Goal: Information Seeking & Learning: Learn about a topic

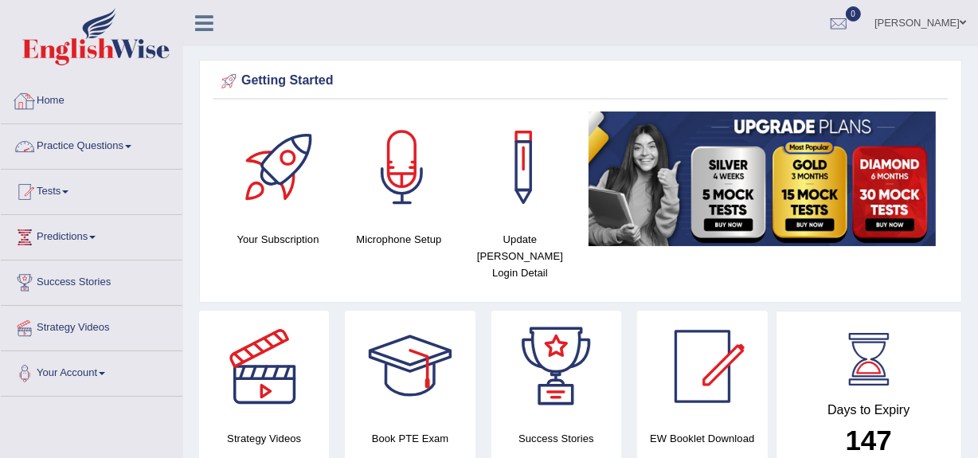
click at [127, 144] on link "Practice Questions" at bounding box center [92, 144] width 182 height 40
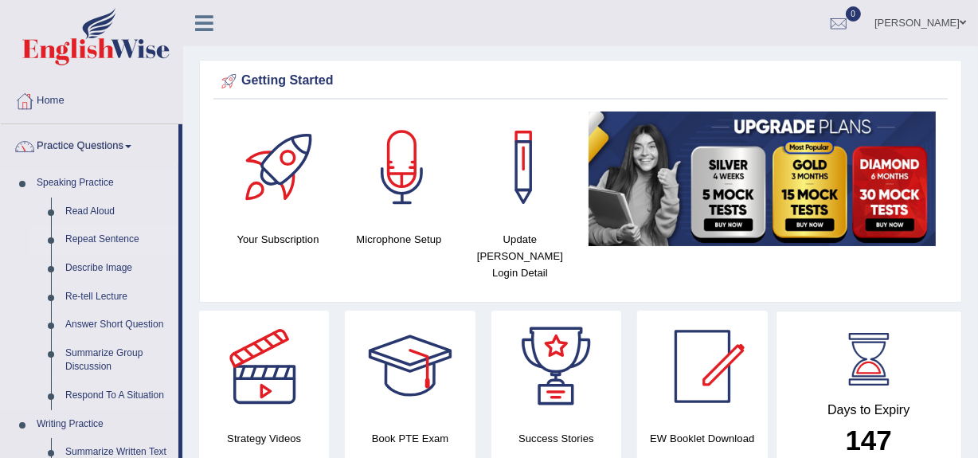
click at [88, 239] on link "Repeat Sentence" at bounding box center [118, 239] width 120 height 29
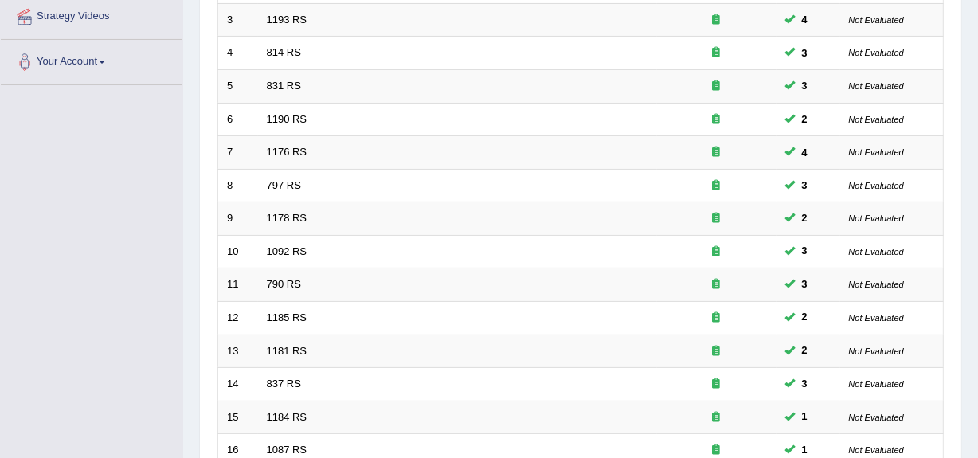
scroll to position [594, 0]
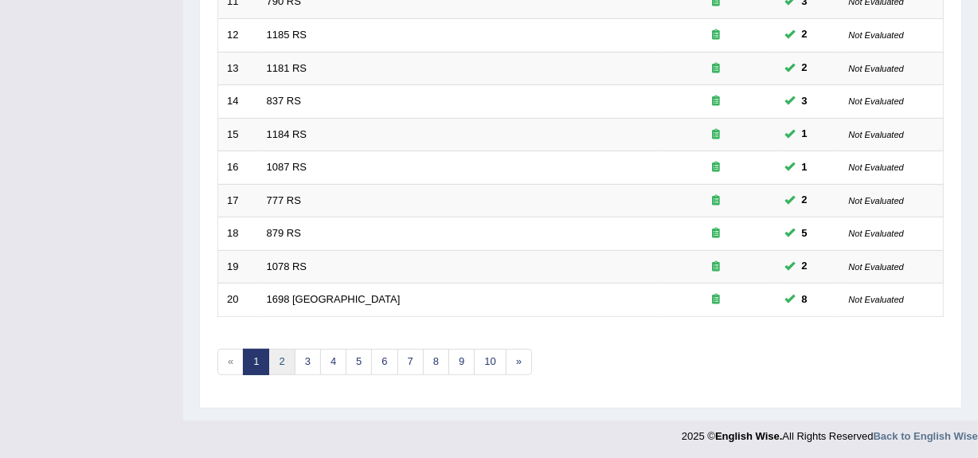
click at [278, 349] on link "2" at bounding box center [281, 362] width 26 height 26
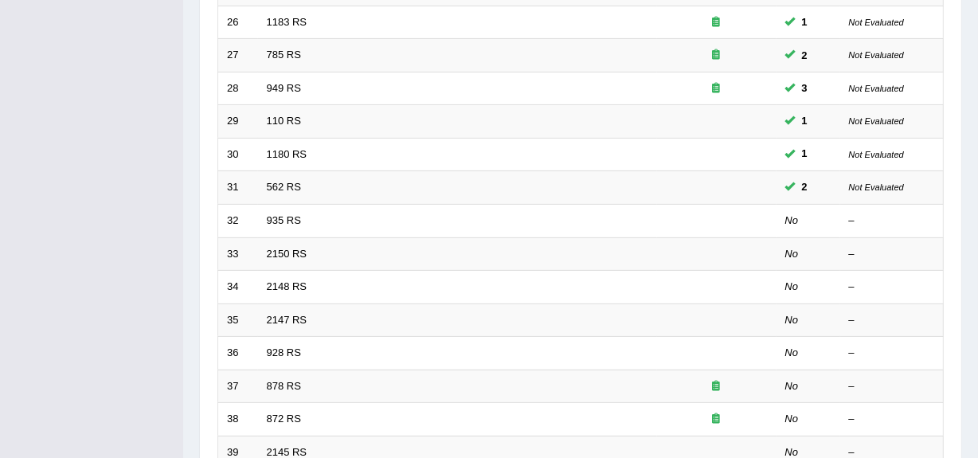
scroll to position [407, 0]
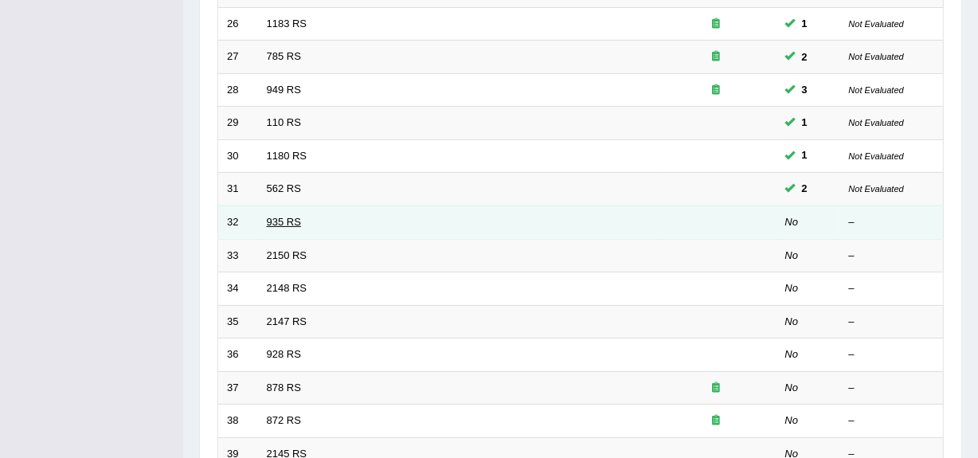
click at [275, 216] on link "935 RS" at bounding box center [284, 222] width 34 height 12
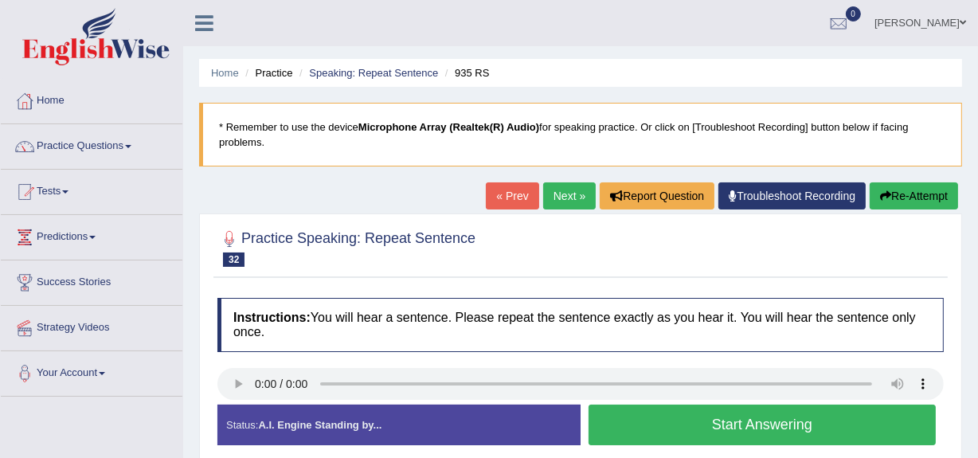
click at [631, 437] on button "Start Answering" at bounding box center [761, 425] width 347 height 41
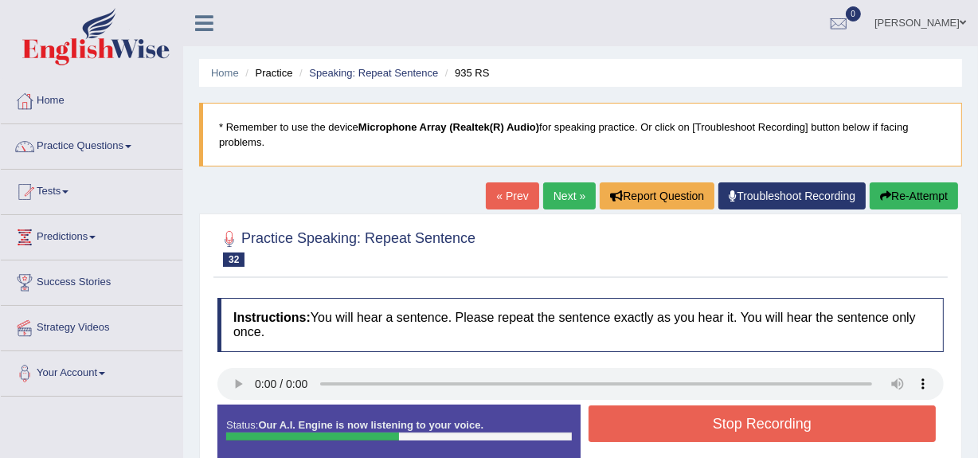
click at [631, 437] on button "Stop Recording" at bounding box center [761, 423] width 347 height 37
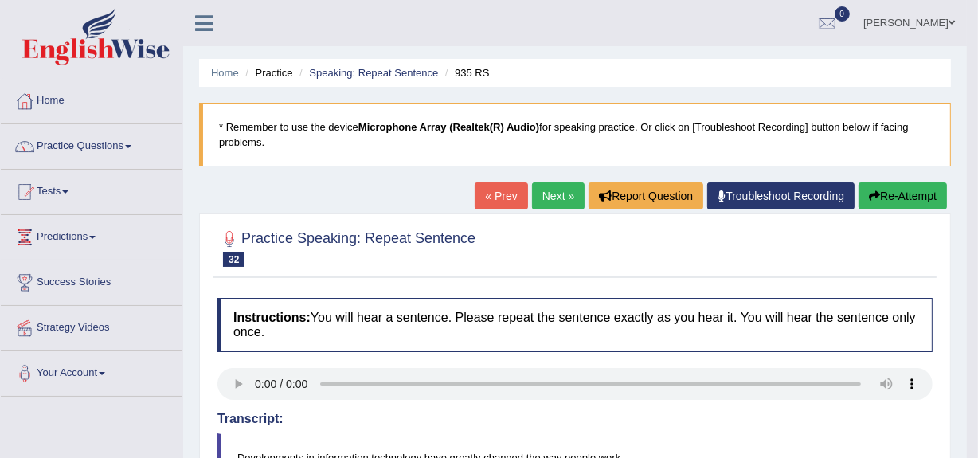
click at [549, 190] on link "Next »" at bounding box center [558, 195] width 53 height 27
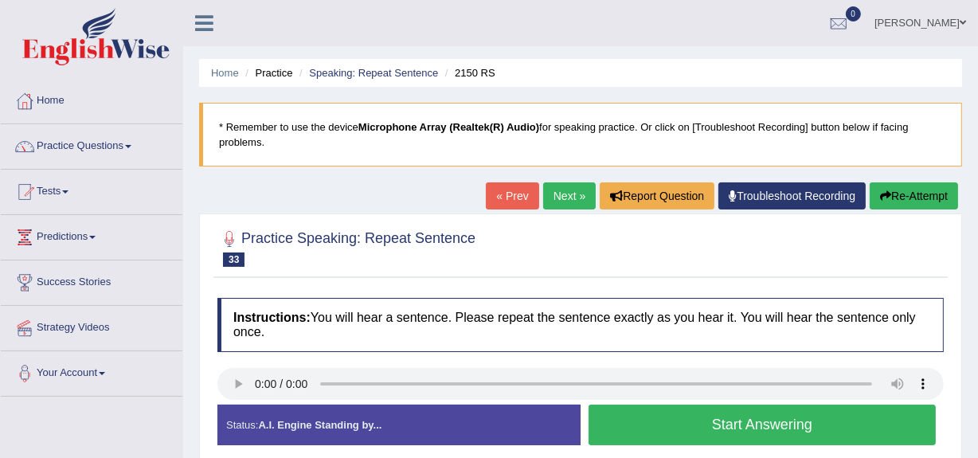
click at [653, 422] on button "Start Answering" at bounding box center [761, 425] width 347 height 41
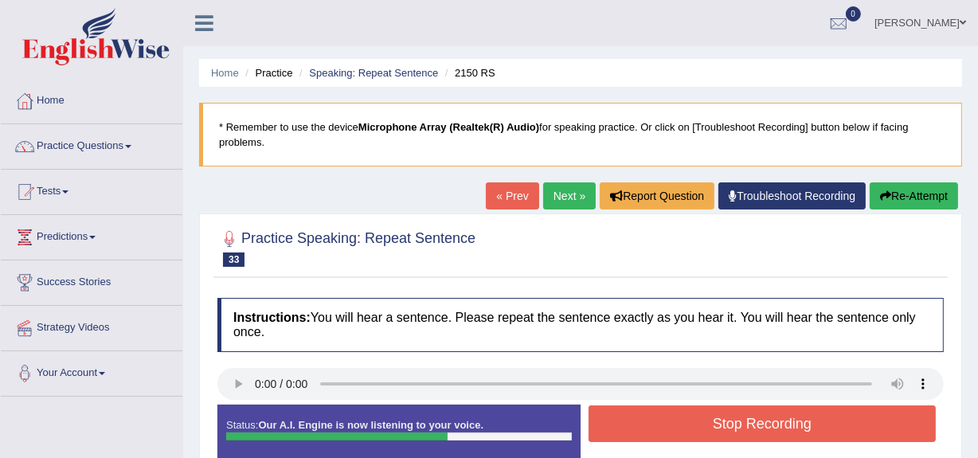
click at [653, 422] on button "Stop Recording" at bounding box center [761, 423] width 347 height 37
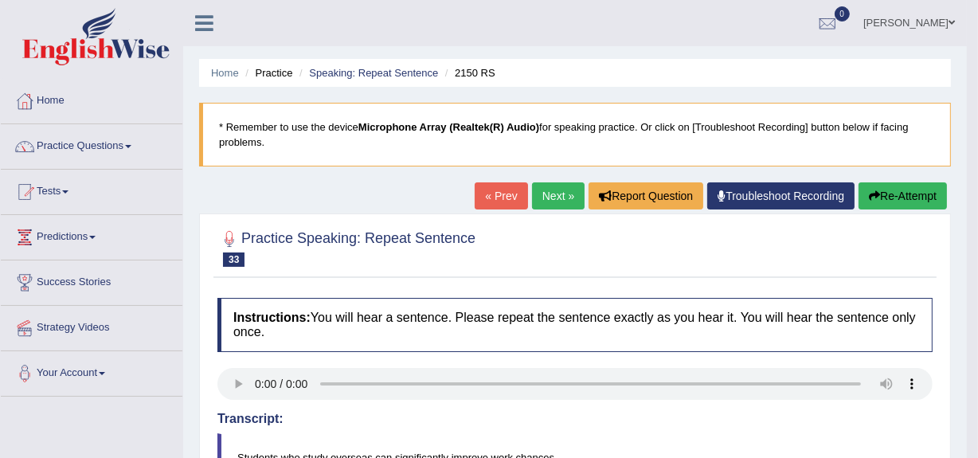
click at [545, 193] on link "Next »" at bounding box center [558, 195] width 53 height 27
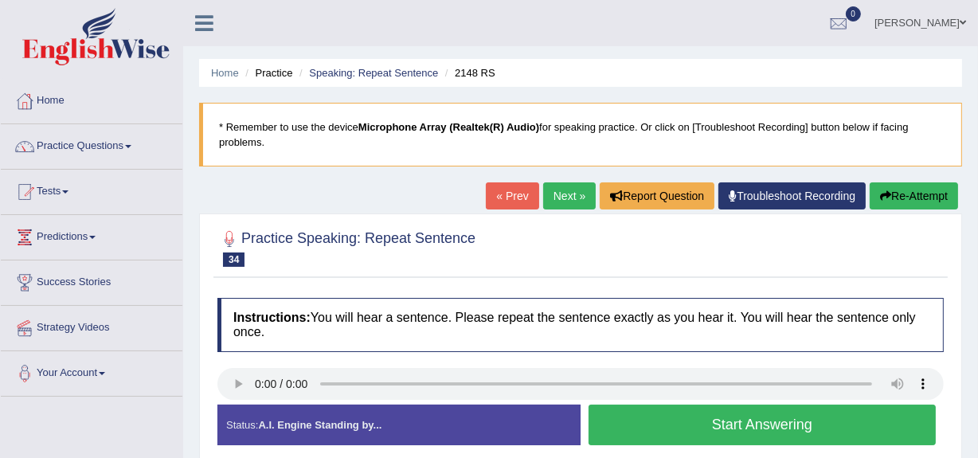
click at [692, 409] on button "Start Answering" at bounding box center [761, 425] width 347 height 41
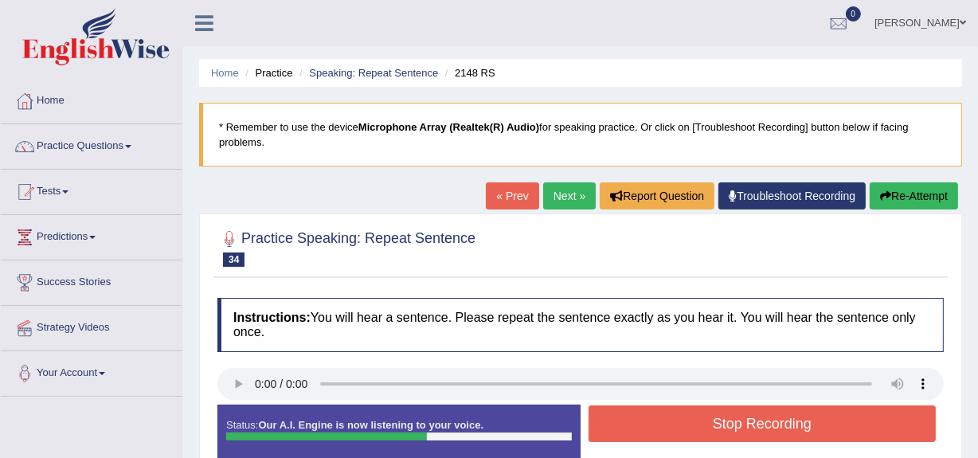
click at [692, 409] on button "Stop Recording" at bounding box center [761, 423] width 347 height 37
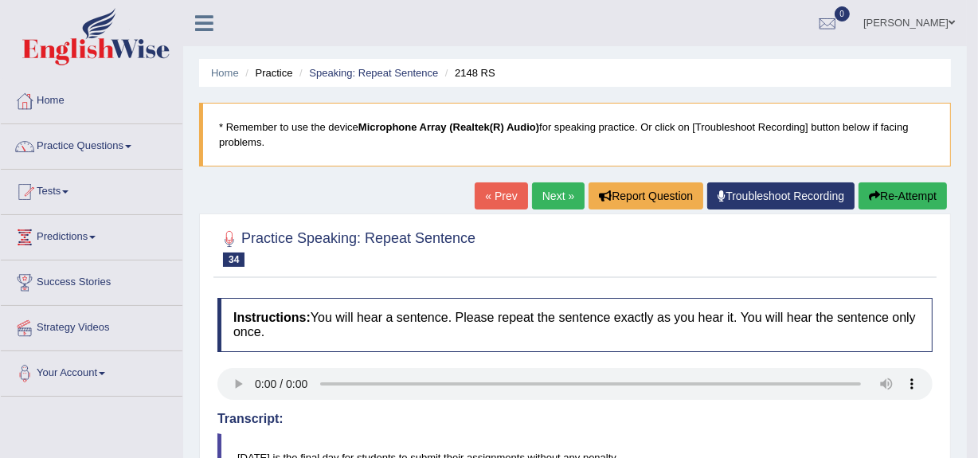
click at [550, 198] on link "Next »" at bounding box center [558, 195] width 53 height 27
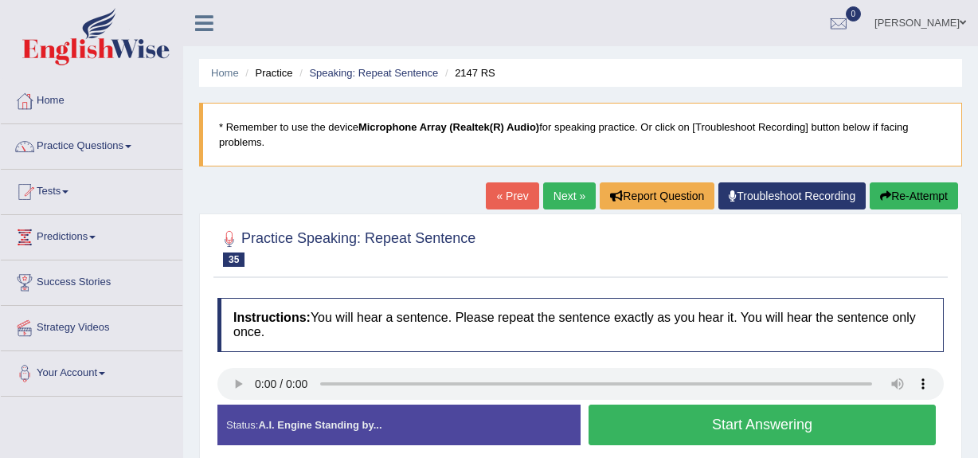
click at [977, 309] on html "Toggle navigation Home Practice Questions Speaking Practice Read Aloud Repeat S…" at bounding box center [489, 229] width 978 height 458
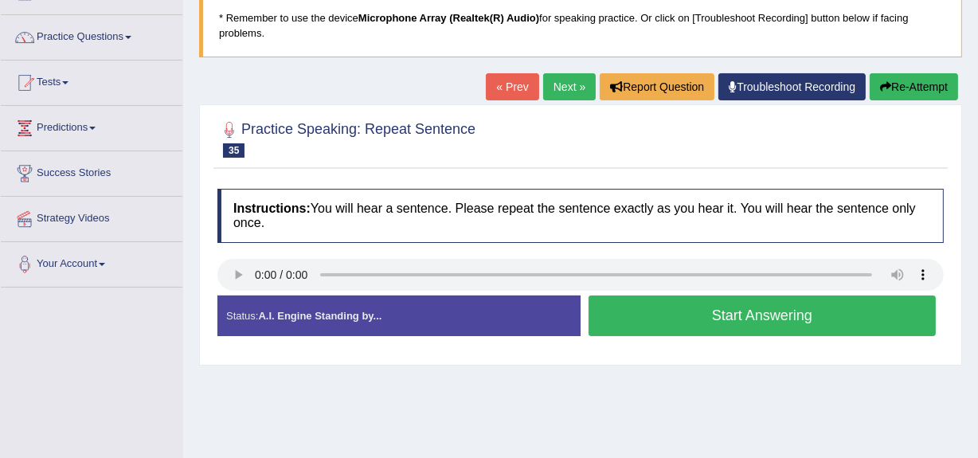
scroll to position [85, 0]
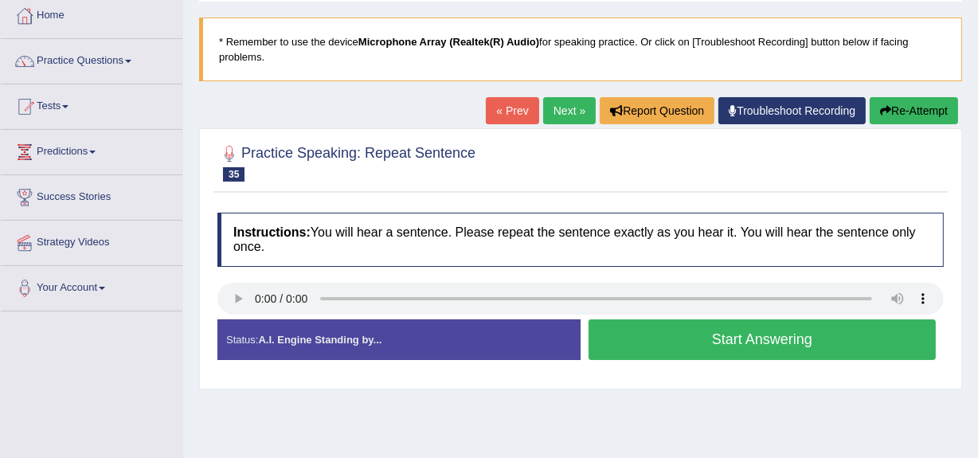
click at [685, 336] on button "Start Answering" at bounding box center [761, 339] width 347 height 41
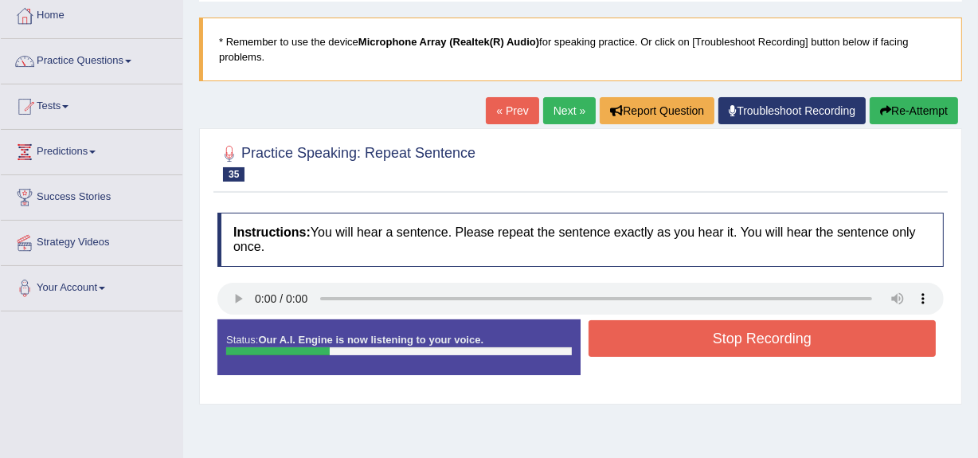
click at [685, 336] on button "Stop Recording" at bounding box center [761, 338] width 347 height 37
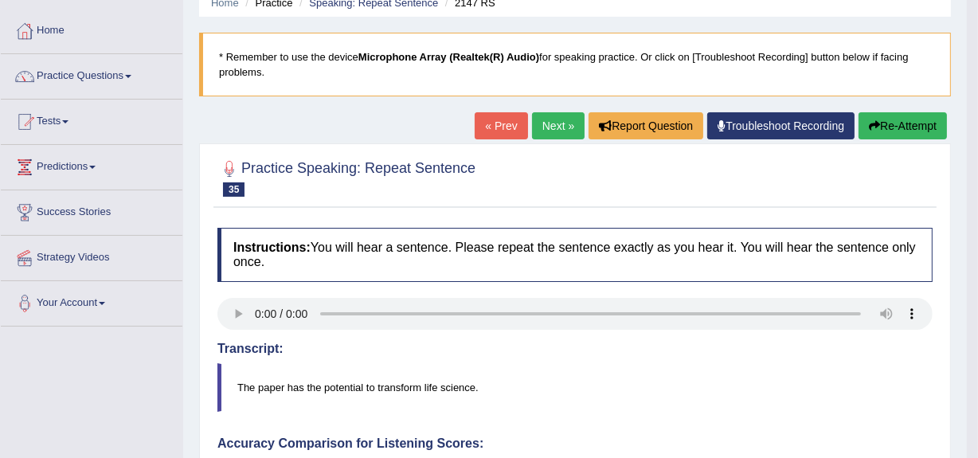
scroll to position [66, 0]
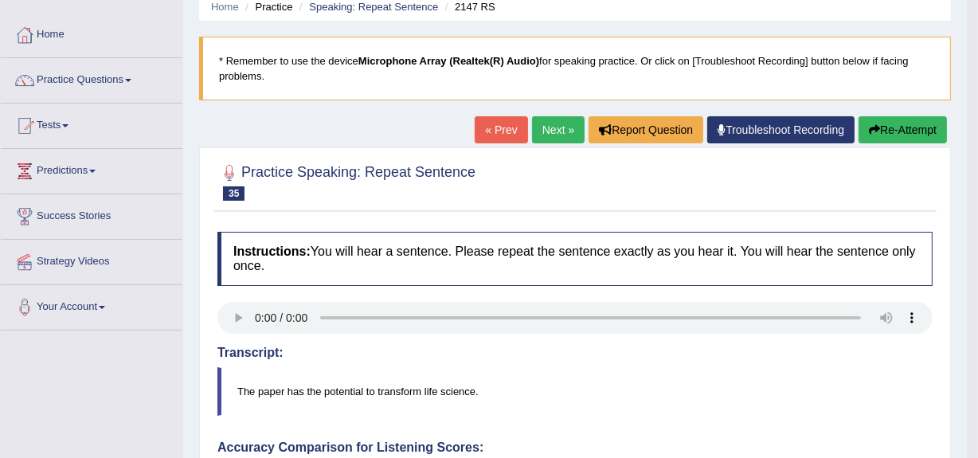
click at [549, 137] on link "Next »" at bounding box center [558, 129] width 53 height 27
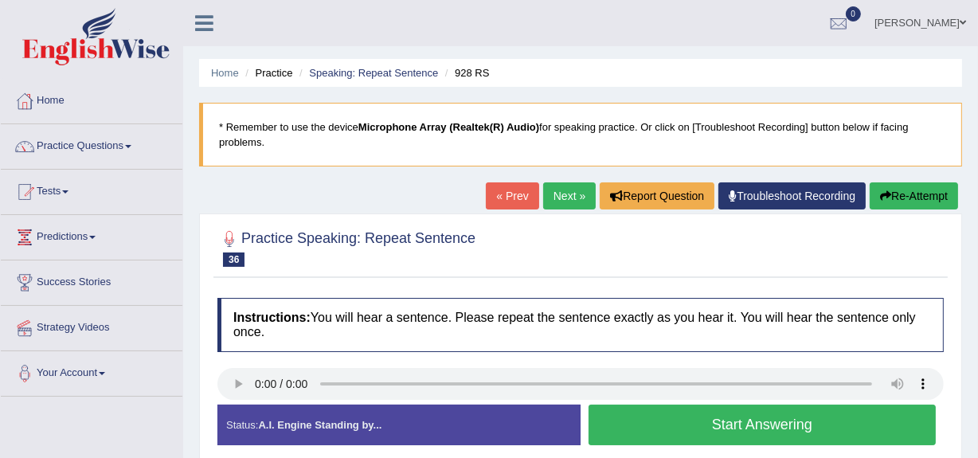
click at [635, 430] on button "Start Answering" at bounding box center [761, 425] width 347 height 41
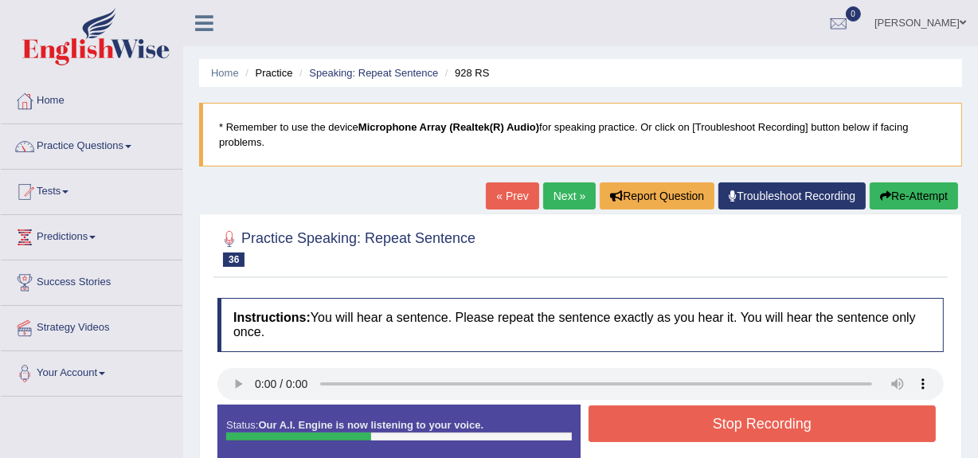
click at [635, 430] on button "Stop Recording" at bounding box center [761, 423] width 347 height 37
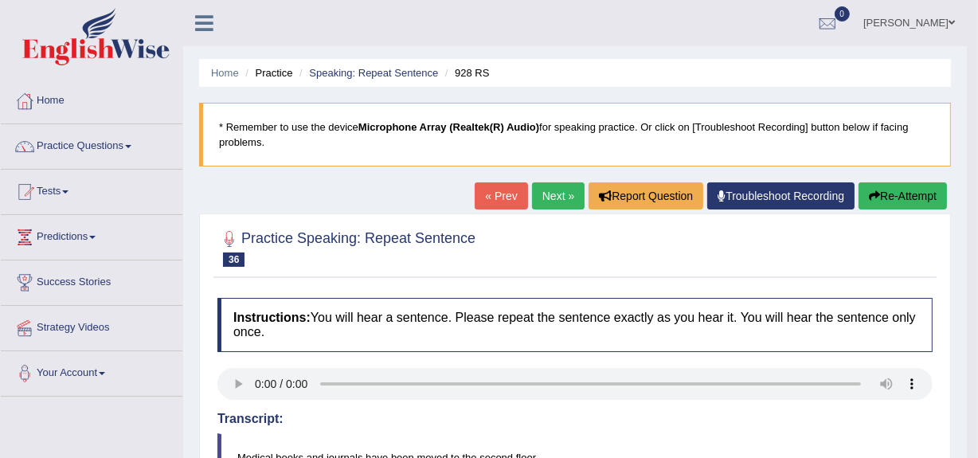
click at [541, 189] on link "Next »" at bounding box center [558, 195] width 53 height 27
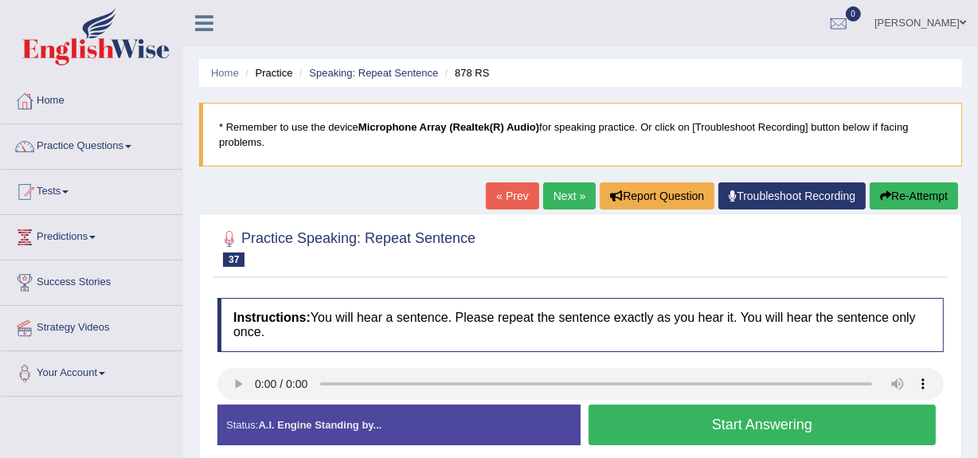
click at [629, 430] on button "Start Answering" at bounding box center [761, 425] width 347 height 41
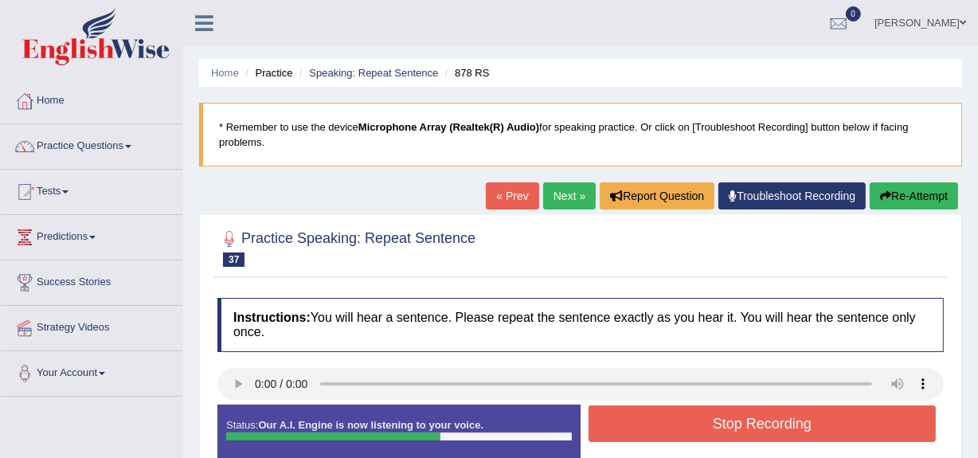
click at [629, 430] on button "Stop Recording" at bounding box center [761, 423] width 347 height 37
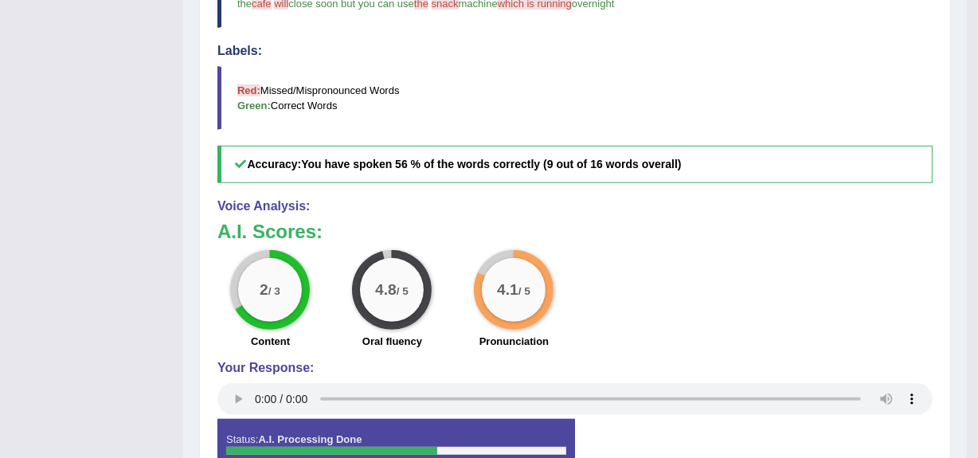
scroll to position [172, 0]
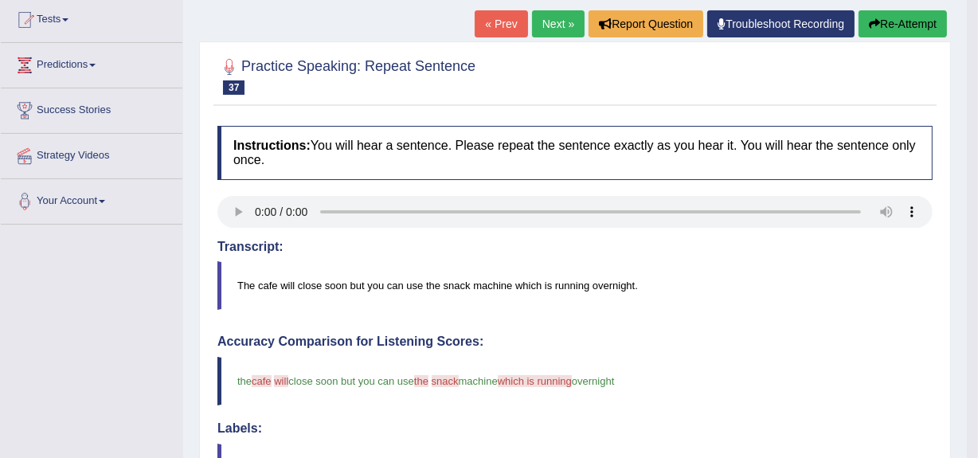
click at [536, 17] on link "Next »" at bounding box center [558, 23] width 53 height 27
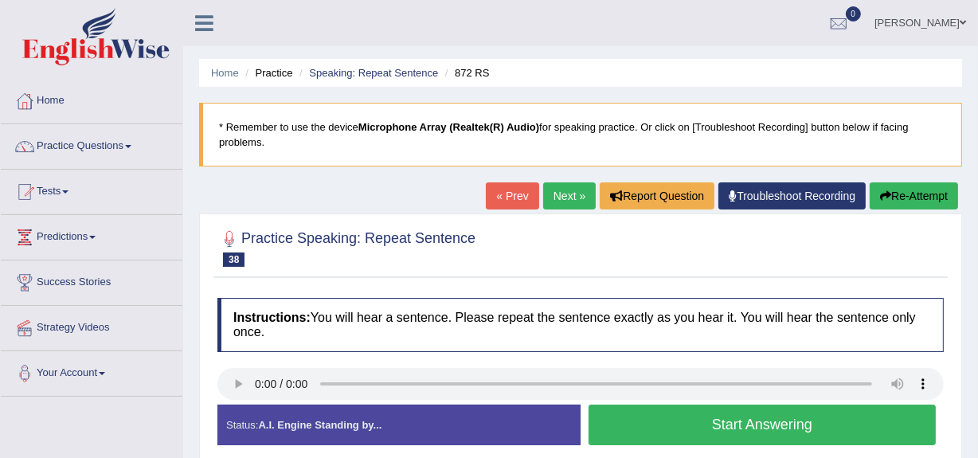
click at [623, 436] on button "Start Answering" at bounding box center [761, 425] width 347 height 41
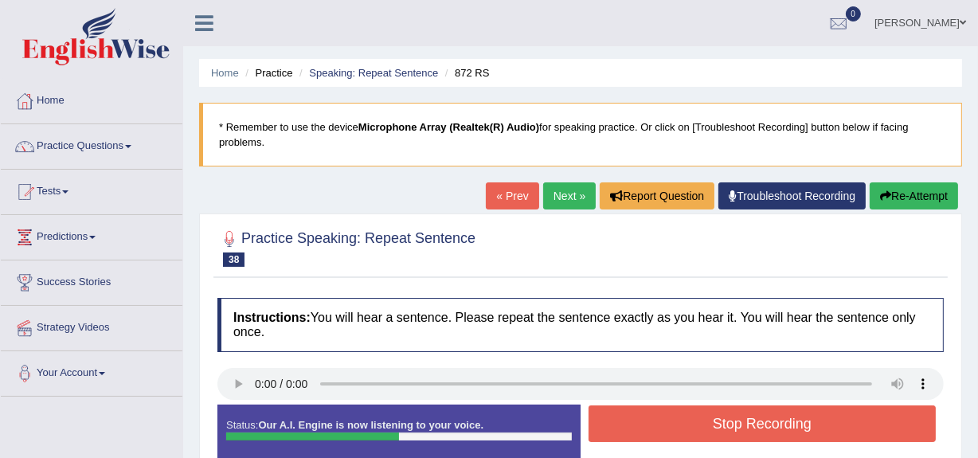
click at [623, 436] on button "Stop Recording" at bounding box center [761, 423] width 347 height 37
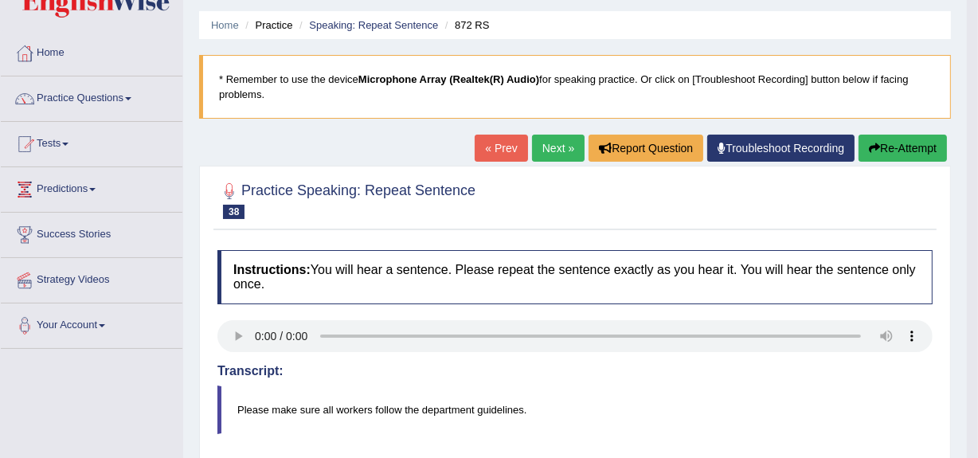
scroll to position [40, 0]
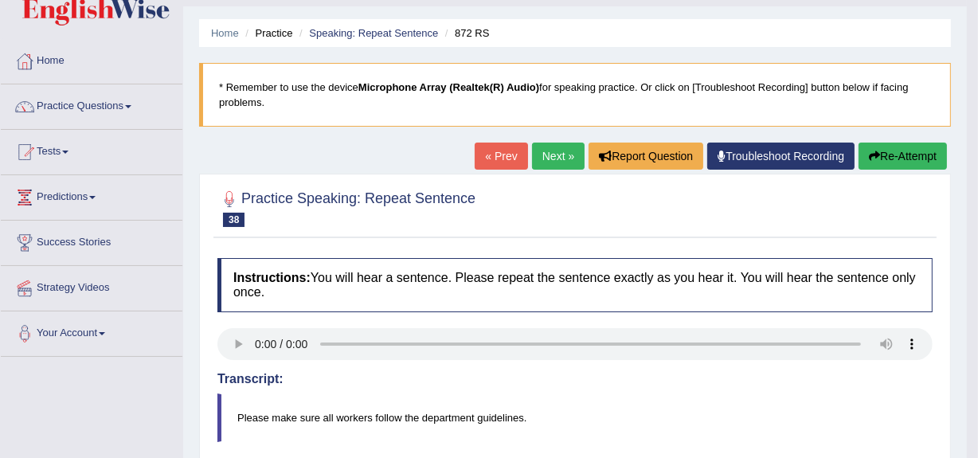
click at [554, 151] on link "Next »" at bounding box center [558, 156] width 53 height 27
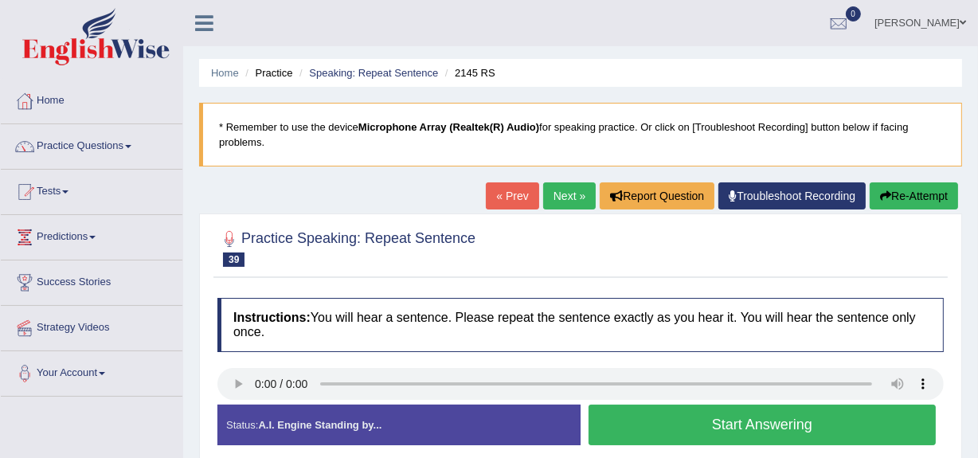
click at [625, 428] on button "Start Answering" at bounding box center [761, 425] width 347 height 41
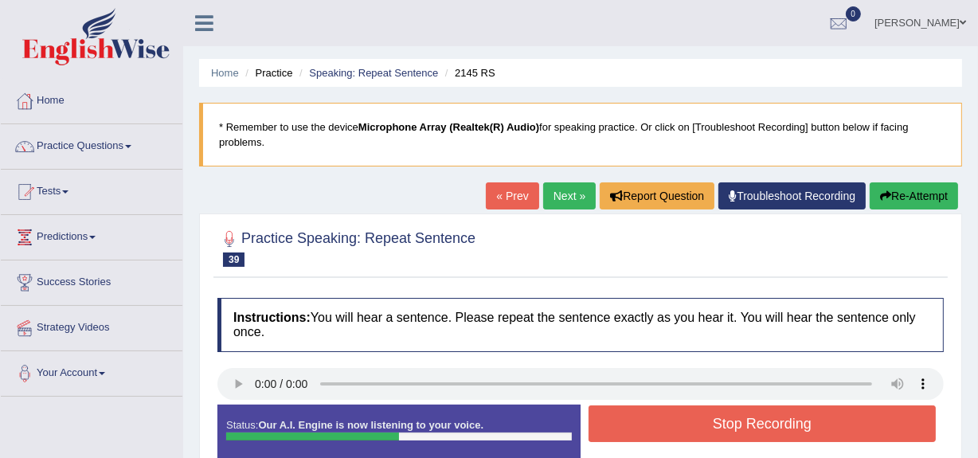
click at [625, 428] on button "Stop Recording" at bounding box center [761, 423] width 347 height 37
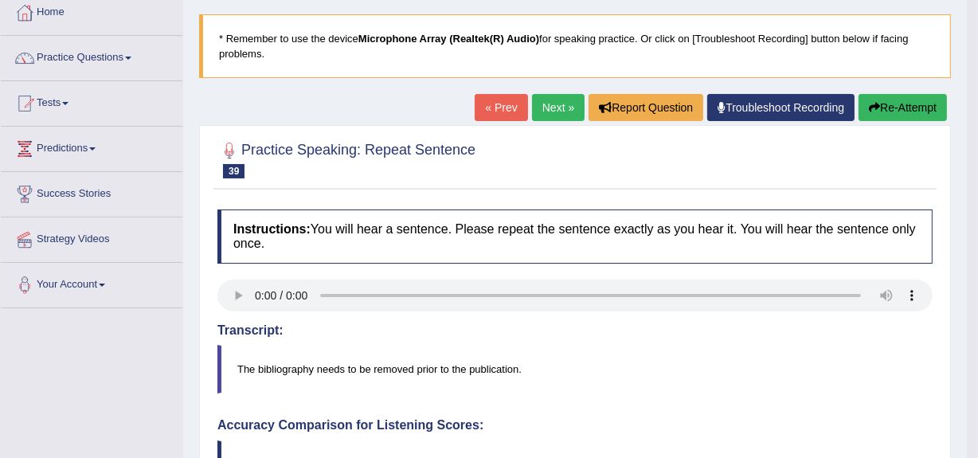
scroll to position [83, 0]
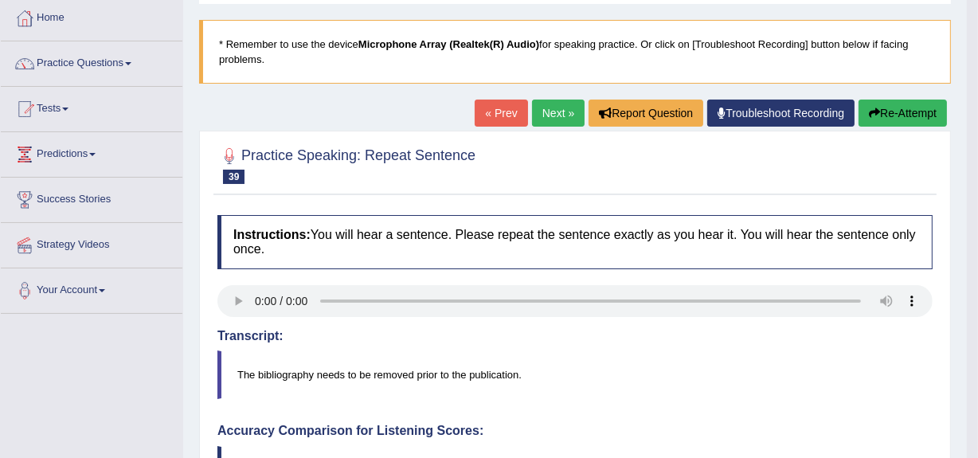
click at [875, 108] on icon "button" at bounding box center [874, 113] width 11 height 11
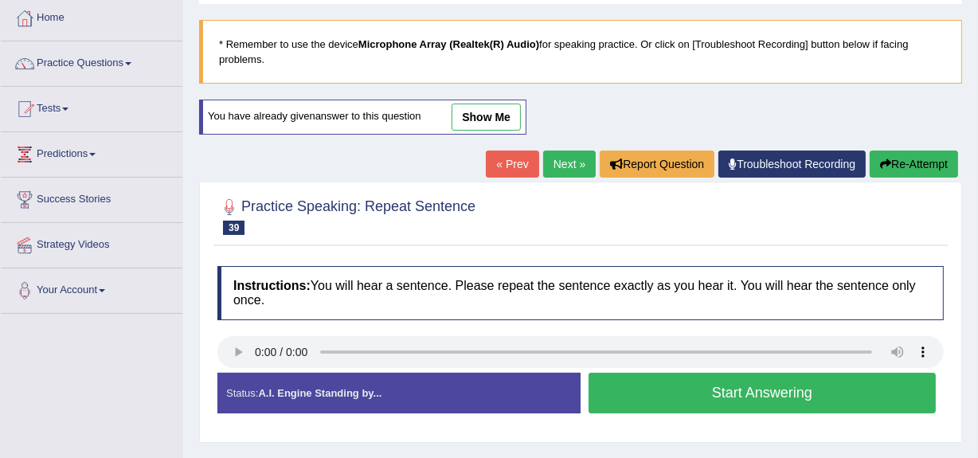
click at [624, 381] on button "Start Answering" at bounding box center [761, 393] width 347 height 41
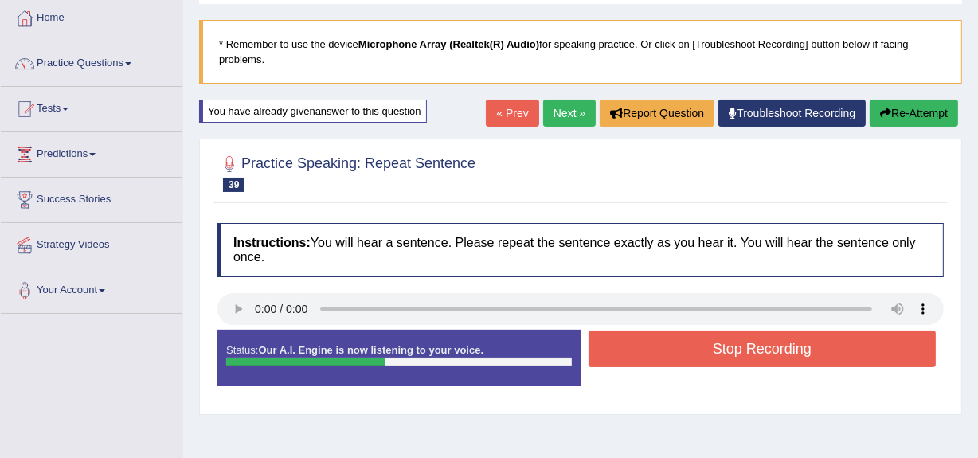
click at [619, 345] on button "Stop Recording" at bounding box center [761, 348] width 347 height 37
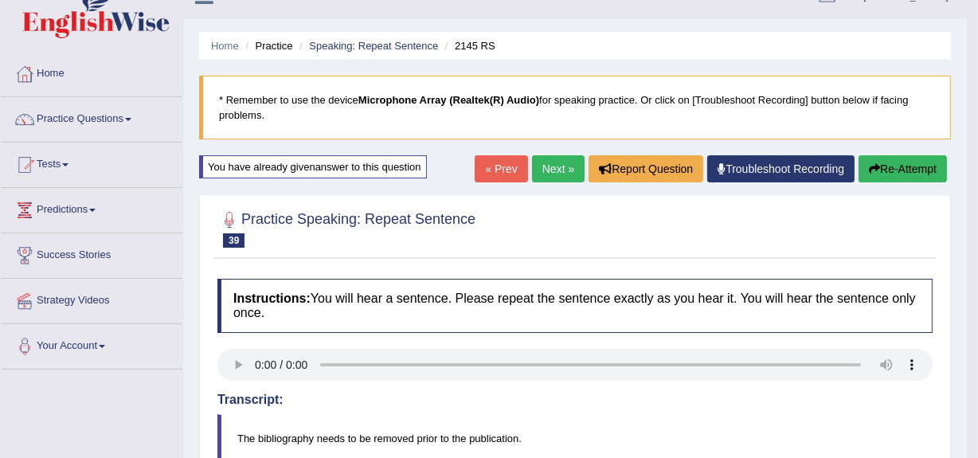
scroll to position [16, 0]
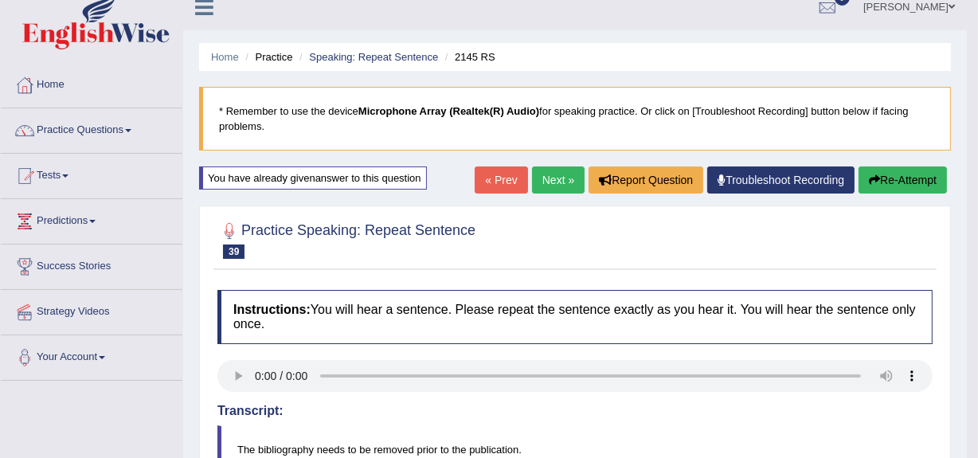
click at [886, 182] on button "Re-Attempt" at bounding box center [902, 179] width 88 height 27
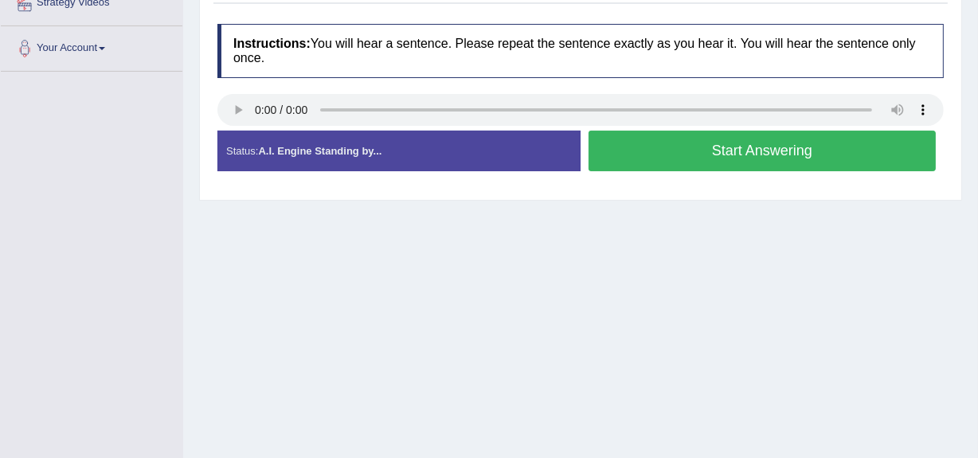
scroll to position [336, 0]
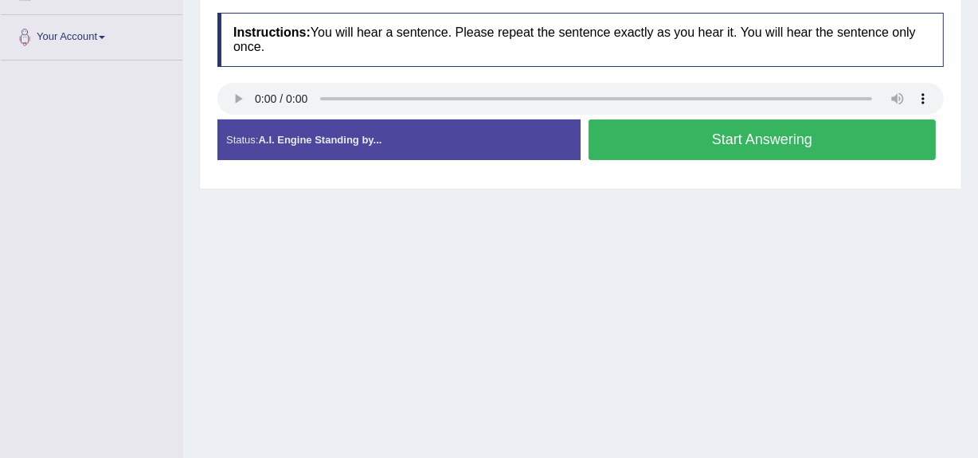
click at [717, 149] on button "Start Answering" at bounding box center [761, 139] width 347 height 41
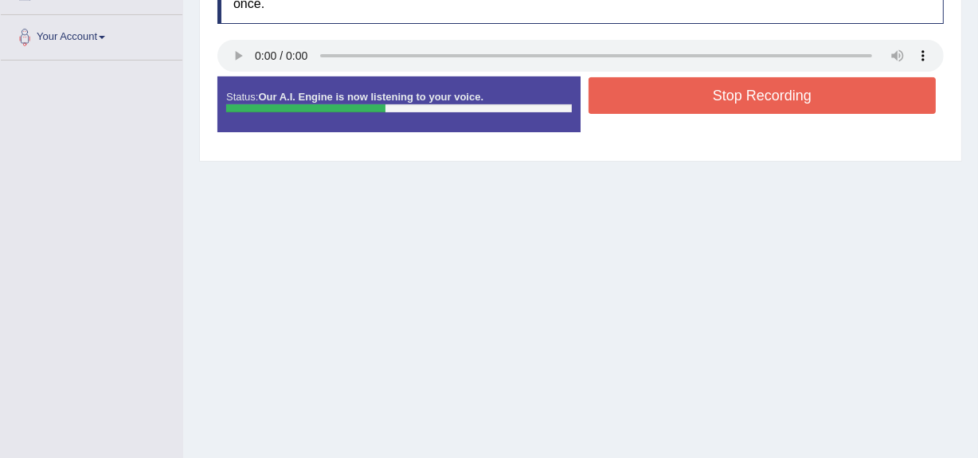
click at [679, 84] on button "Stop Recording" at bounding box center [761, 95] width 347 height 37
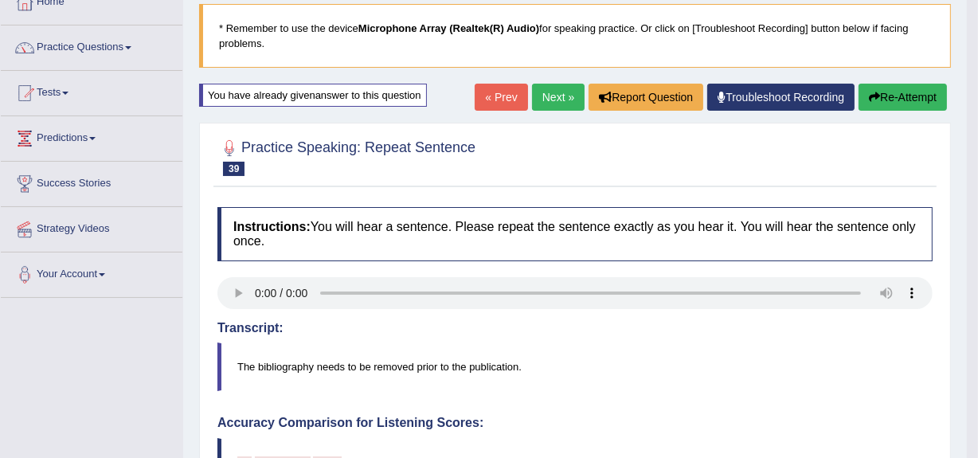
scroll to position [88, 0]
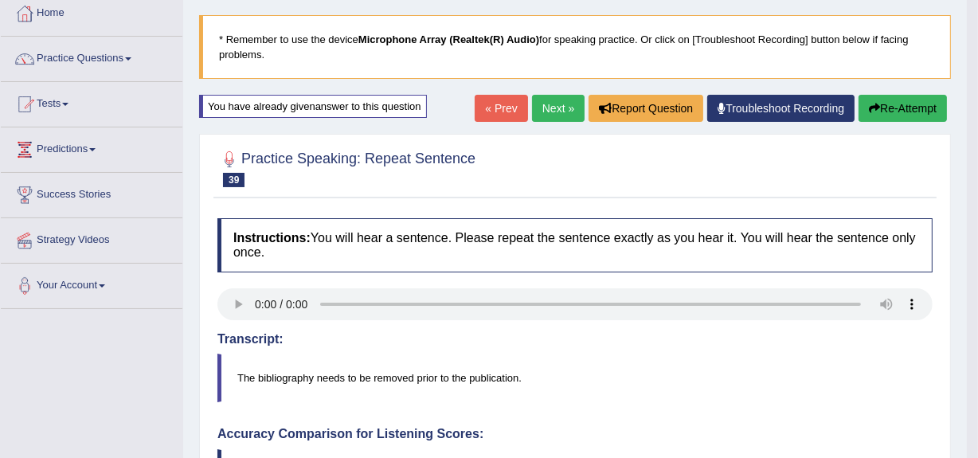
click at [900, 110] on button "Re-Attempt" at bounding box center [902, 108] width 88 height 27
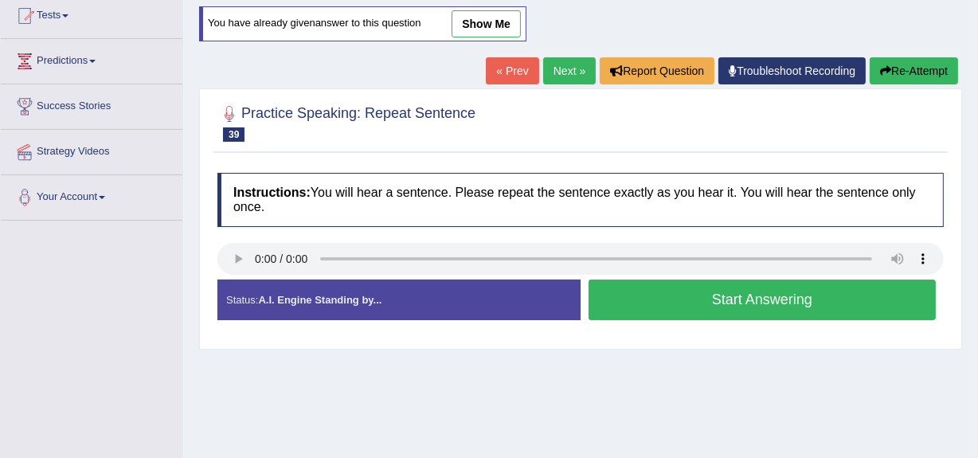
scroll to position [191, 0]
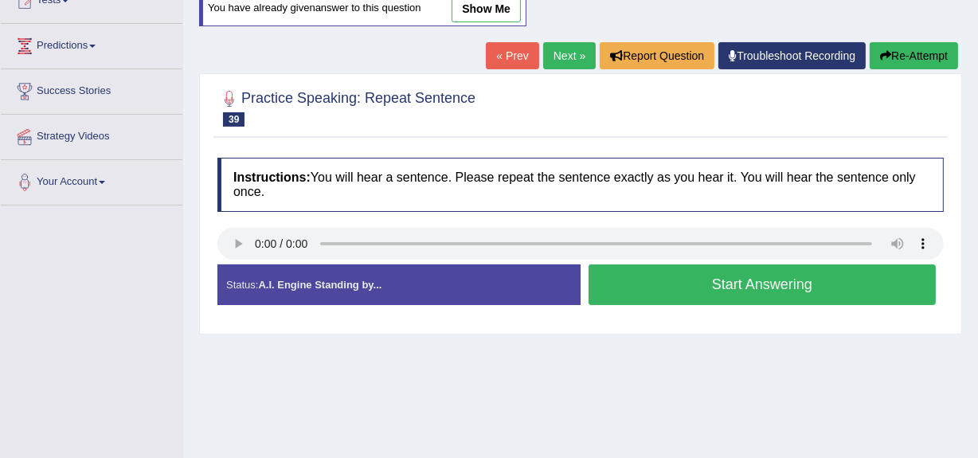
click at [702, 275] on button "Start Answering" at bounding box center [761, 284] width 347 height 41
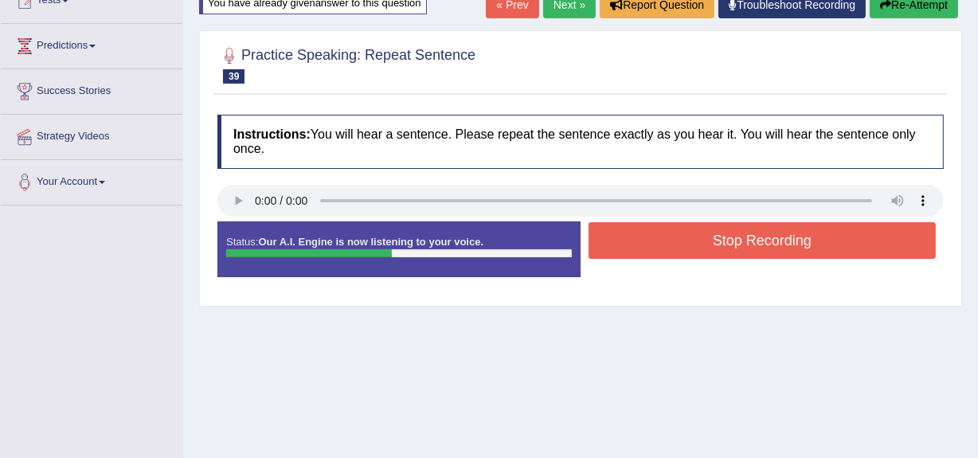
click at [690, 231] on button "Stop Recording" at bounding box center [761, 240] width 347 height 37
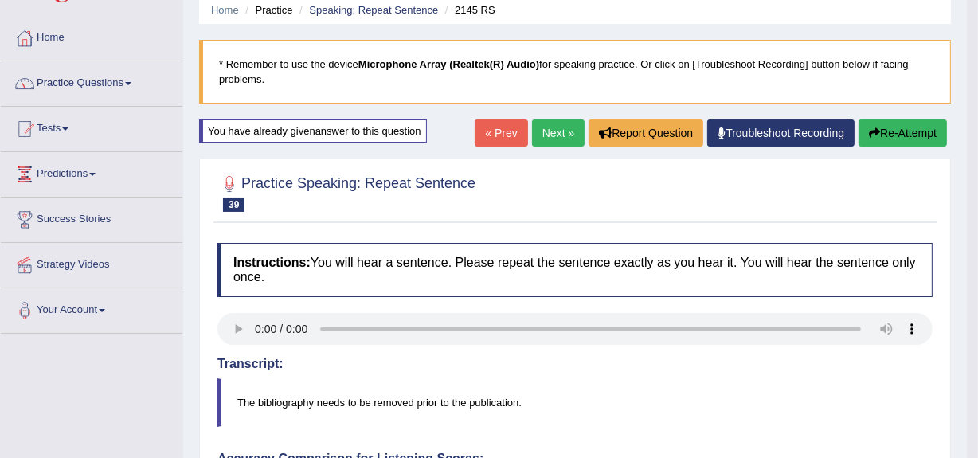
scroll to position [61, 0]
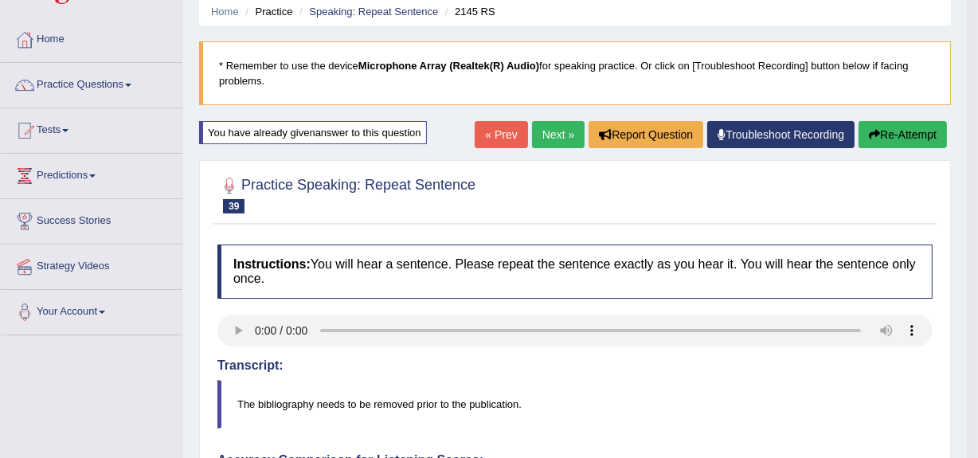
click at [908, 135] on button "Re-Attempt" at bounding box center [902, 134] width 88 height 27
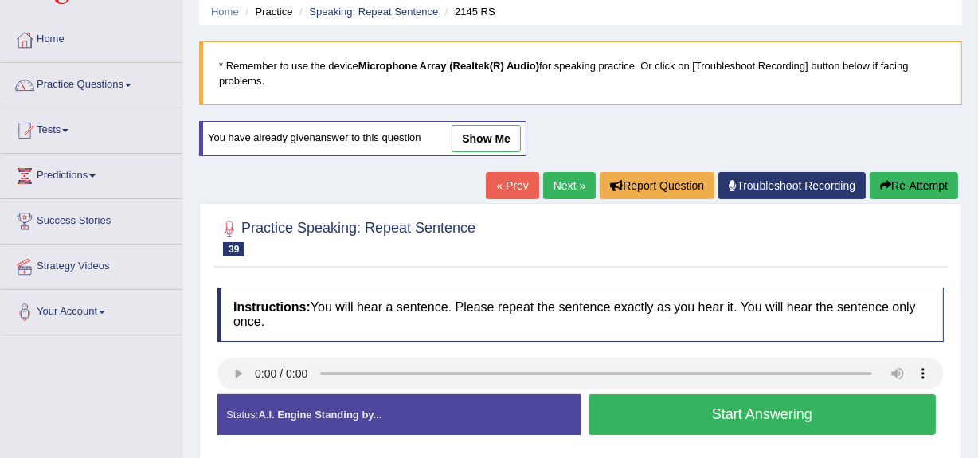
click at [674, 407] on button "Start Answering" at bounding box center [761, 414] width 347 height 41
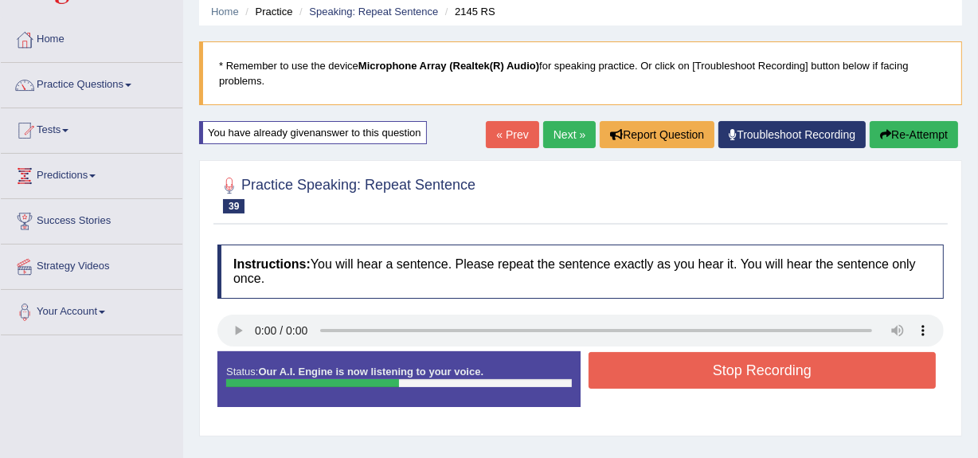
click at [703, 367] on button "Stop Recording" at bounding box center [761, 370] width 347 height 37
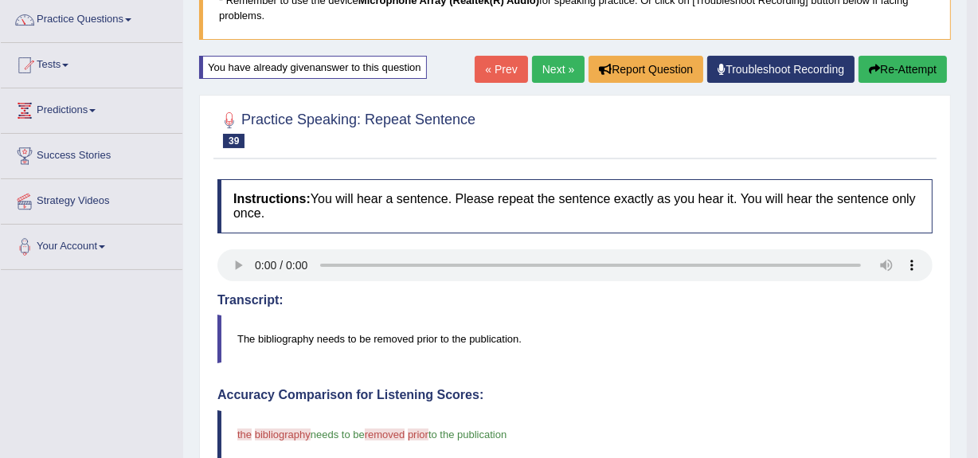
scroll to position [123, 0]
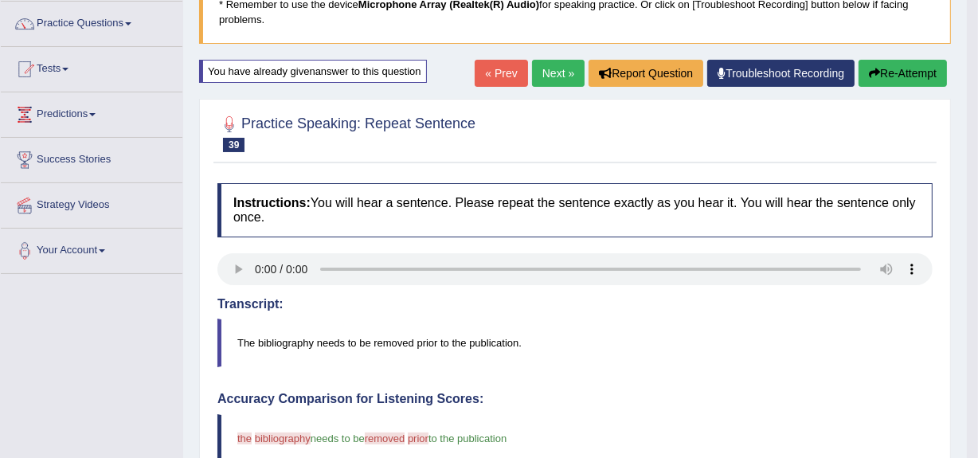
click at [552, 67] on link "Next »" at bounding box center [558, 73] width 53 height 27
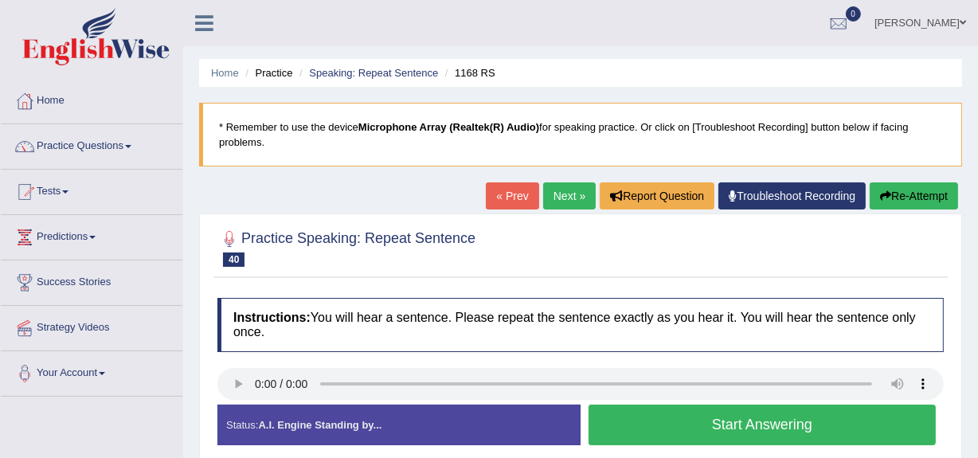
click at [611, 425] on button "Start Answering" at bounding box center [761, 425] width 347 height 41
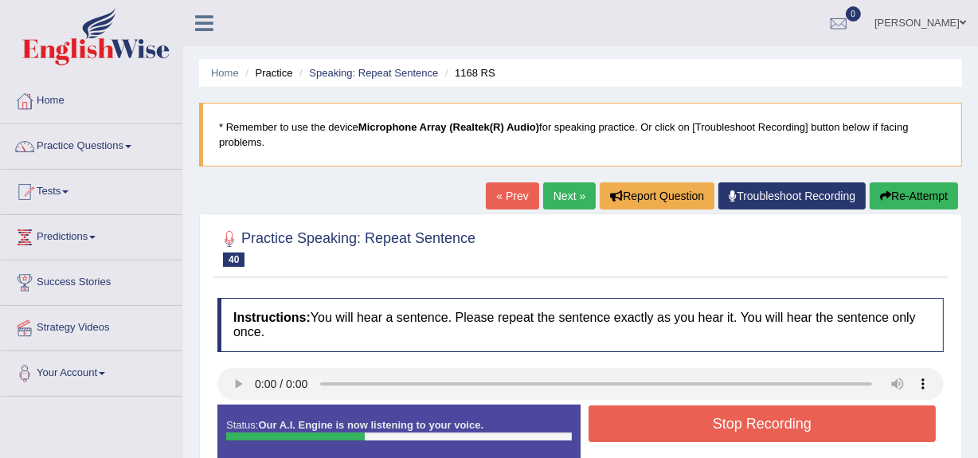
click at [611, 425] on button "Stop Recording" at bounding box center [761, 423] width 347 height 37
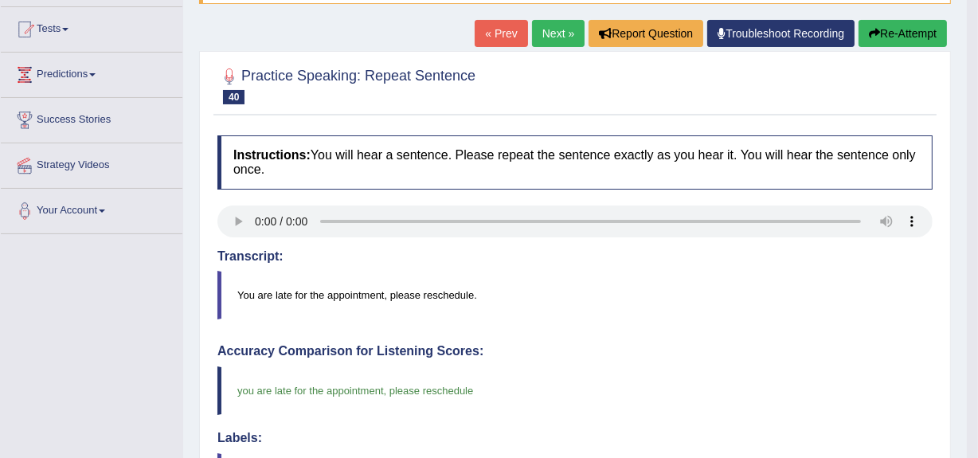
scroll to position [159, 0]
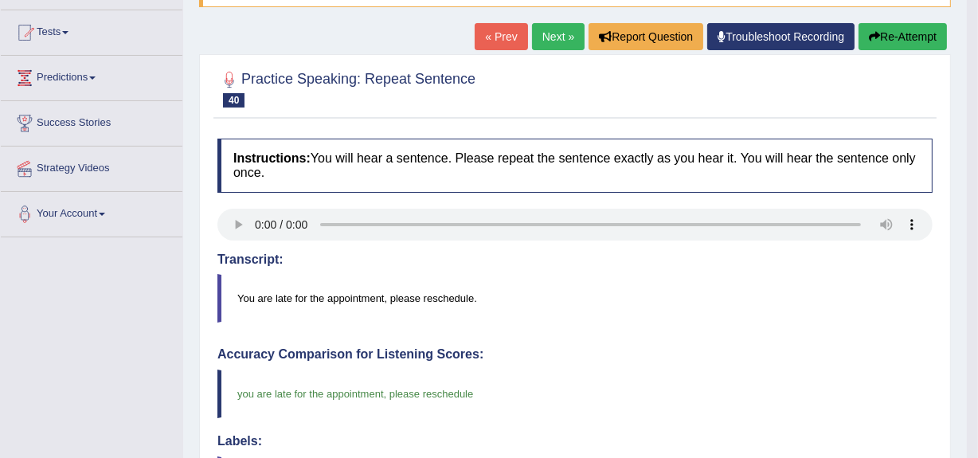
click at [908, 35] on button "Re-Attempt" at bounding box center [902, 36] width 88 height 27
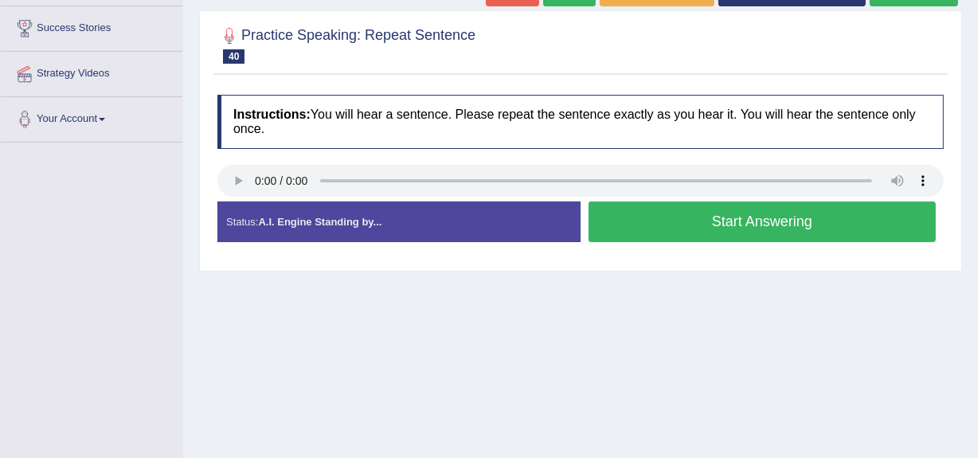
click at [633, 224] on button "Start Answering" at bounding box center [761, 221] width 347 height 41
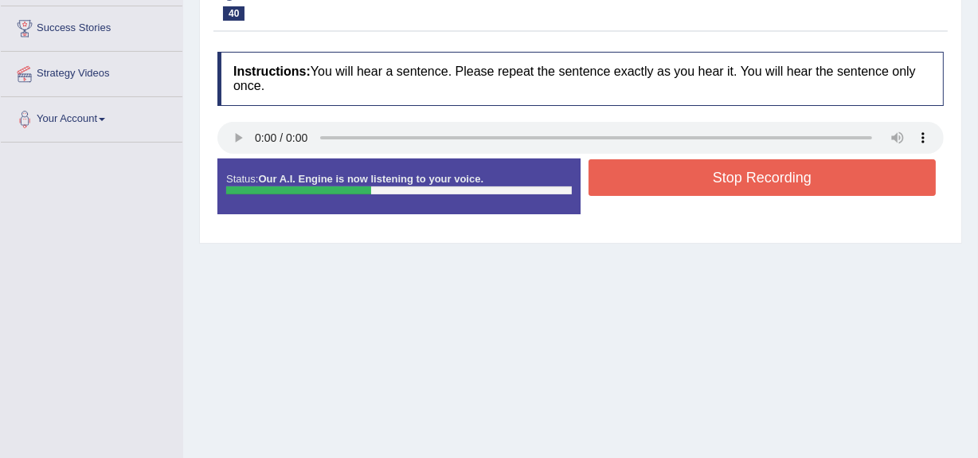
click at [636, 187] on button "Stop Recording" at bounding box center [761, 177] width 347 height 37
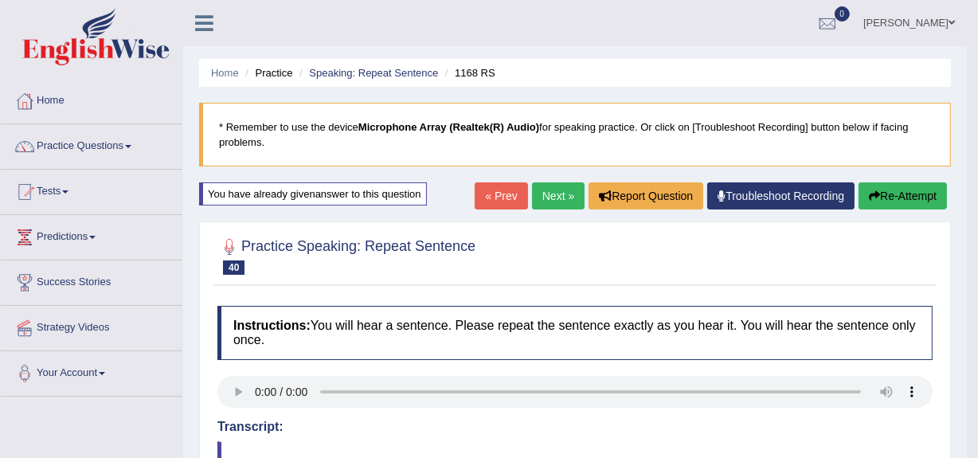
click at [555, 199] on link "Next »" at bounding box center [558, 195] width 53 height 27
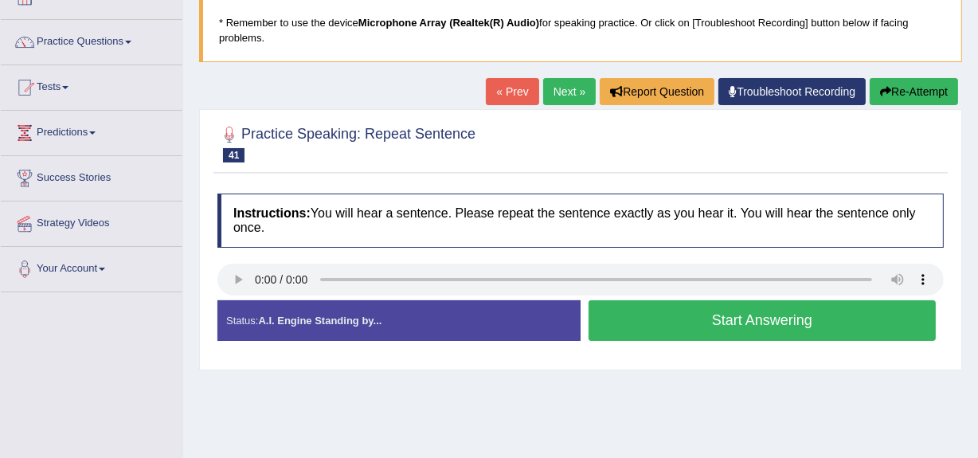
scroll to position [121, 0]
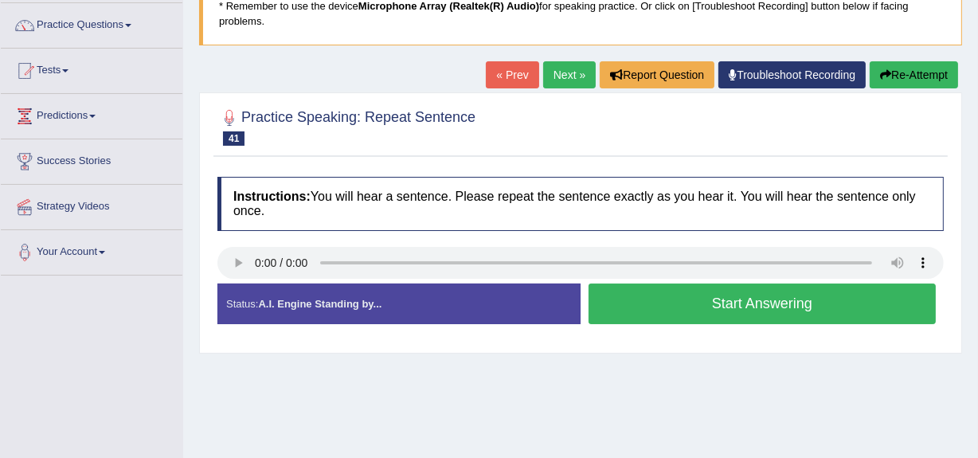
click at [620, 299] on button "Start Answering" at bounding box center [761, 303] width 347 height 41
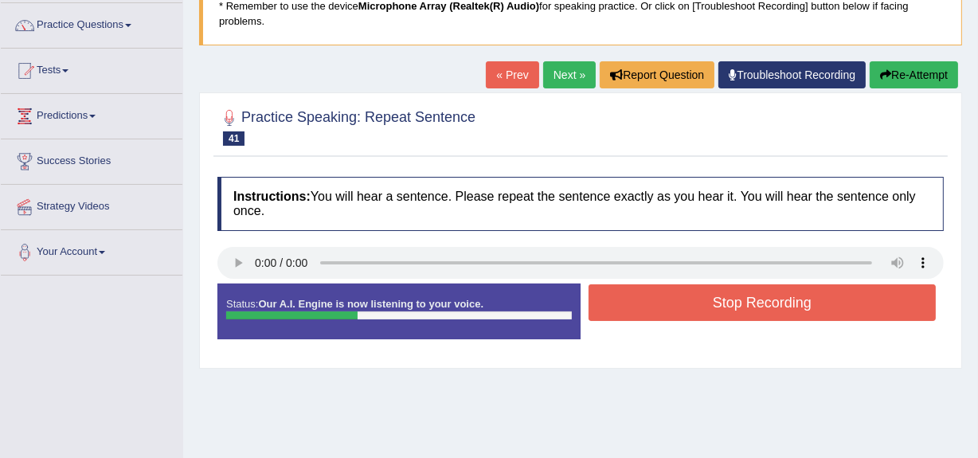
click at [620, 299] on button "Stop Recording" at bounding box center [761, 302] width 347 height 37
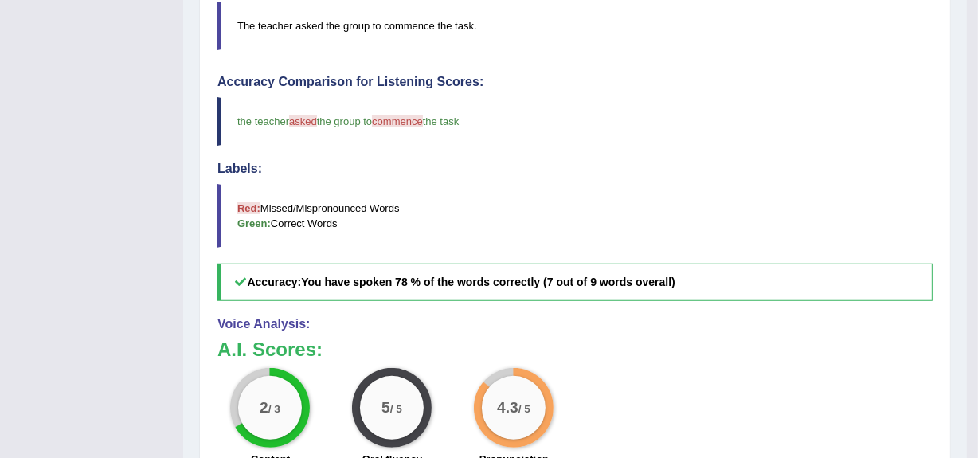
scroll to position [525, 0]
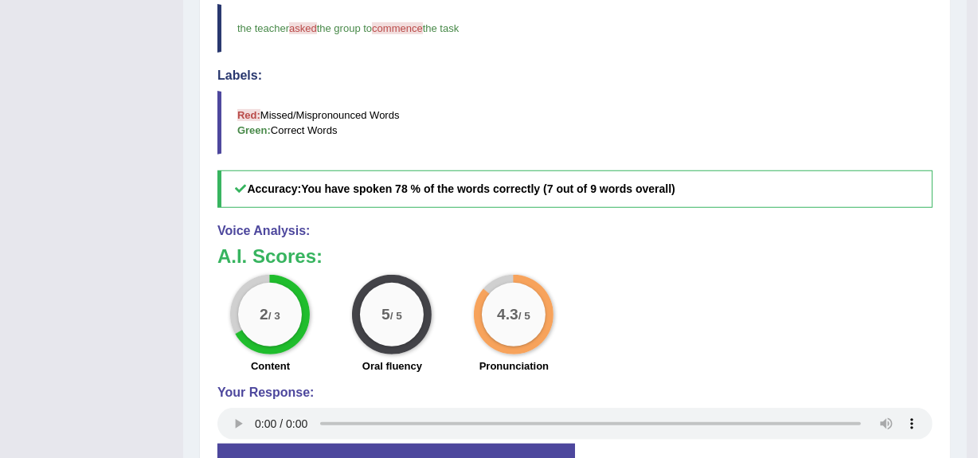
click at [348, 374] on div "Oral fluency" at bounding box center [392, 367] width 106 height 19
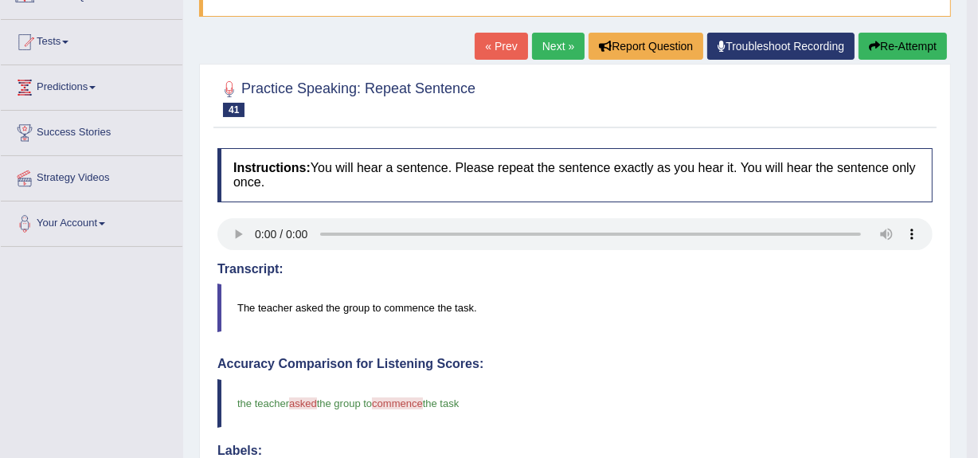
scroll to position [142, 0]
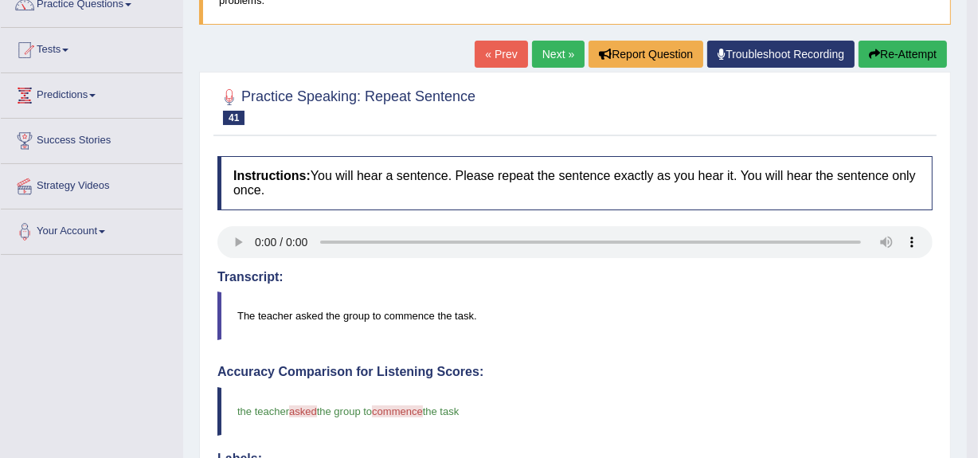
click at [906, 64] on button "Re-Attempt" at bounding box center [902, 54] width 88 height 27
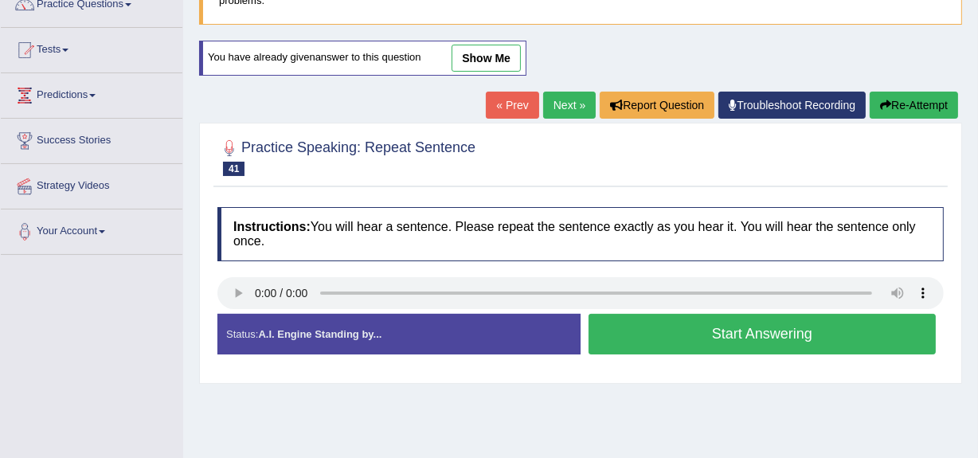
click at [639, 338] on button "Start Answering" at bounding box center [761, 334] width 347 height 41
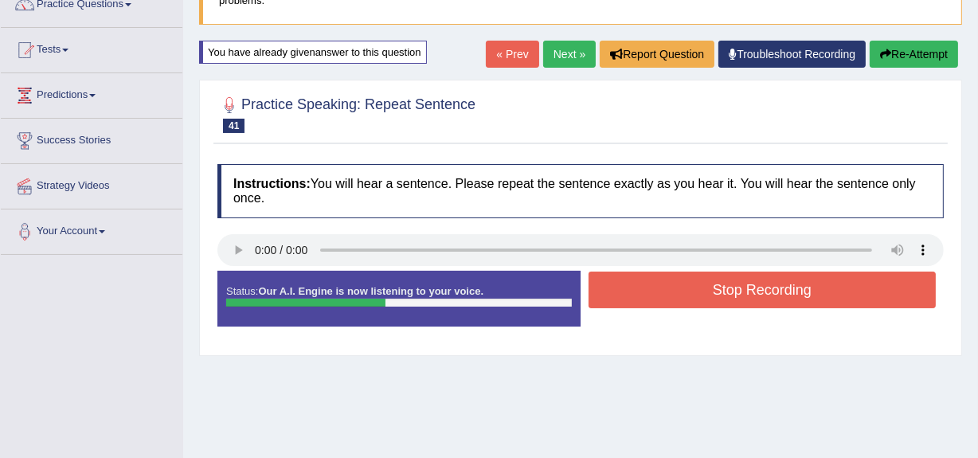
click at [637, 287] on button "Stop Recording" at bounding box center [761, 290] width 347 height 37
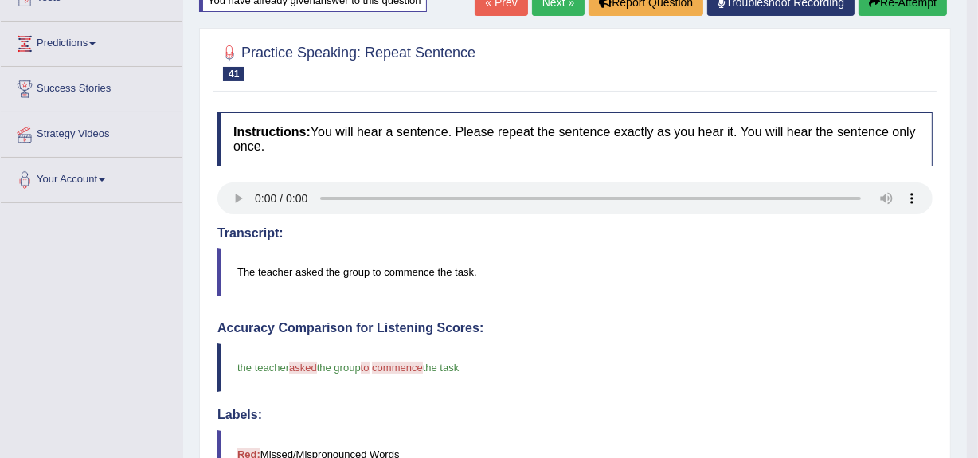
scroll to position [103, 0]
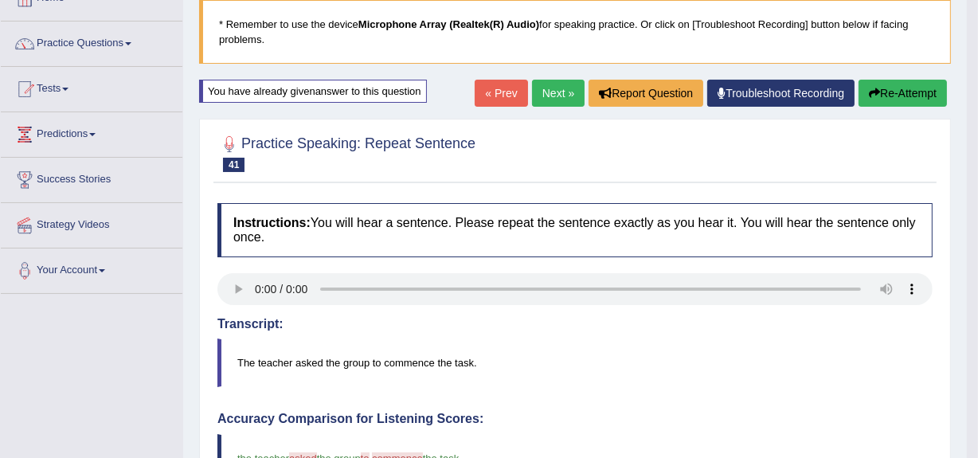
click at [878, 85] on button "Re-Attempt" at bounding box center [902, 93] width 88 height 27
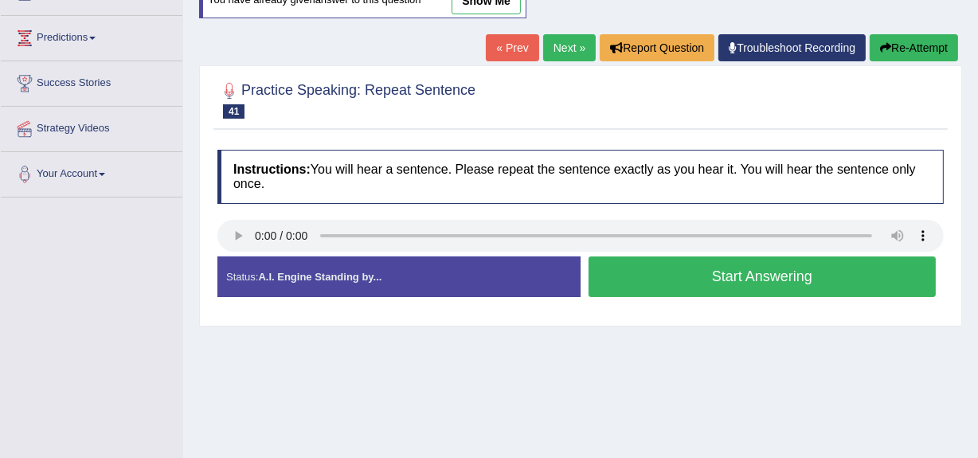
scroll to position [200, 0]
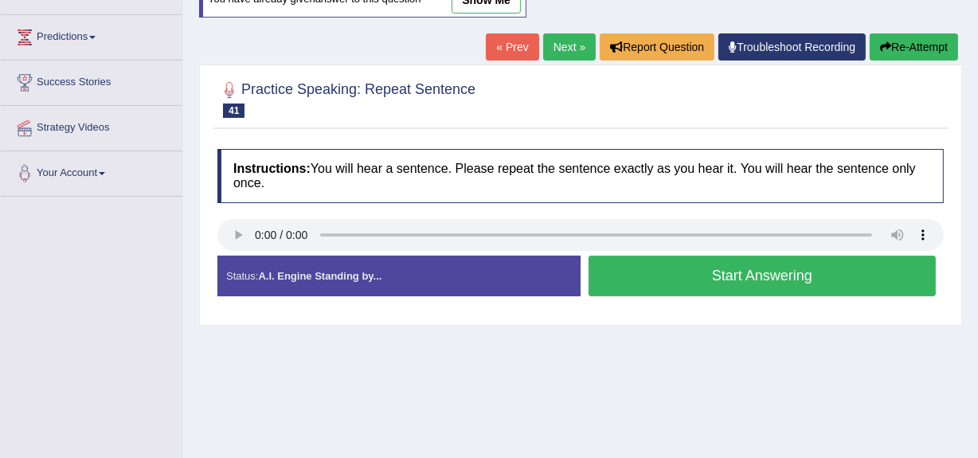
click at [720, 277] on button "Start Answering" at bounding box center [761, 276] width 347 height 41
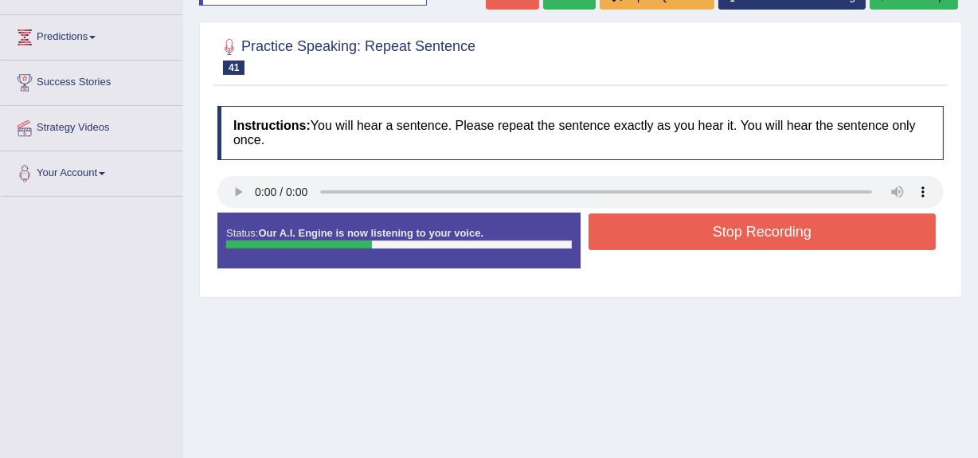
click at [694, 238] on button "Stop Recording" at bounding box center [761, 231] width 347 height 37
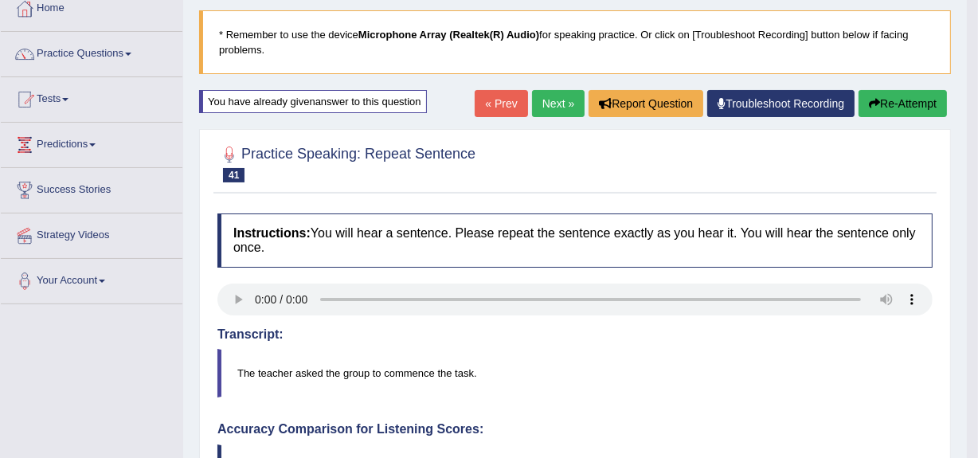
scroll to position [90, 0]
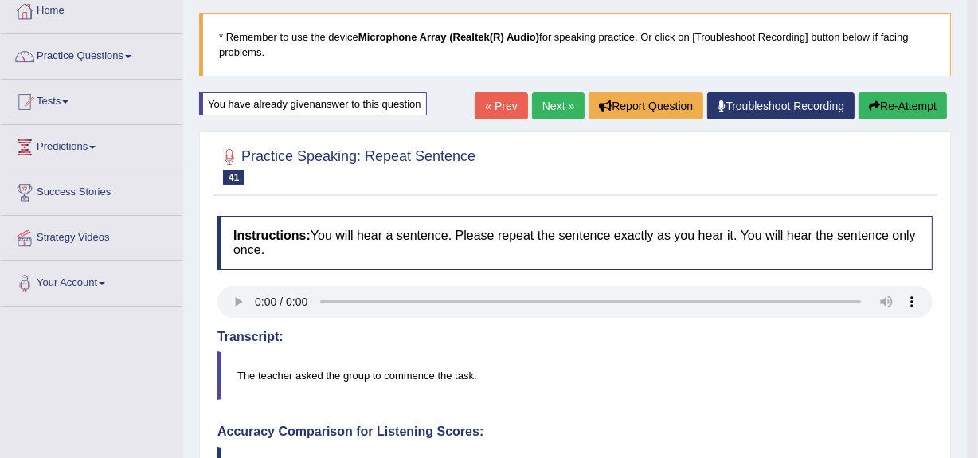
click at [542, 96] on link "Next »" at bounding box center [558, 105] width 53 height 27
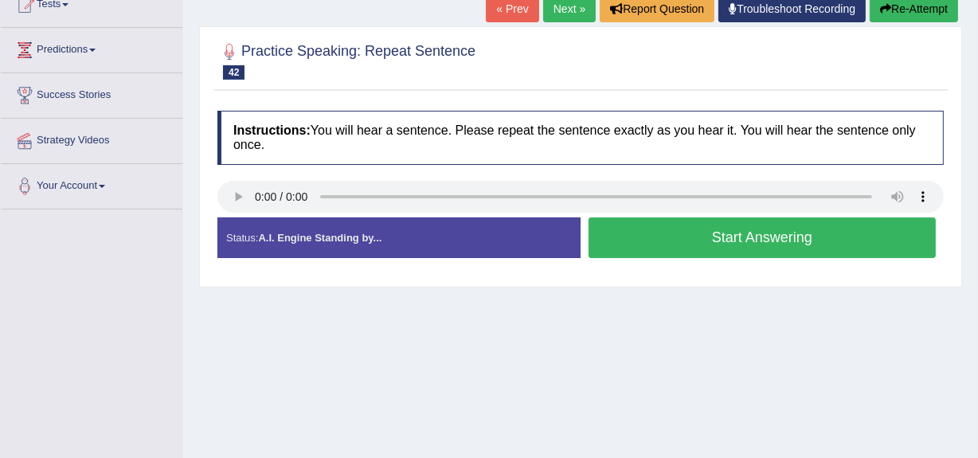
scroll to position [191, 0]
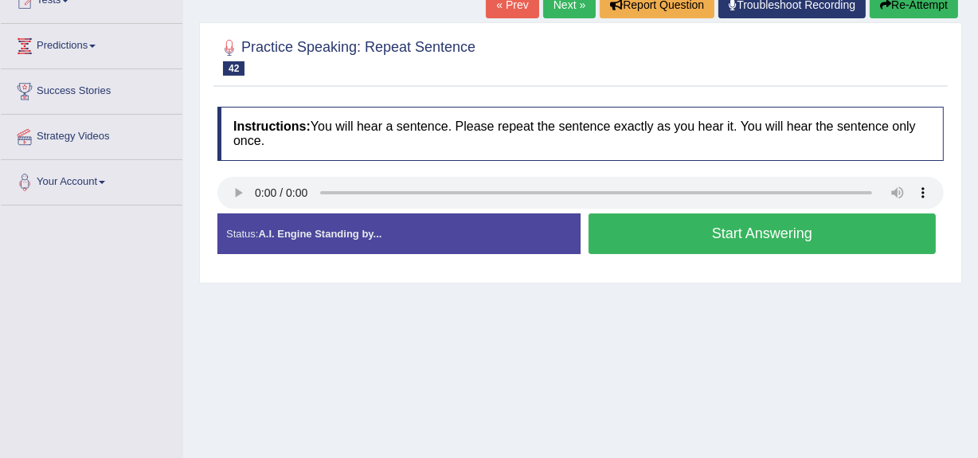
click at [657, 239] on button "Start Answering" at bounding box center [761, 233] width 347 height 41
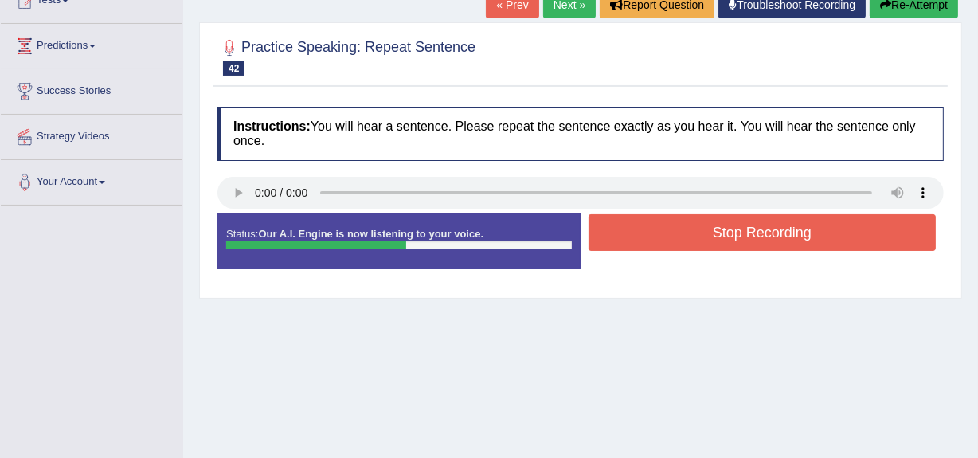
click at [657, 239] on button "Stop Recording" at bounding box center [761, 232] width 347 height 37
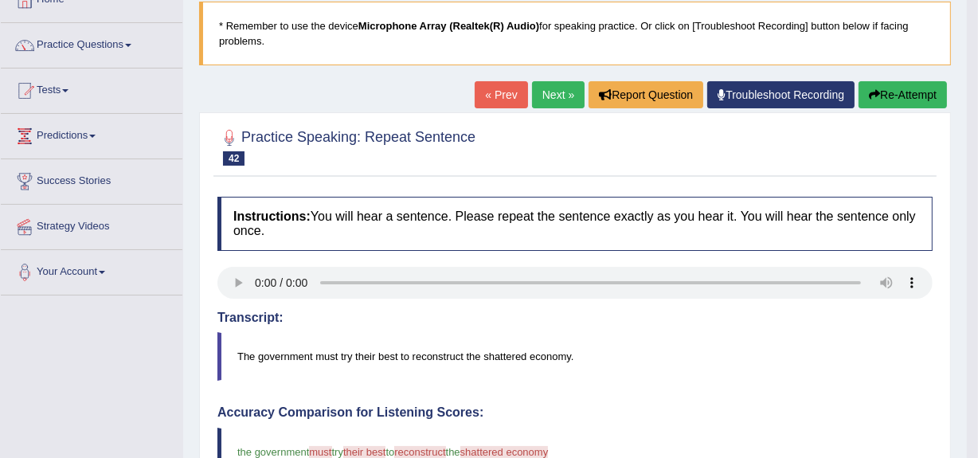
scroll to position [99, 0]
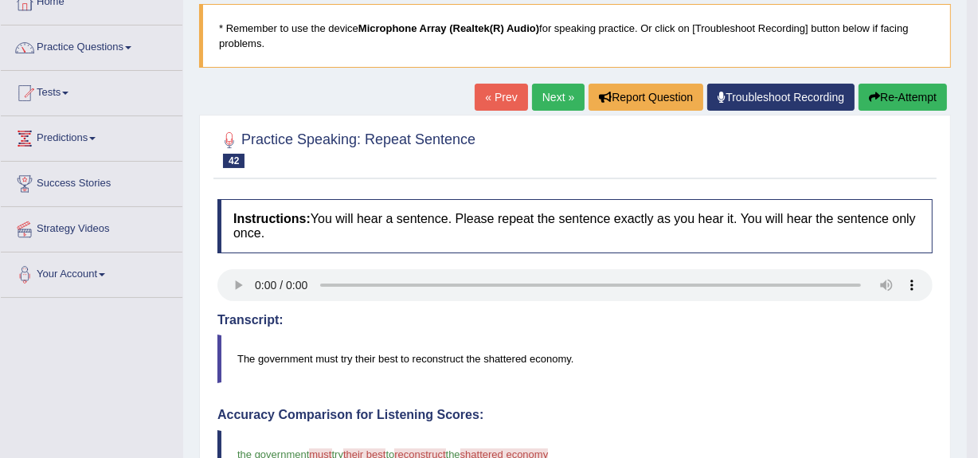
click at [905, 92] on button "Re-Attempt" at bounding box center [902, 97] width 88 height 27
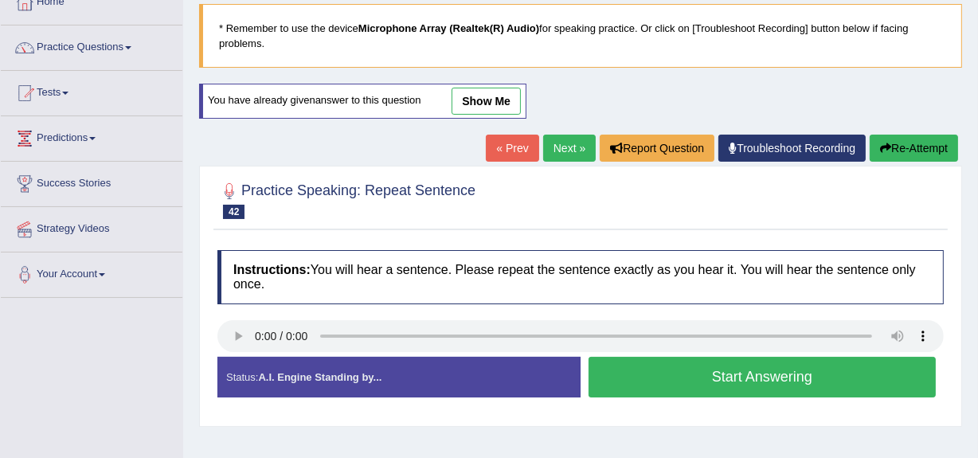
click at [748, 377] on button "Start Answering" at bounding box center [761, 377] width 347 height 41
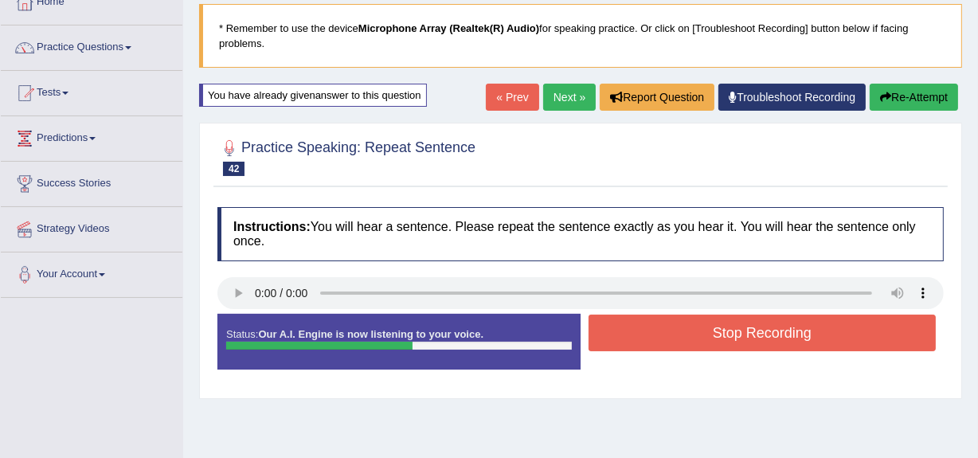
click at [718, 324] on button "Stop Recording" at bounding box center [761, 333] width 347 height 37
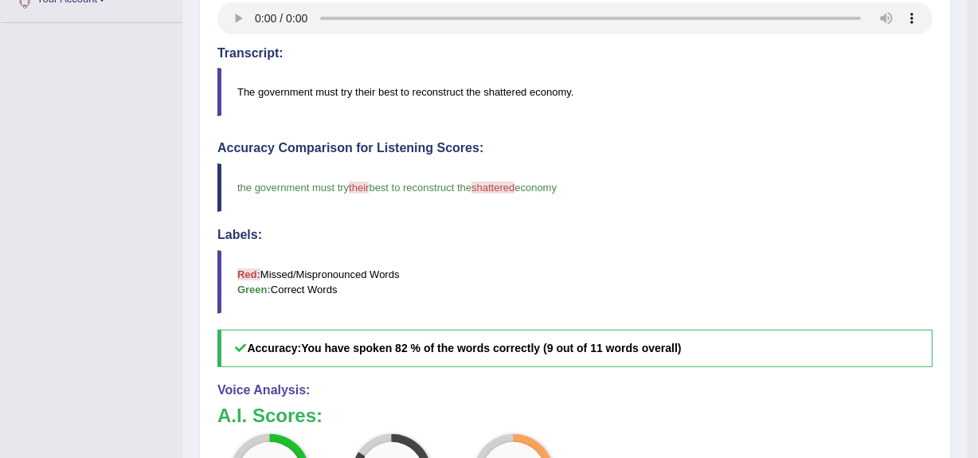
scroll to position [350, 0]
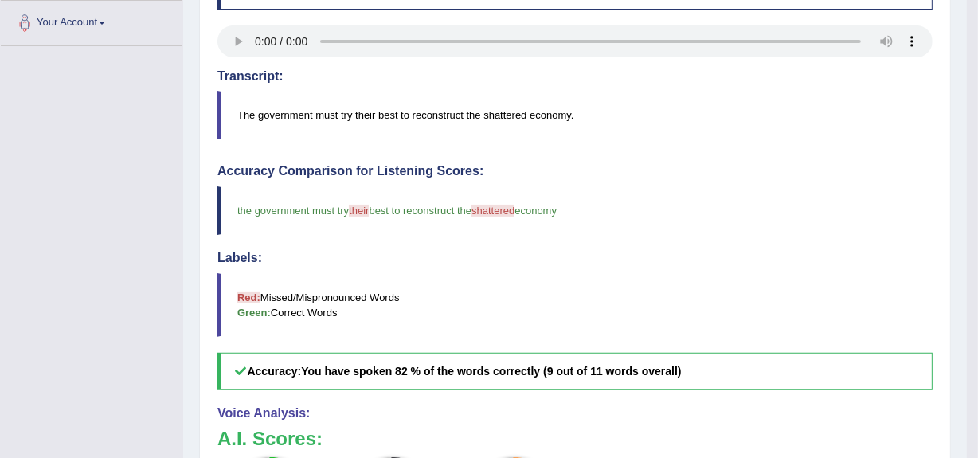
click at [506, 207] on span "shattered" at bounding box center [492, 211] width 43 height 12
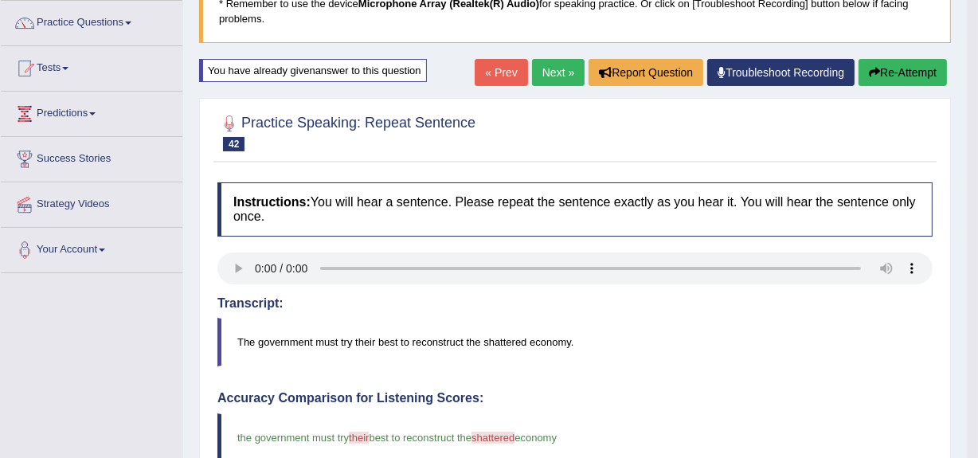
scroll to position [106, 0]
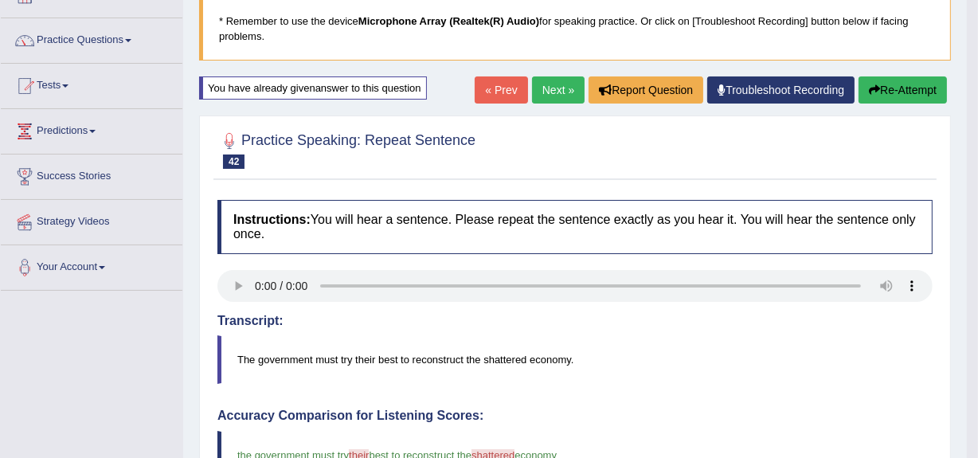
click at [874, 84] on icon "button" at bounding box center [874, 89] width 11 height 11
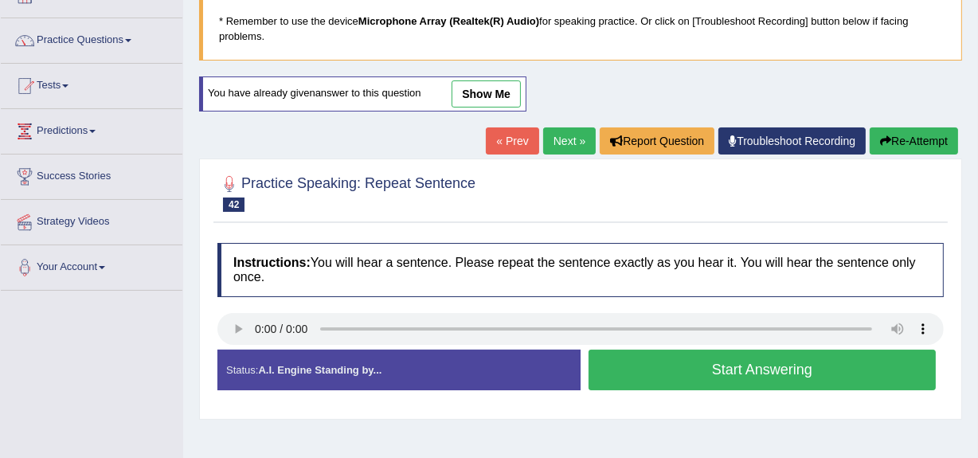
click at [696, 381] on button "Start Answering" at bounding box center [761, 370] width 347 height 41
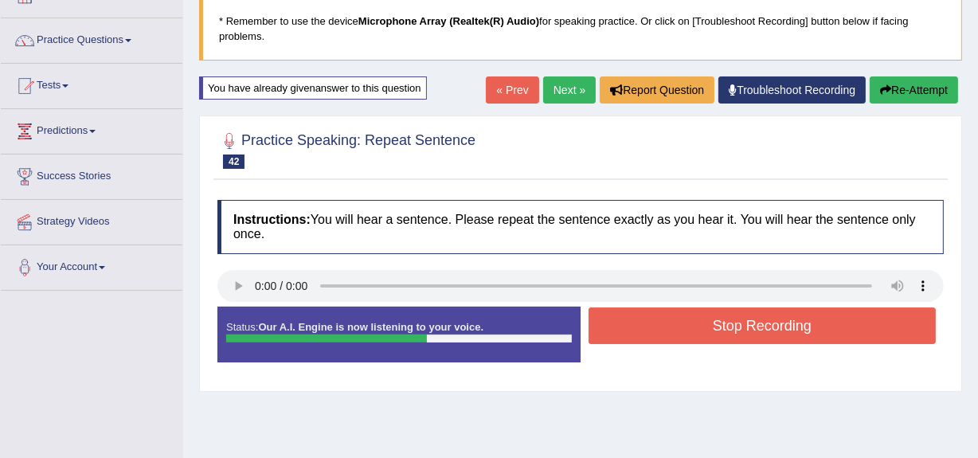
click at [705, 329] on button "Stop Recording" at bounding box center [761, 325] width 347 height 37
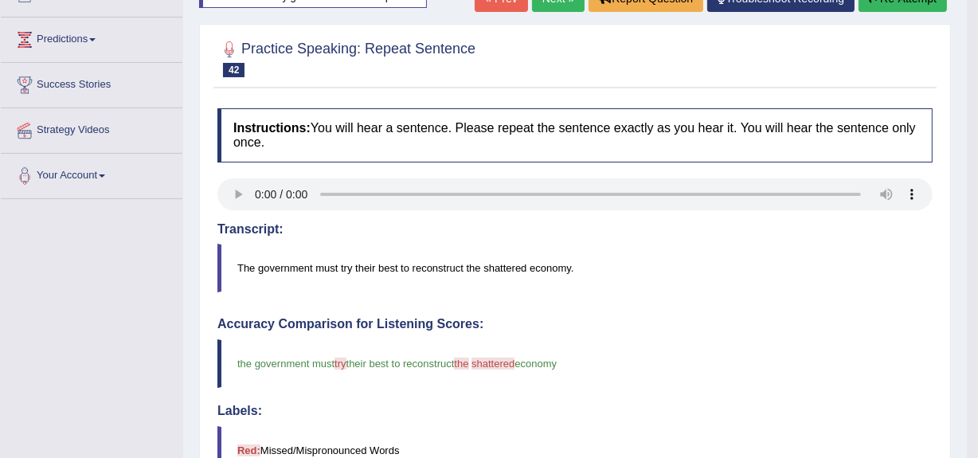
scroll to position [111, 0]
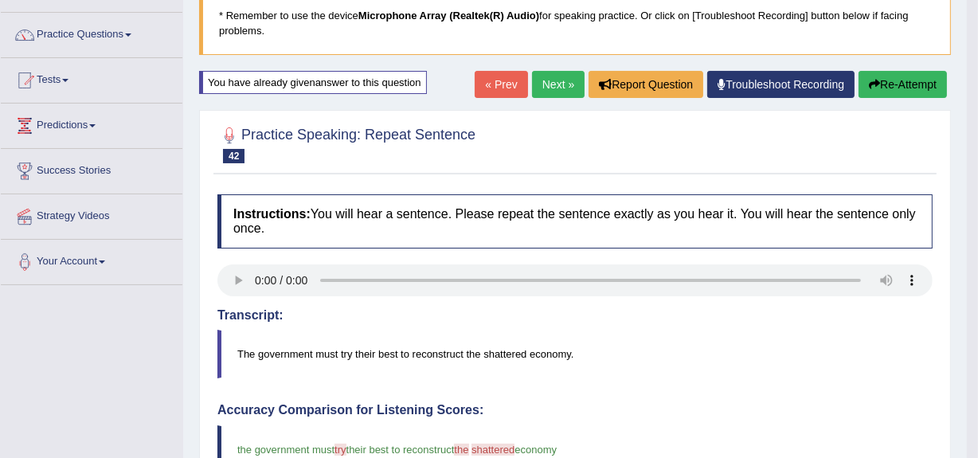
click at [886, 77] on button "Re-Attempt" at bounding box center [902, 84] width 88 height 27
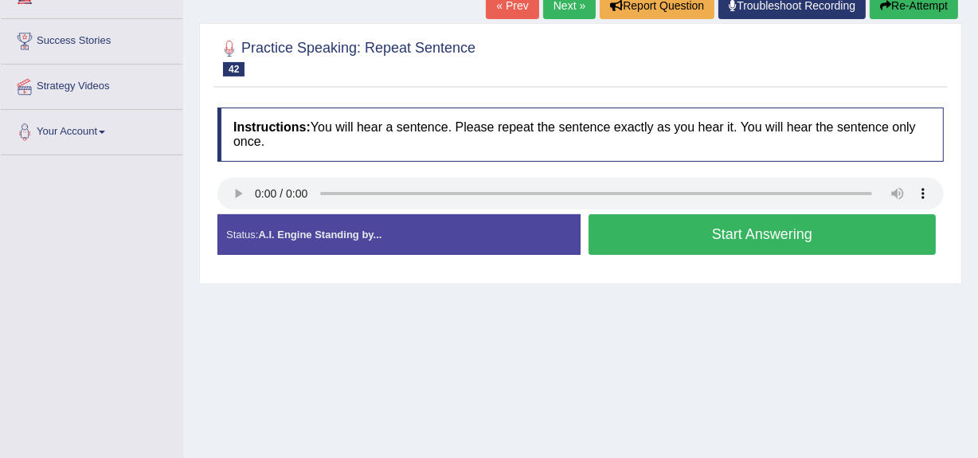
scroll to position [256, 0]
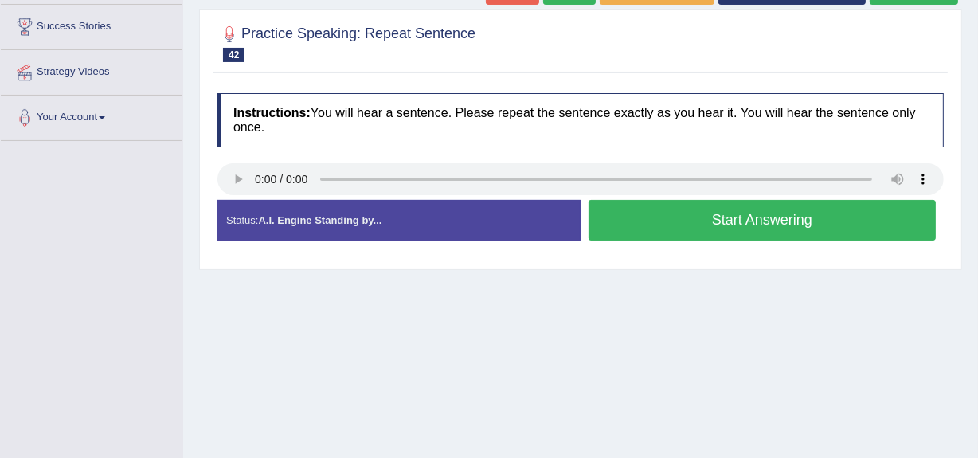
click at [635, 203] on button "Start Answering" at bounding box center [761, 220] width 347 height 41
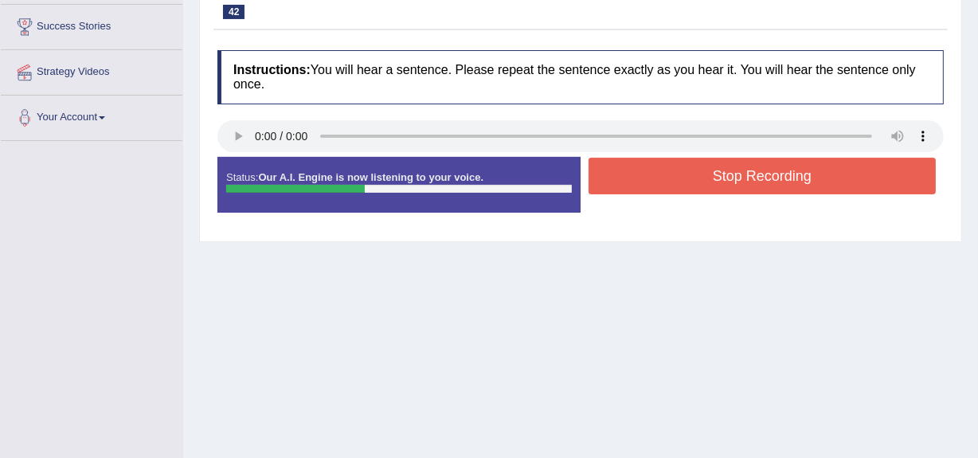
click at [639, 182] on button "Stop Recording" at bounding box center [761, 176] width 347 height 37
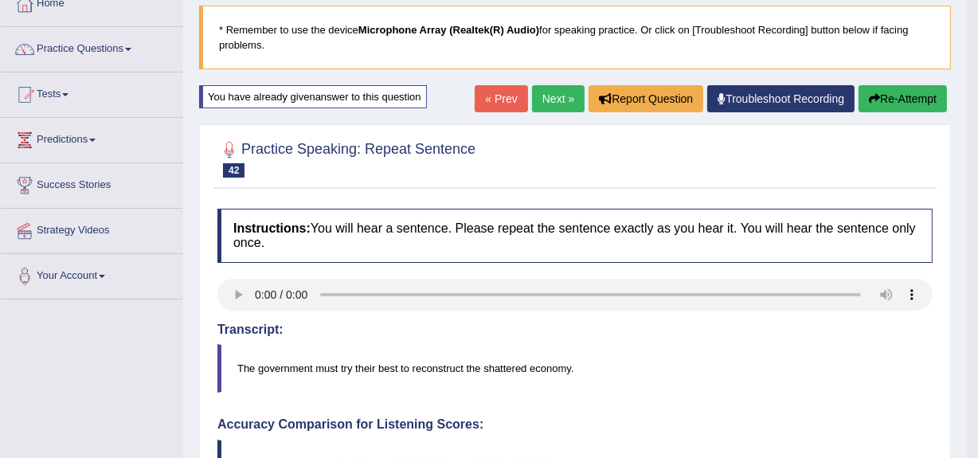
scroll to position [96, 0]
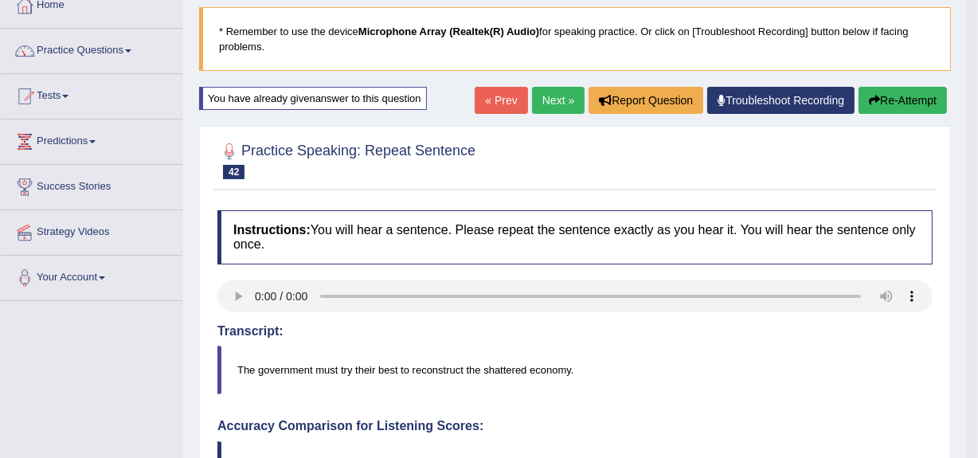
click at [905, 96] on button "Re-Attempt" at bounding box center [902, 100] width 88 height 27
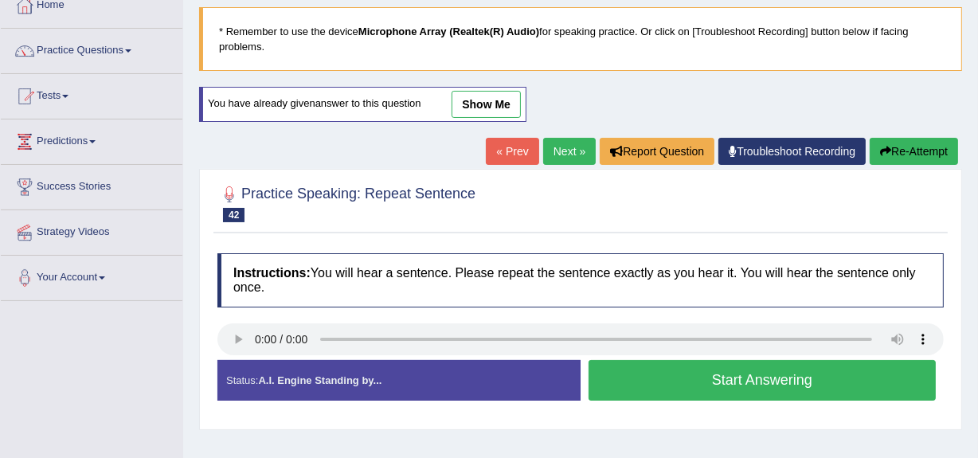
drag, startPoint x: 463, startPoint y: 380, endPoint x: 409, endPoint y: 367, distance: 55.6
click at [409, 367] on div "Status: A.I. Engine Standing by..." at bounding box center [398, 380] width 363 height 41
click at [729, 387] on button "Start Answering" at bounding box center [761, 380] width 347 height 41
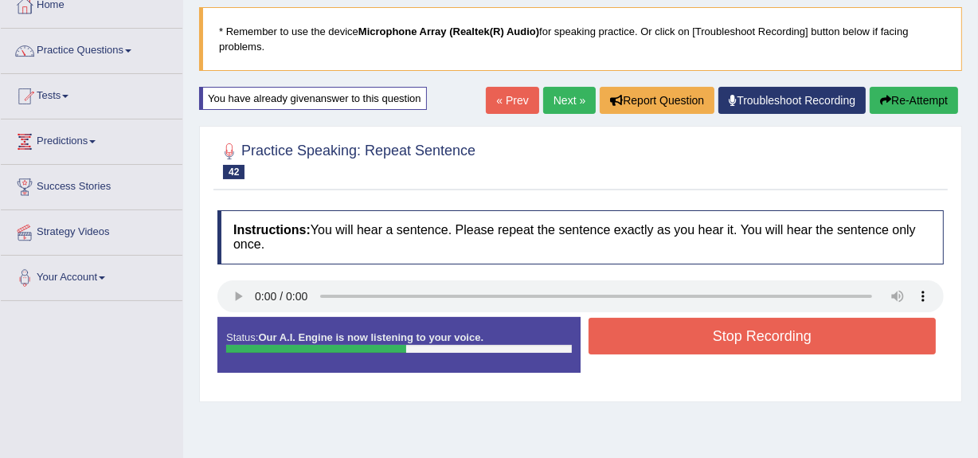
click at [706, 341] on button "Stop Recording" at bounding box center [761, 336] width 347 height 37
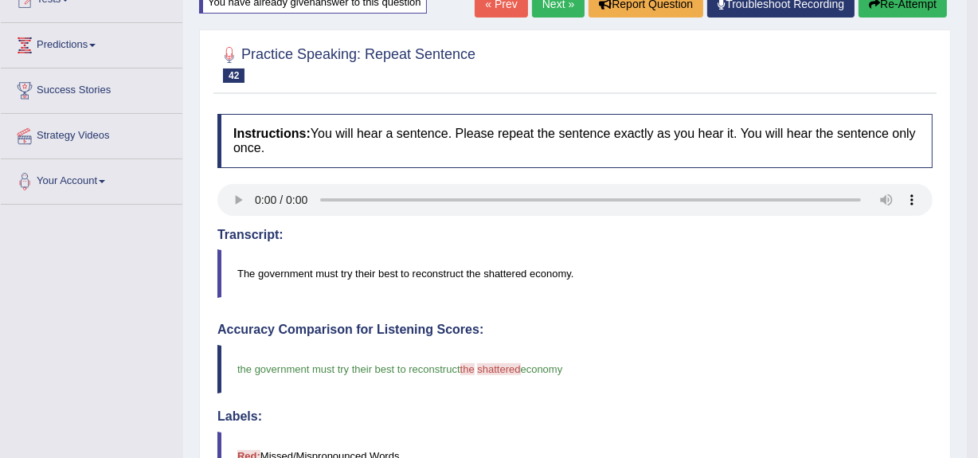
scroll to position [179, 0]
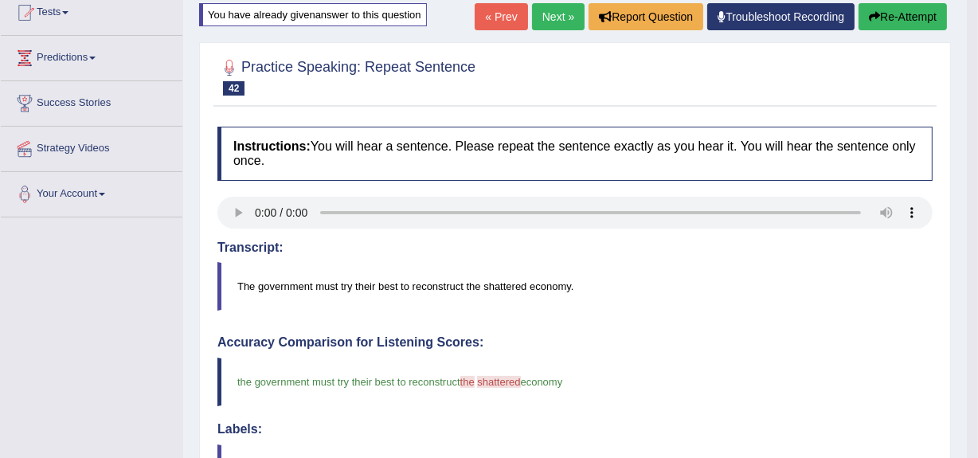
click at [499, 381] on span "shattered" at bounding box center [498, 382] width 43 height 12
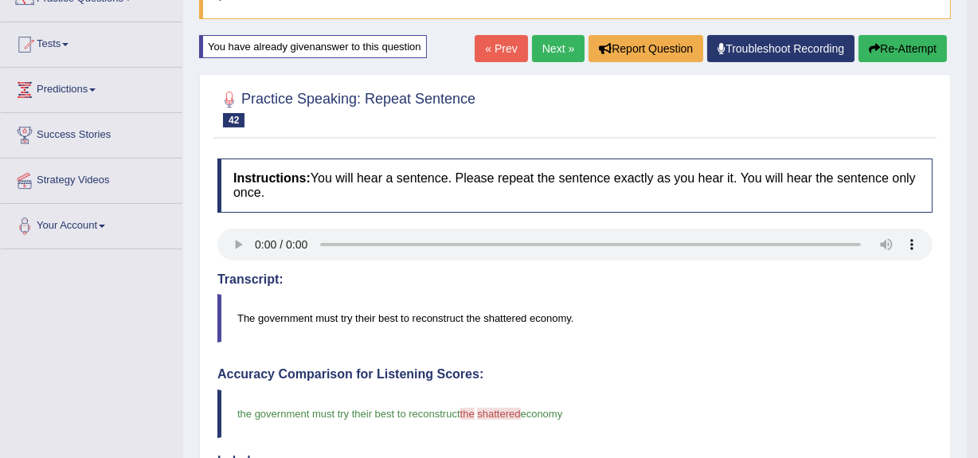
scroll to position [138, 0]
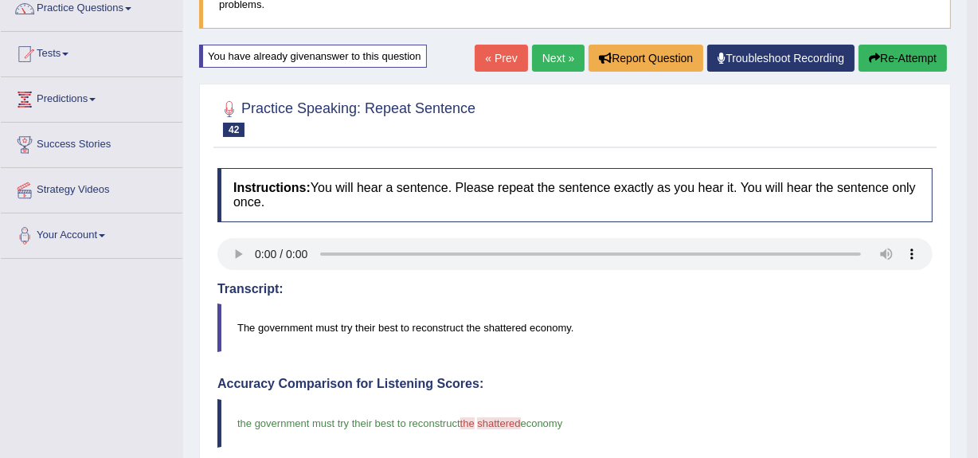
click at [886, 49] on button "Re-Attempt" at bounding box center [902, 58] width 88 height 27
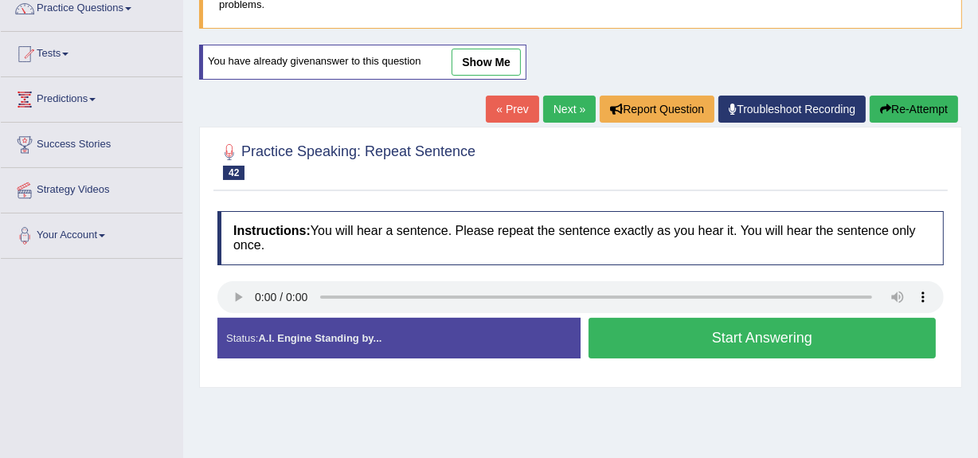
click at [690, 349] on button "Start Answering" at bounding box center [761, 338] width 347 height 41
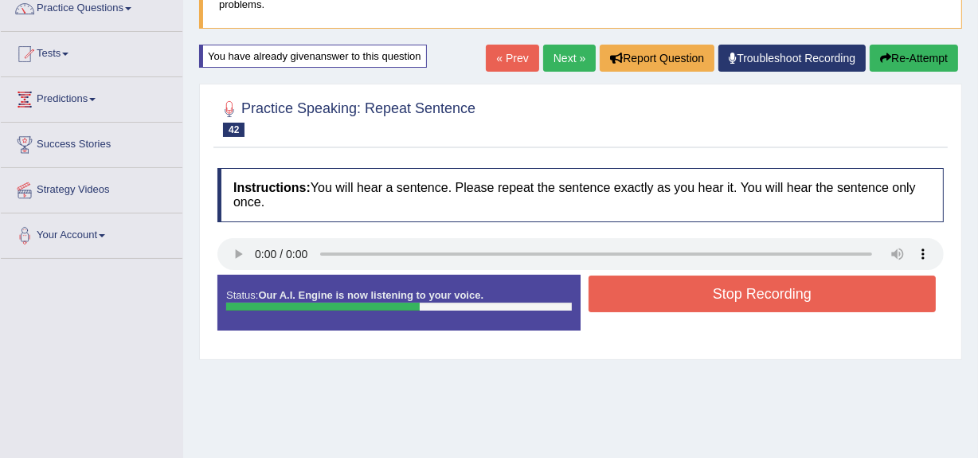
click at [675, 276] on button "Stop Recording" at bounding box center [761, 294] width 347 height 37
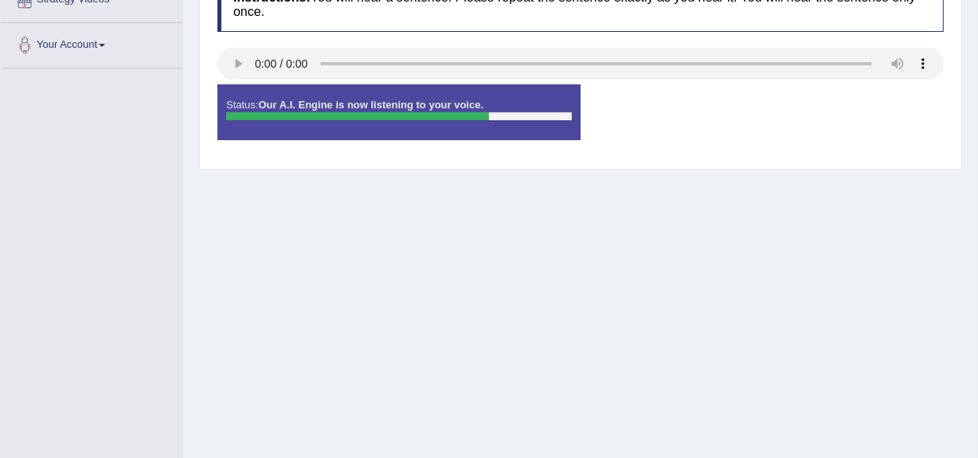
scroll to position [377, 0]
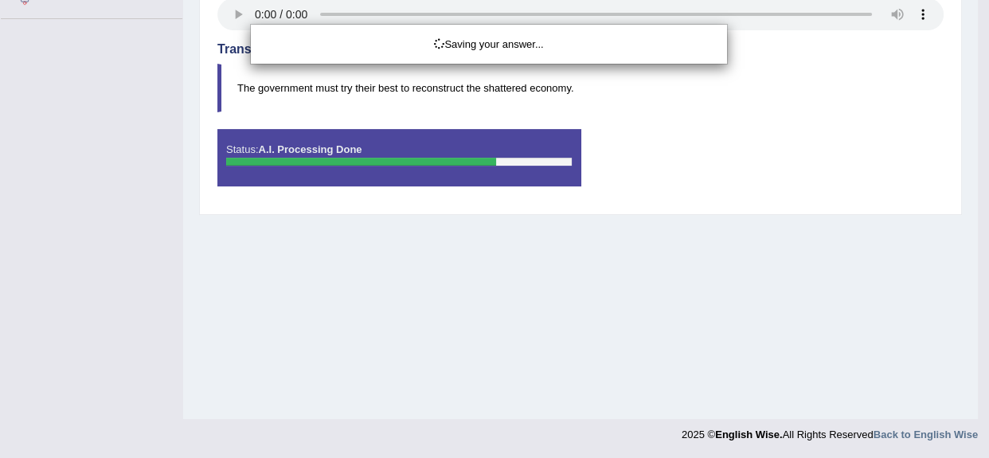
drag, startPoint x: 987, startPoint y: 143, endPoint x: 987, endPoint y: 301, distance: 157.7
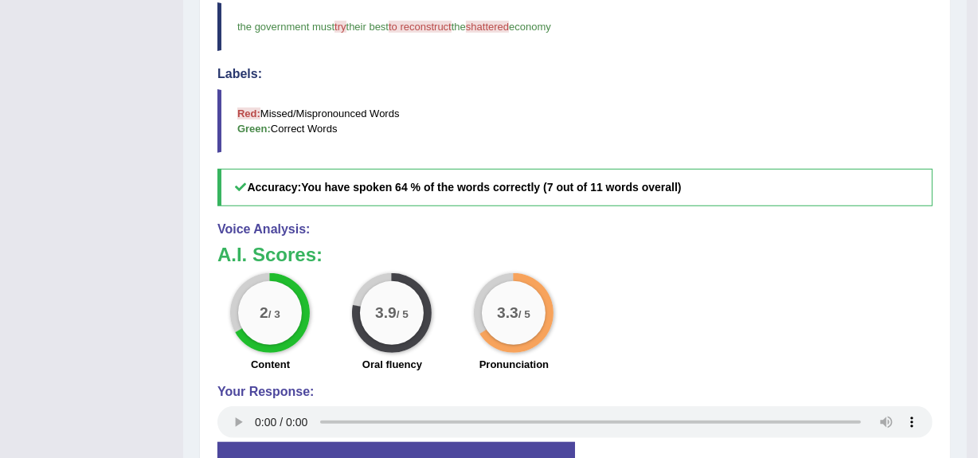
scroll to position [139, 0]
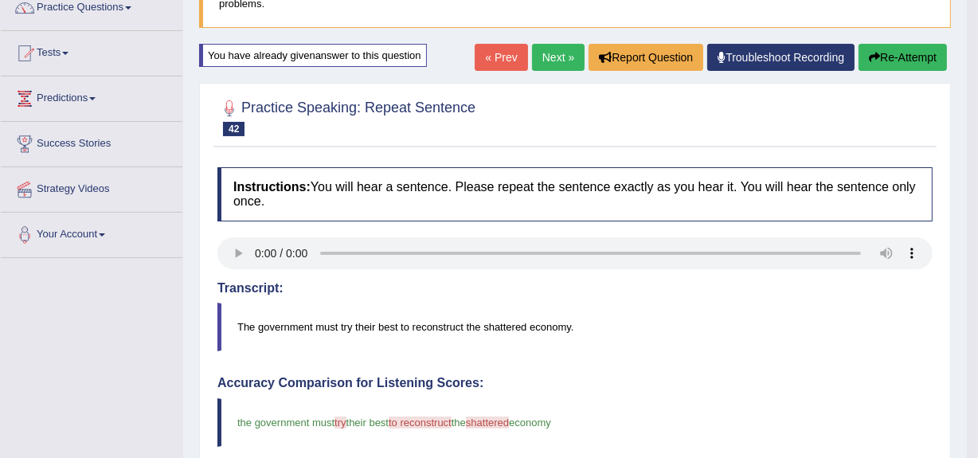
click at [549, 53] on link "Next »" at bounding box center [558, 57] width 53 height 27
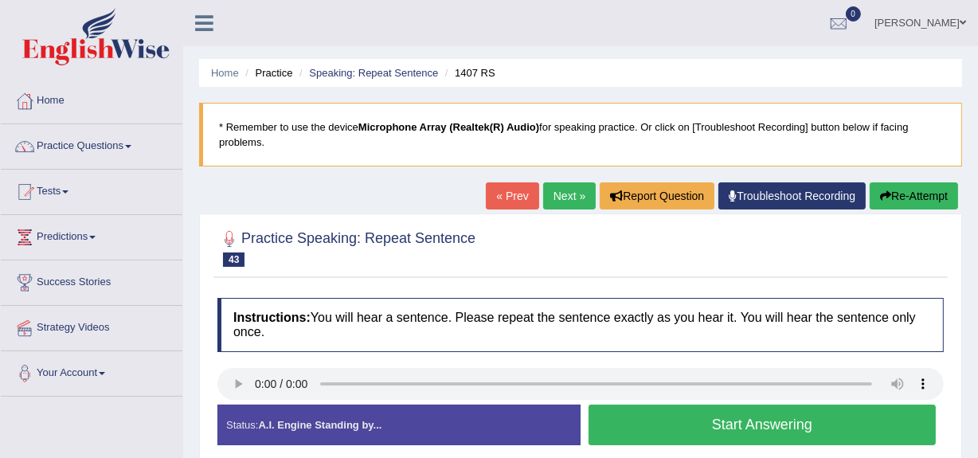
click at [627, 432] on button "Start Answering" at bounding box center [761, 425] width 347 height 41
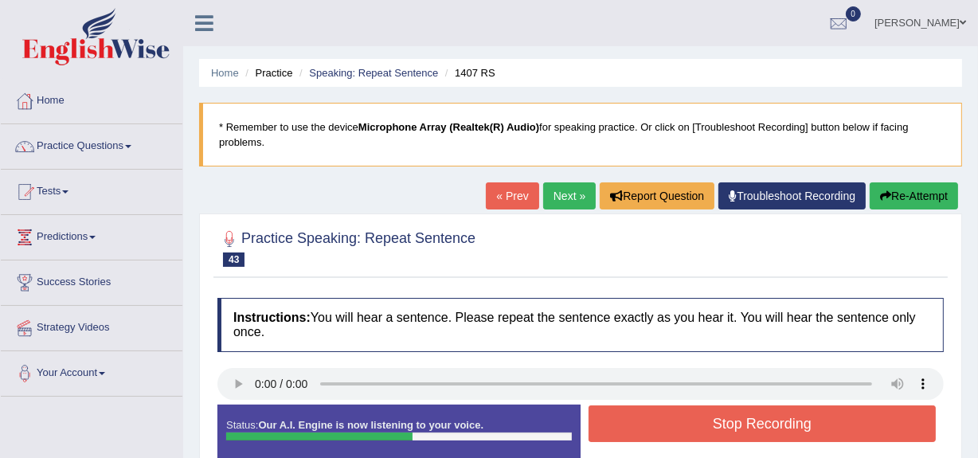
click at [627, 432] on button "Stop Recording" at bounding box center [761, 423] width 347 height 37
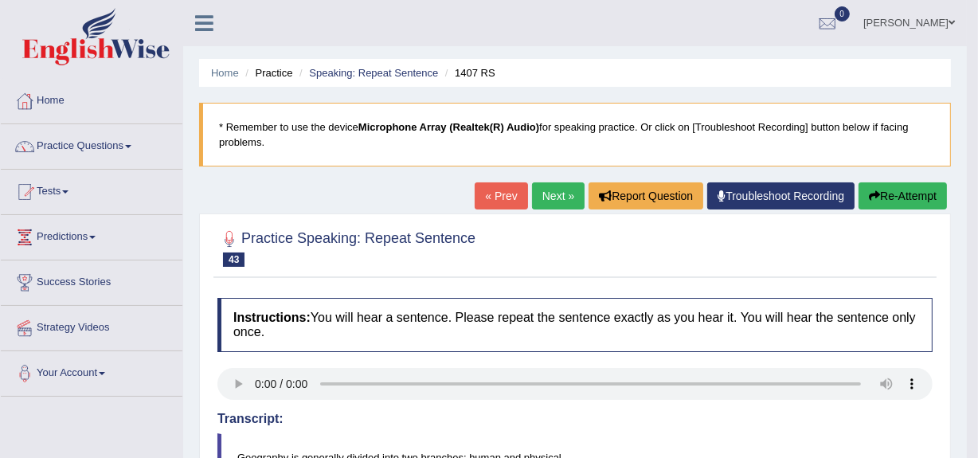
drag, startPoint x: 987, startPoint y: 123, endPoint x: 987, endPoint y: 201, distance: 78.0
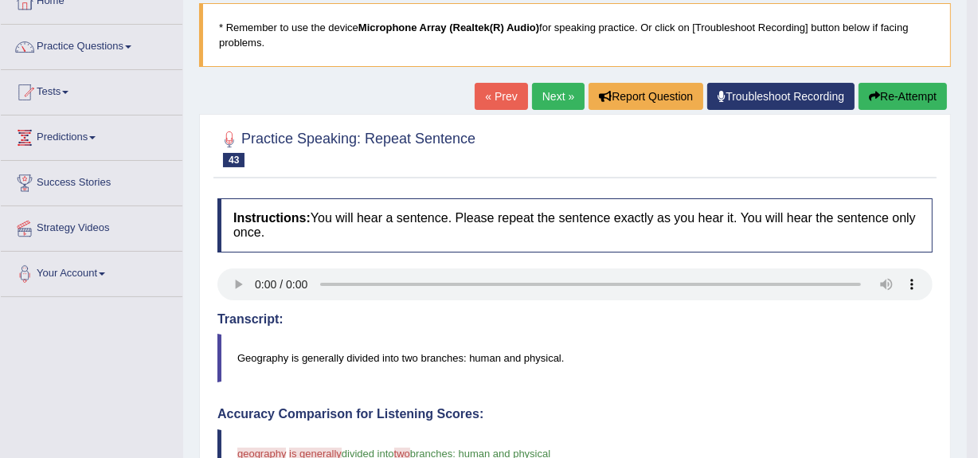
scroll to position [97, 0]
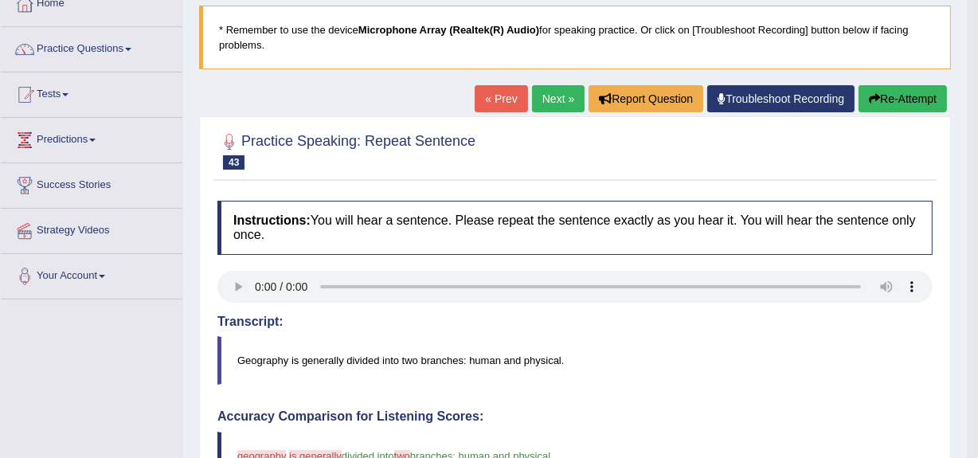
click at [882, 101] on button "Re-Attempt" at bounding box center [902, 98] width 88 height 27
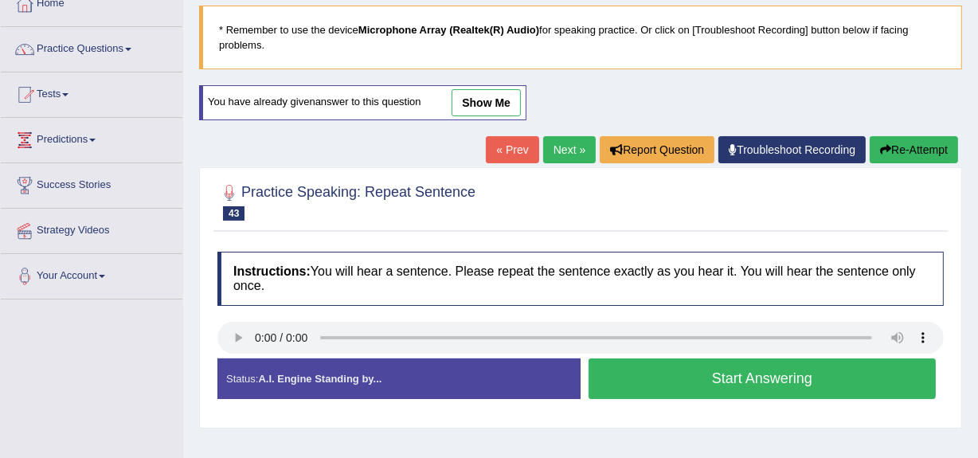
click at [776, 386] on button "Start Answering" at bounding box center [761, 378] width 347 height 41
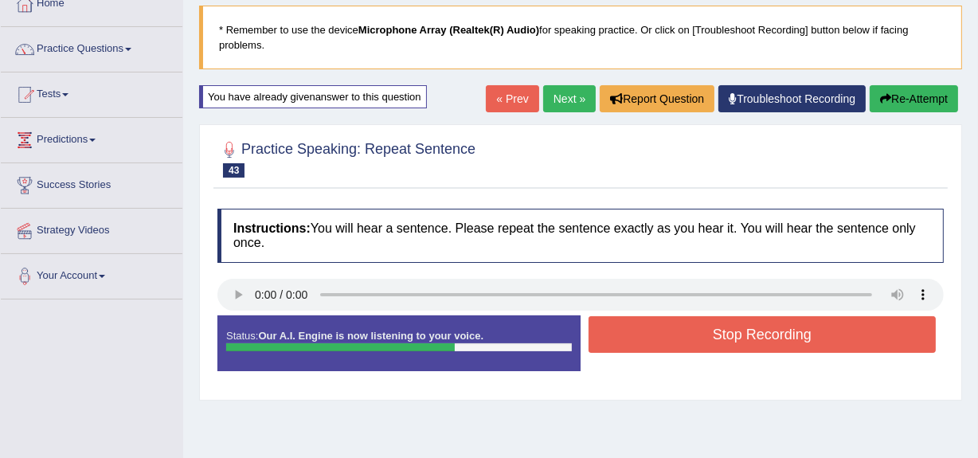
click at [738, 339] on button "Stop Recording" at bounding box center [761, 334] width 347 height 37
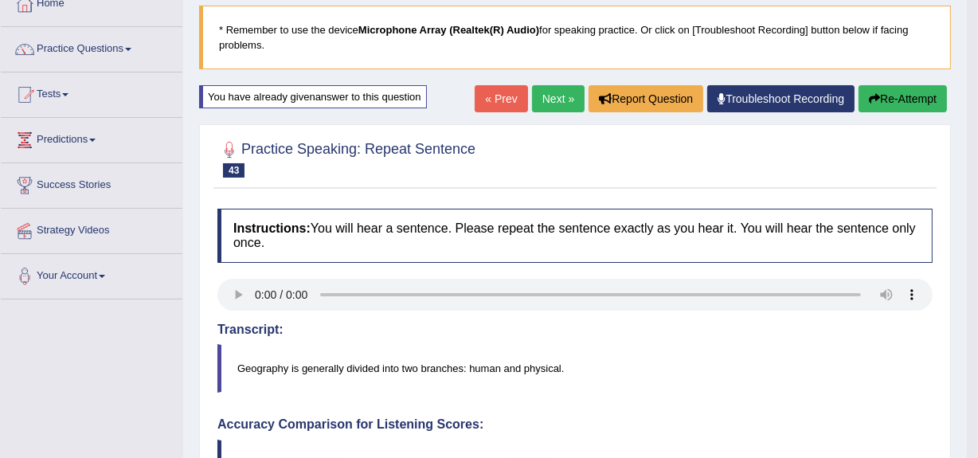
drag, startPoint x: 987, startPoint y: 170, endPoint x: 987, endPoint y: 311, distance: 140.2
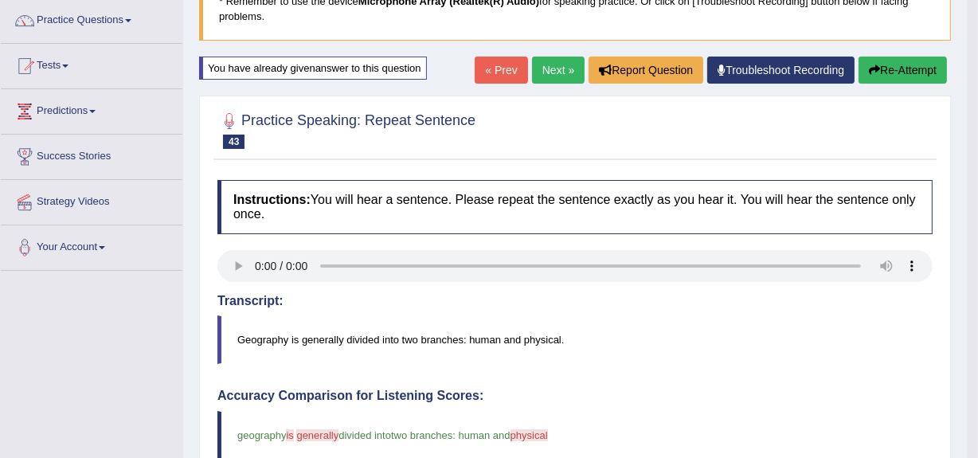
scroll to position [123, 0]
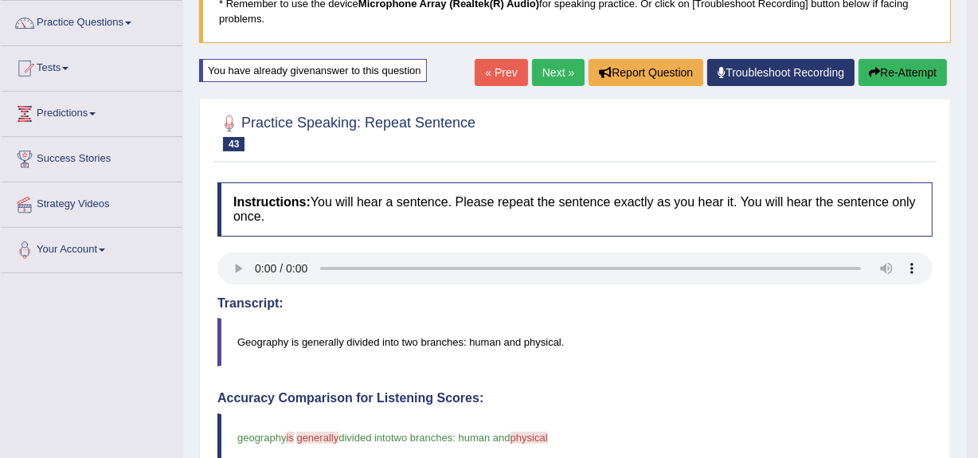
click at [895, 70] on button "Re-Attempt" at bounding box center [902, 72] width 88 height 27
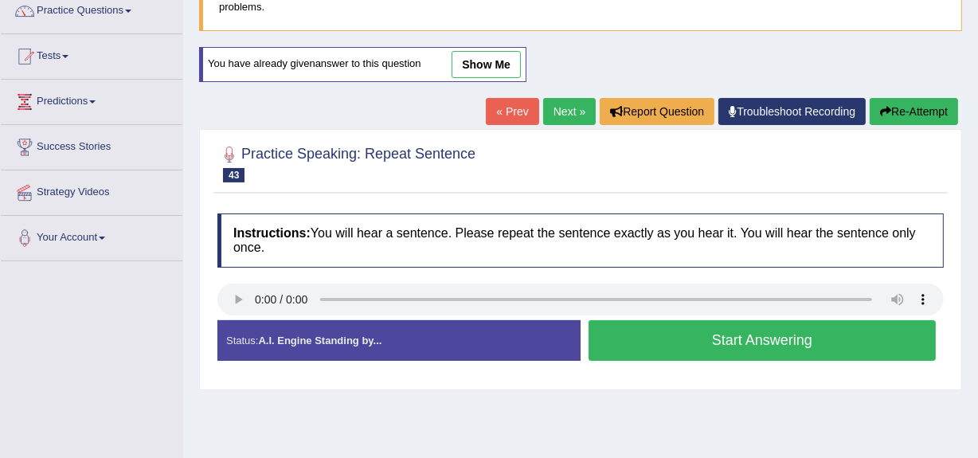
scroll to position [135, 0]
click at [626, 344] on button "Start Answering" at bounding box center [761, 340] width 347 height 41
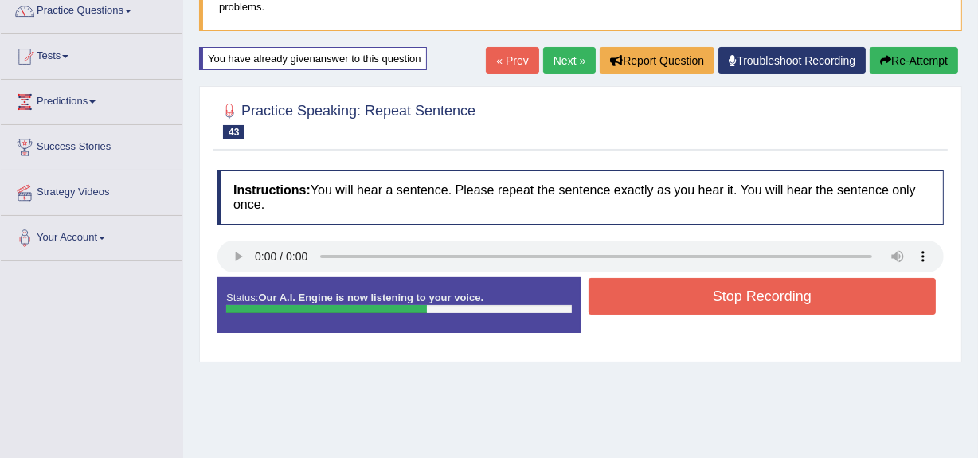
click at [662, 287] on button "Stop Recording" at bounding box center [761, 296] width 347 height 37
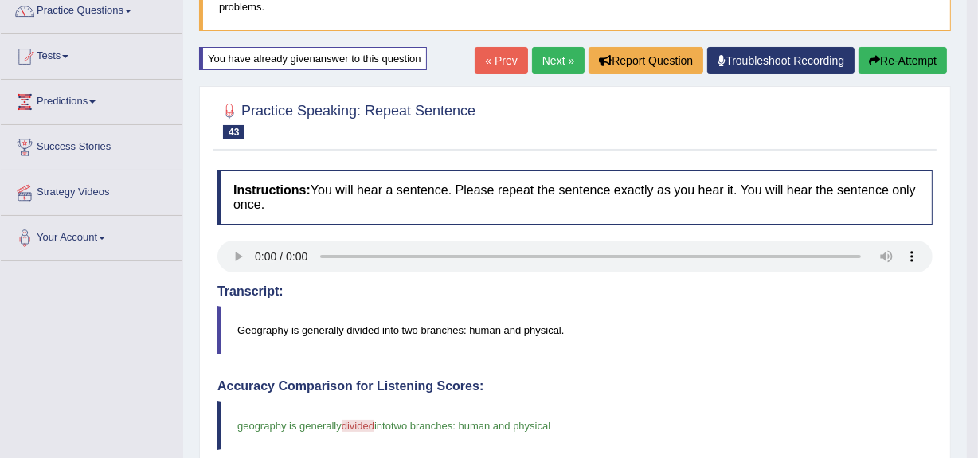
drag, startPoint x: 987, startPoint y: 101, endPoint x: 987, endPoint y: 236, distance: 134.6
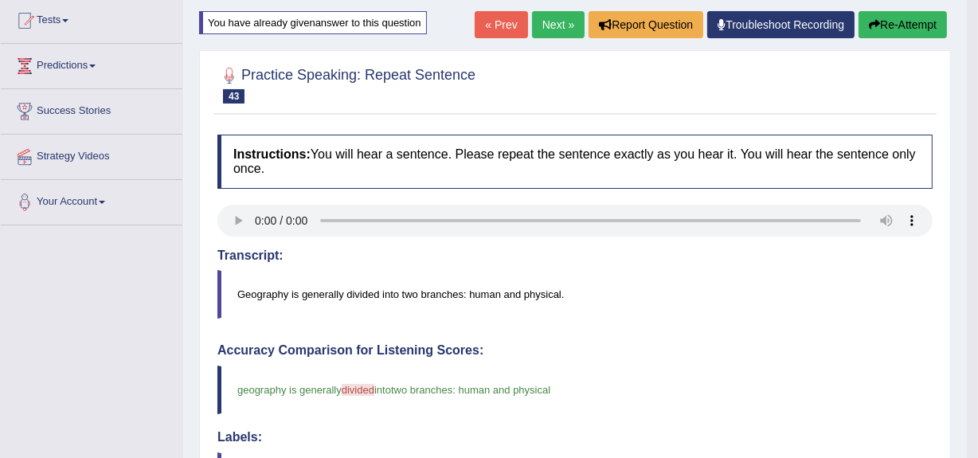
scroll to position [152, 0]
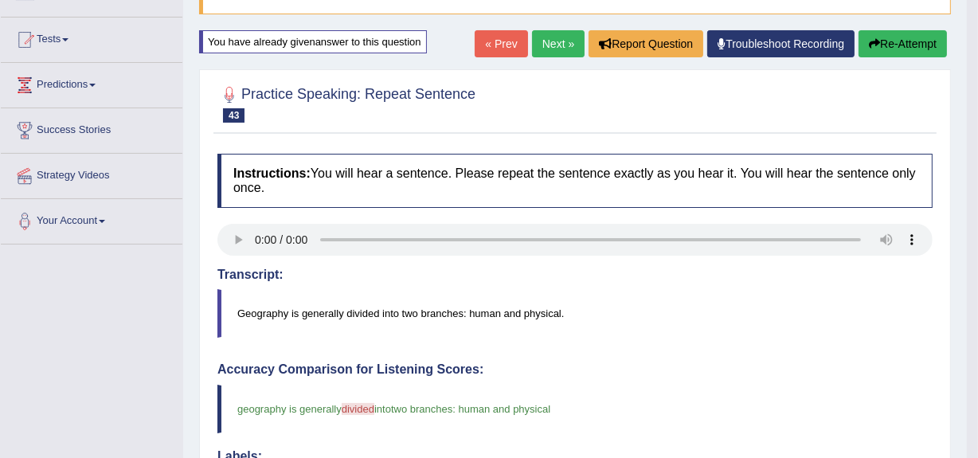
click at [905, 42] on button "Re-Attempt" at bounding box center [902, 43] width 88 height 27
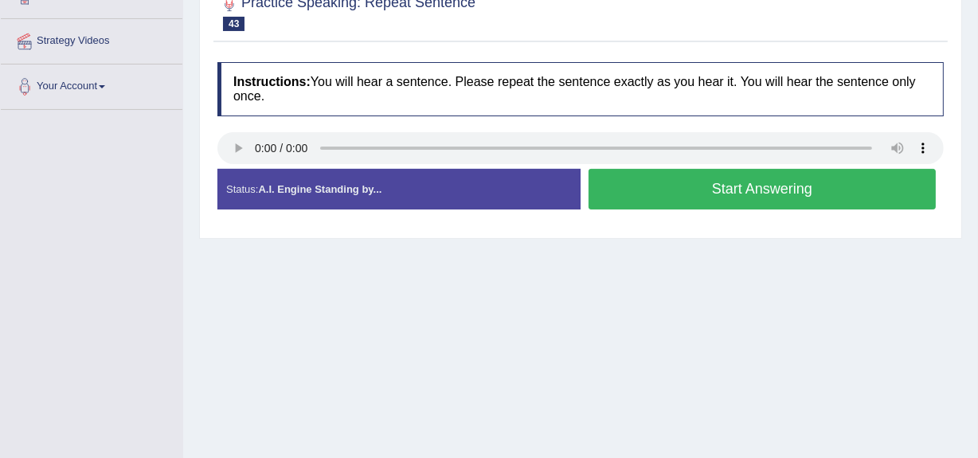
scroll to position [291, 0]
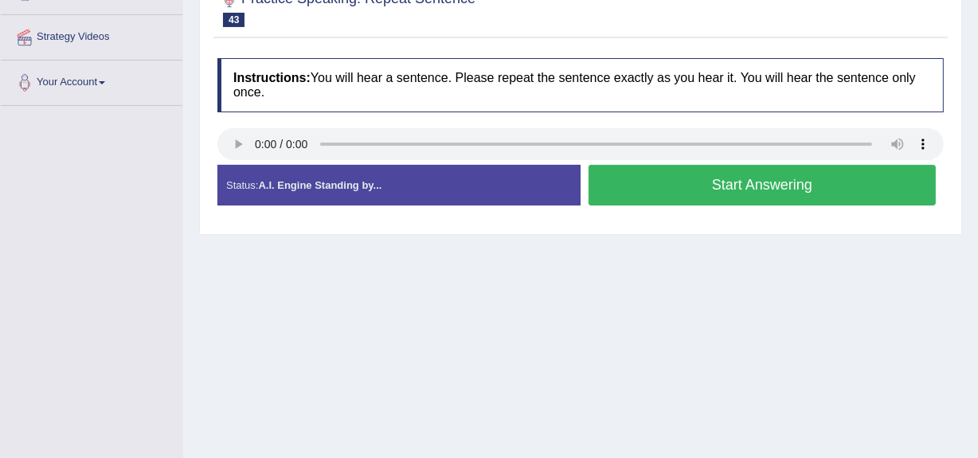
click at [608, 178] on button "Start Answering" at bounding box center [761, 185] width 347 height 41
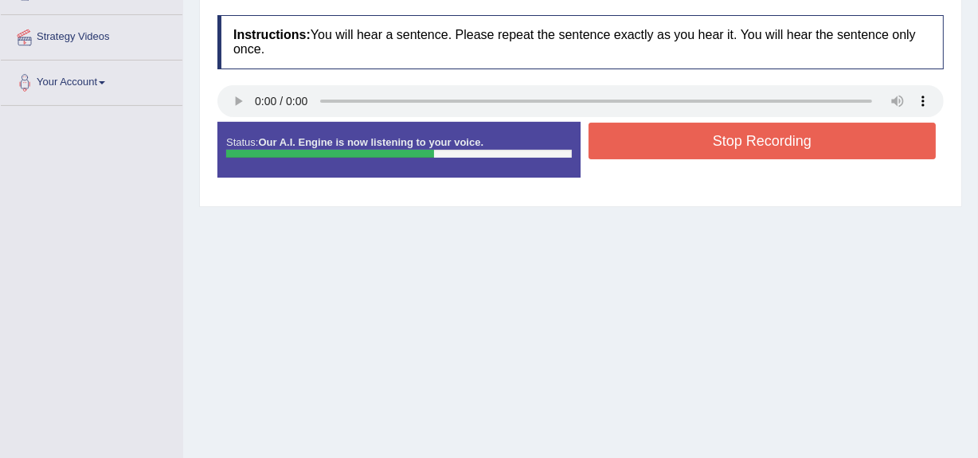
click at [619, 148] on button "Stop Recording" at bounding box center [761, 141] width 347 height 37
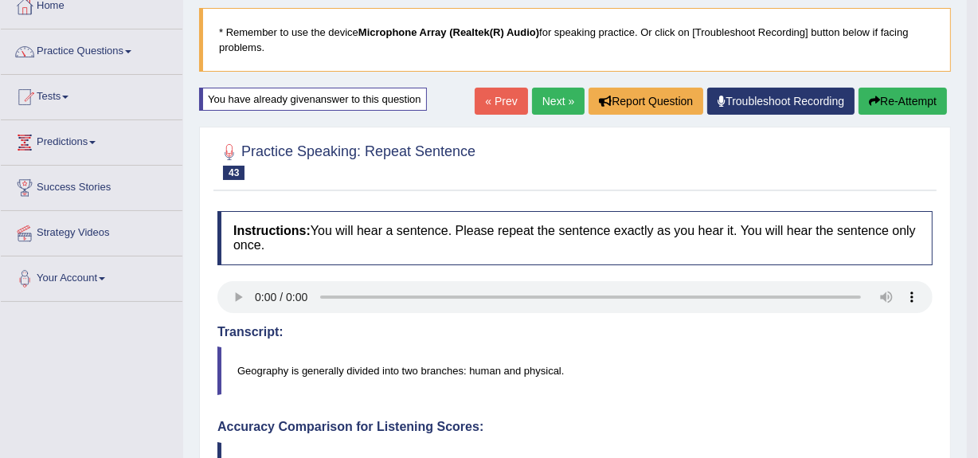
scroll to position [91, 0]
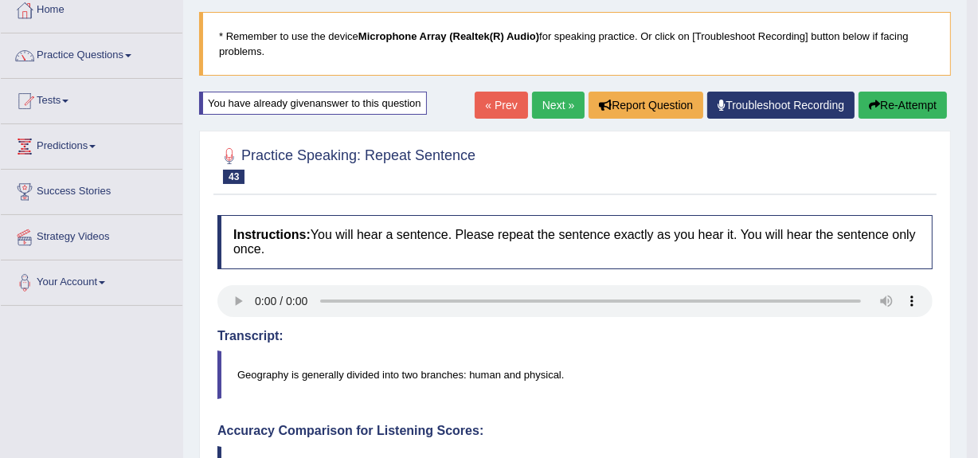
click at [901, 92] on div "Home Practice Speaking: Repeat Sentence 1407 RS * Remember to use the device Mi…" at bounding box center [575, 445] width 784 height 1073
click at [904, 102] on button "Re-Attempt" at bounding box center [902, 105] width 88 height 27
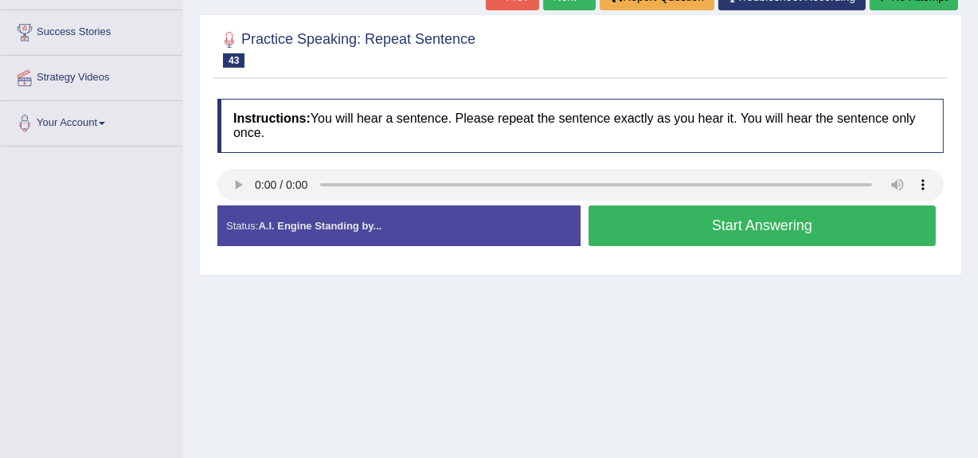
scroll to position [248, 0]
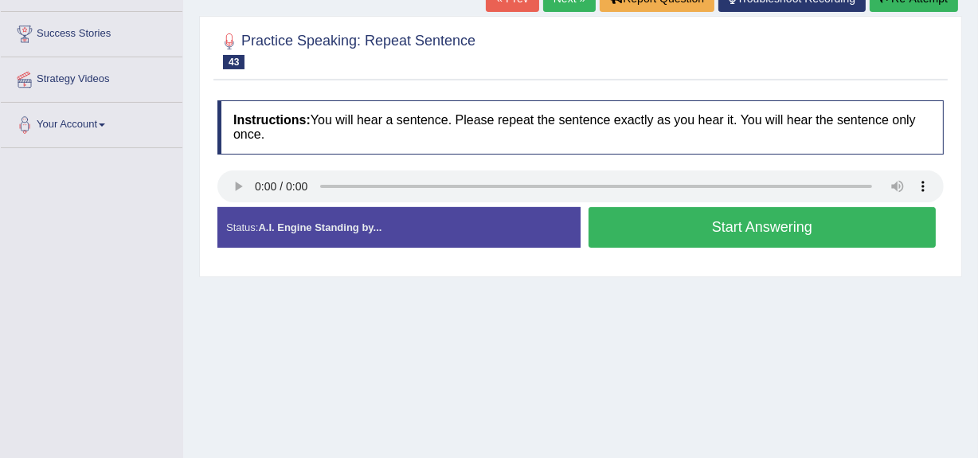
click at [663, 229] on button "Start Answering" at bounding box center [761, 227] width 347 height 41
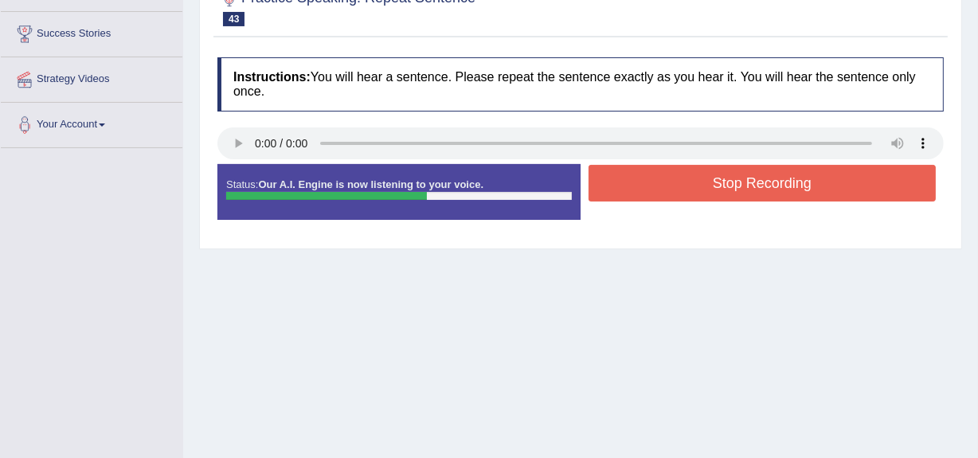
click at [670, 174] on button "Stop Recording" at bounding box center [761, 183] width 347 height 37
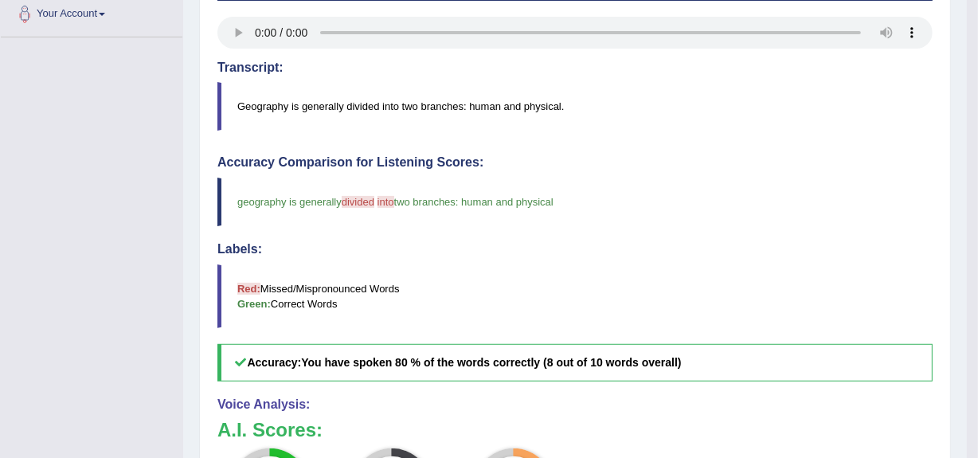
scroll to position [129, 0]
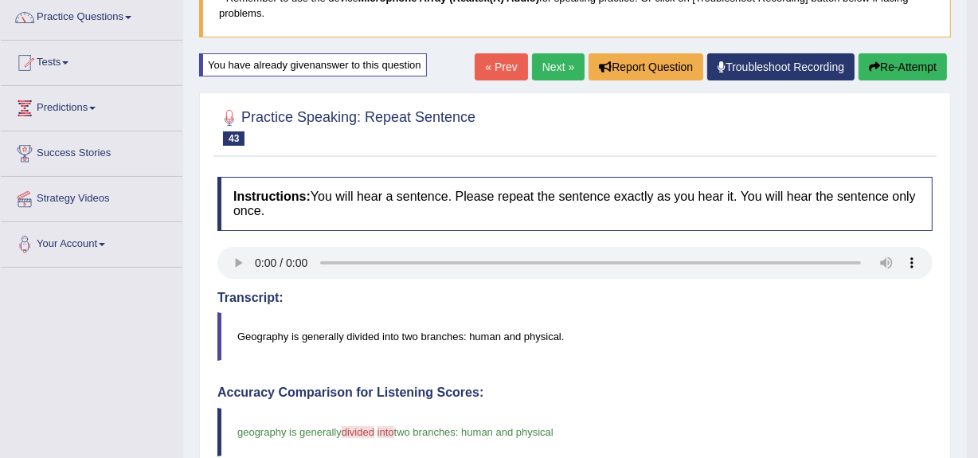
click at [869, 68] on icon "button" at bounding box center [874, 66] width 11 height 11
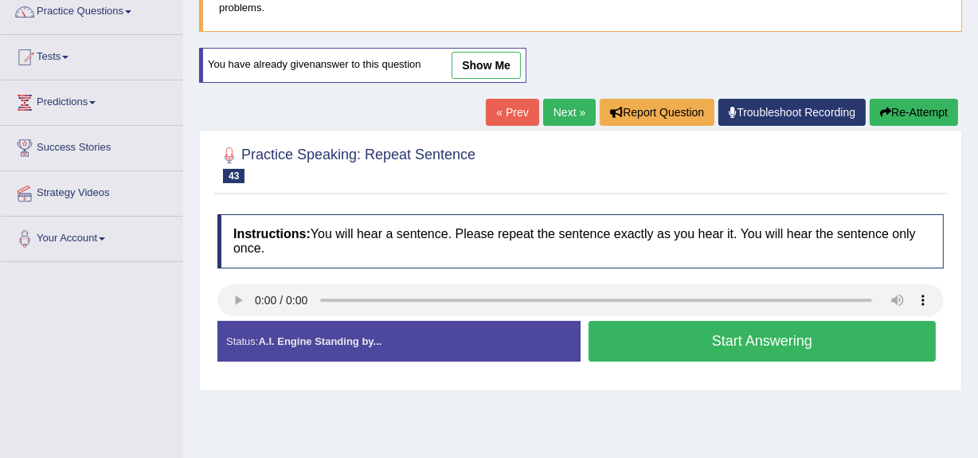
click at [646, 348] on button "Start Answering" at bounding box center [761, 341] width 347 height 41
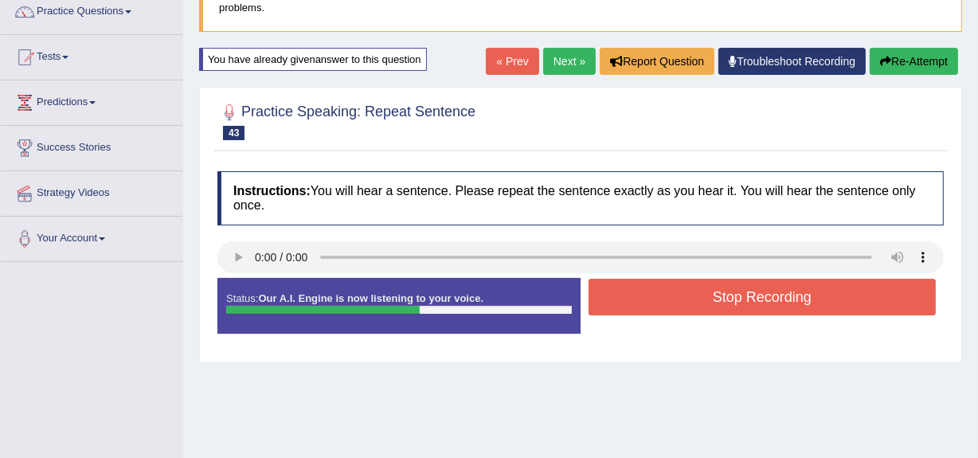
click at [667, 304] on button "Stop Recording" at bounding box center [761, 297] width 347 height 37
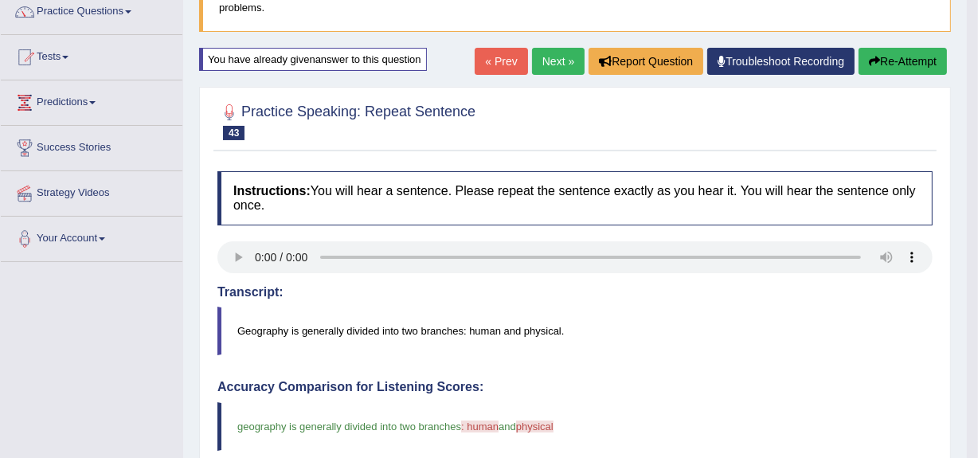
drag, startPoint x: 987, startPoint y: 147, endPoint x: 987, endPoint y: 253, distance: 106.7
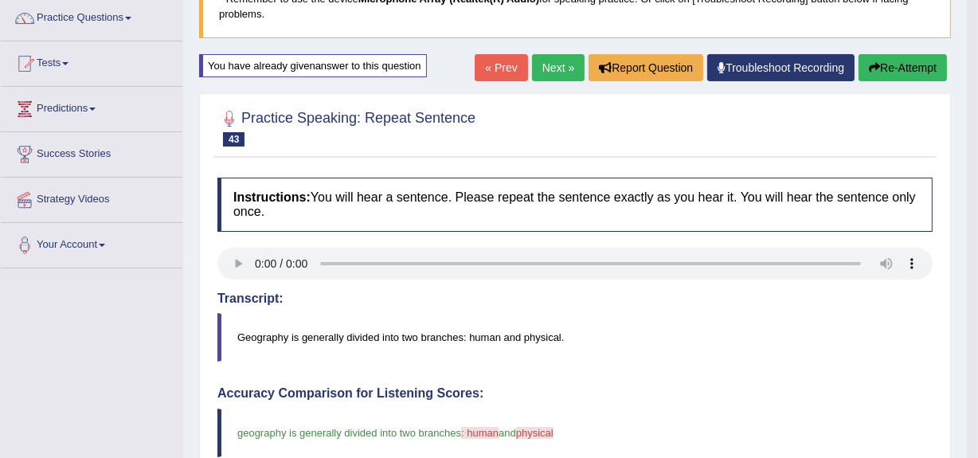
scroll to position [127, 0]
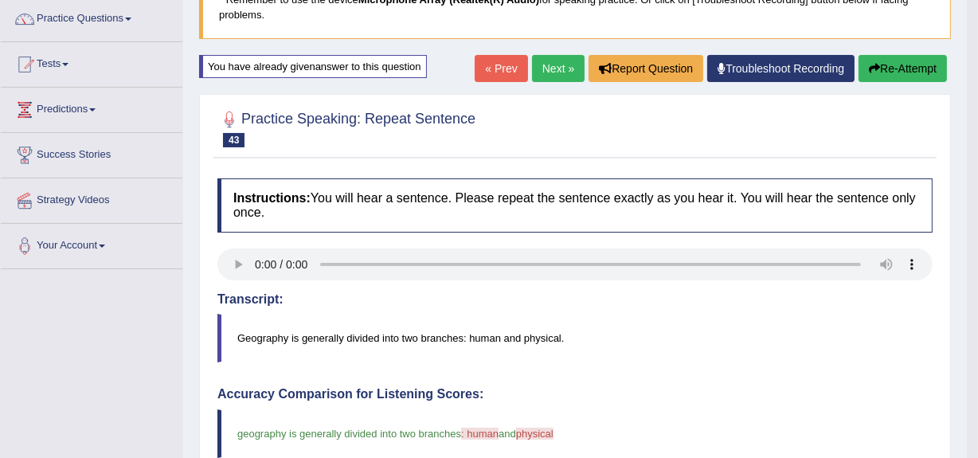
click at [882, 65] on button "Re-Attempt" at bounding box center [902, 68] width 88 height 27
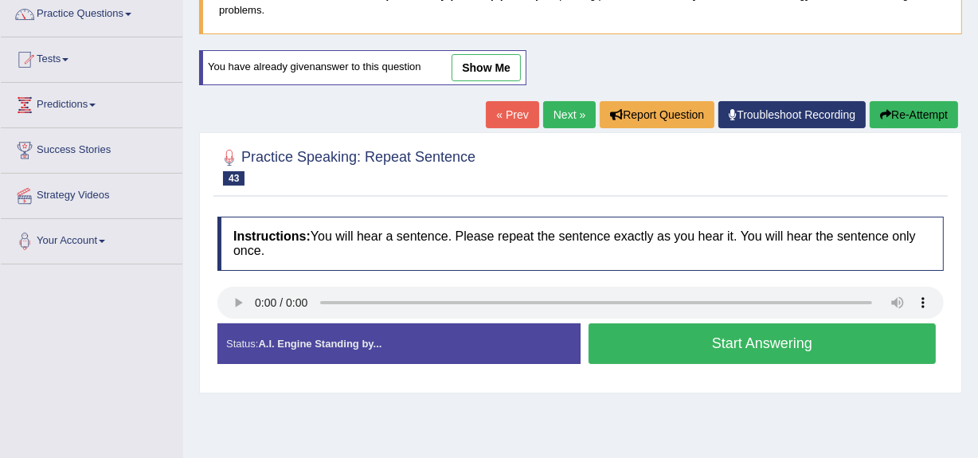
click at [643, 348] on button "Start Answering" at bounding box center [761, 343] width 347 height 41
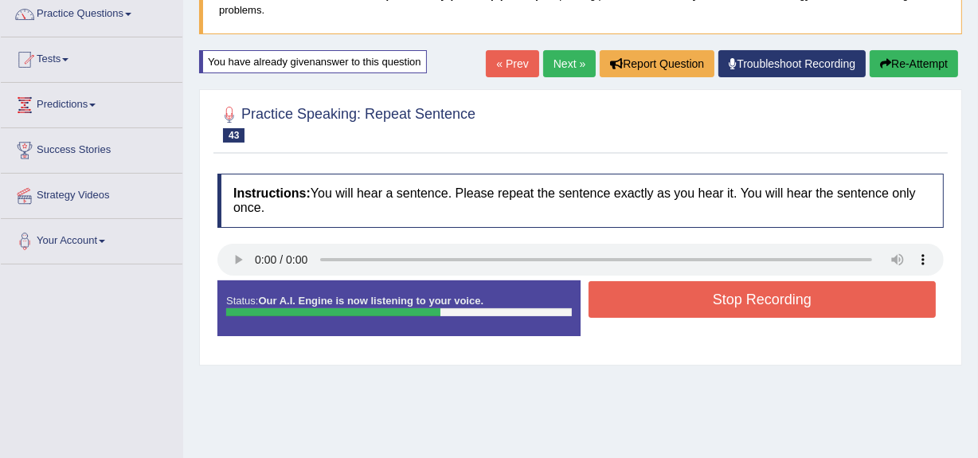
click at [647, 311] on button "Stop Recording" at bounding box center [761, 299] width 347 height 37
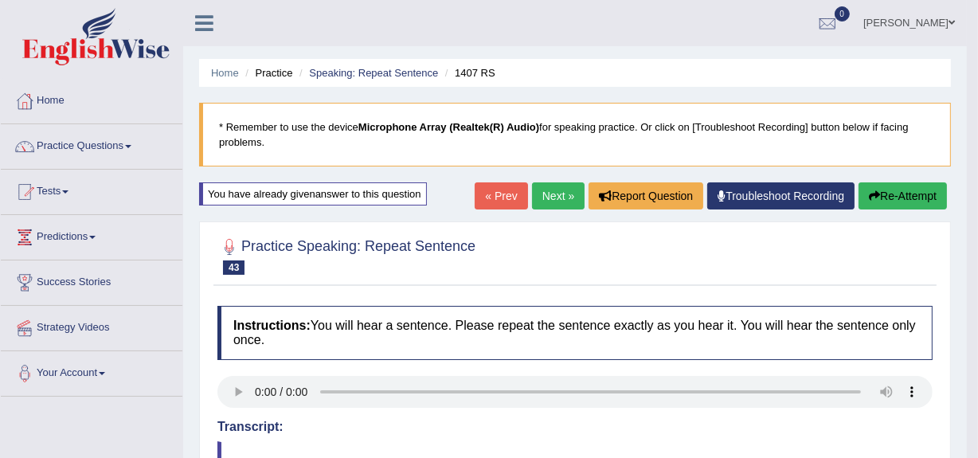
click at [558, 192] on link "Next »" at bounding box center [558, 195] width 53 height 27
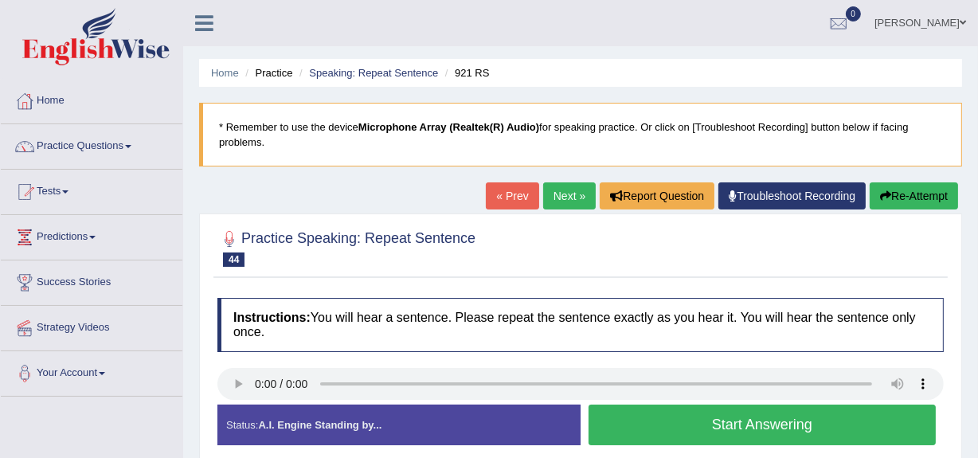
click at [642, 430] on button "Start Answering" at bounding box center [761, 425] width 347 height 41
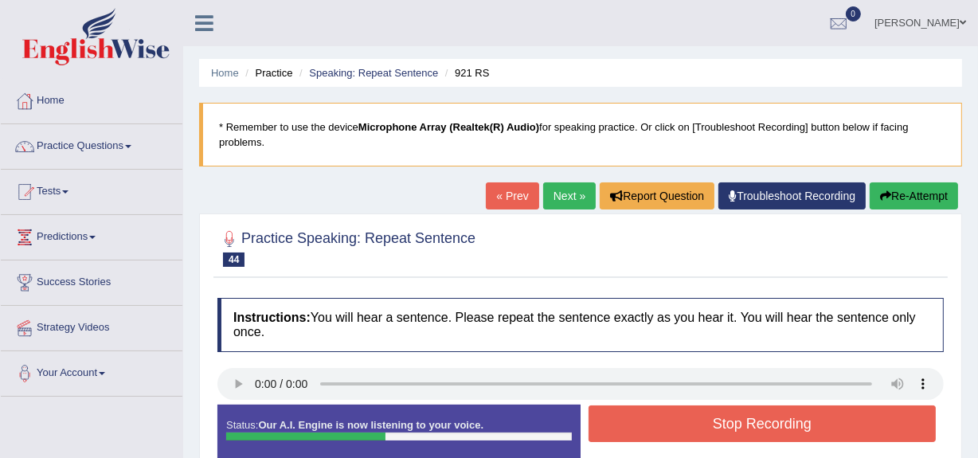
click at [642, 430] on button "Stop Recording" at bounding box center [761, 423] width 347 height 37
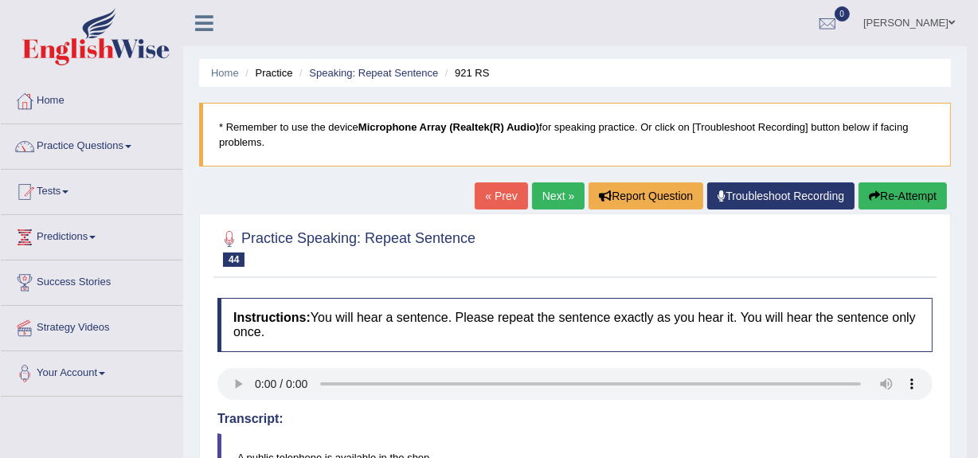
drag, startPoint x: 987, startPoint y: 121, endPoint x: 987, endPoint y: 242, distance: 121.0
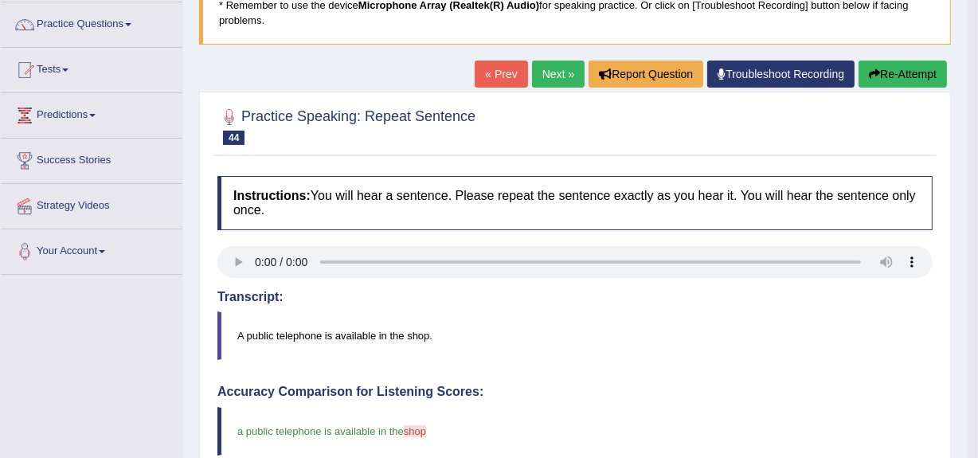
scroll to position [116, 0]
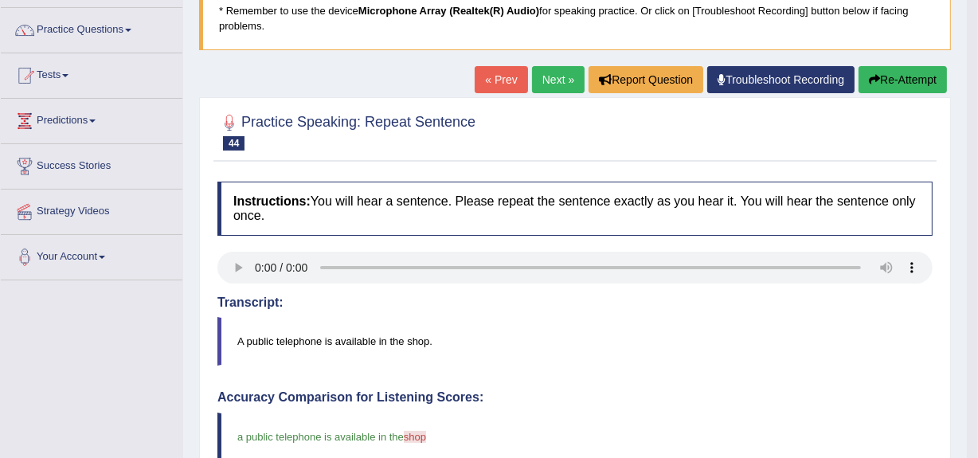
click at [894, 75] on button "Re-Attempt" at bounding box center [902, 79] width 88 height 27
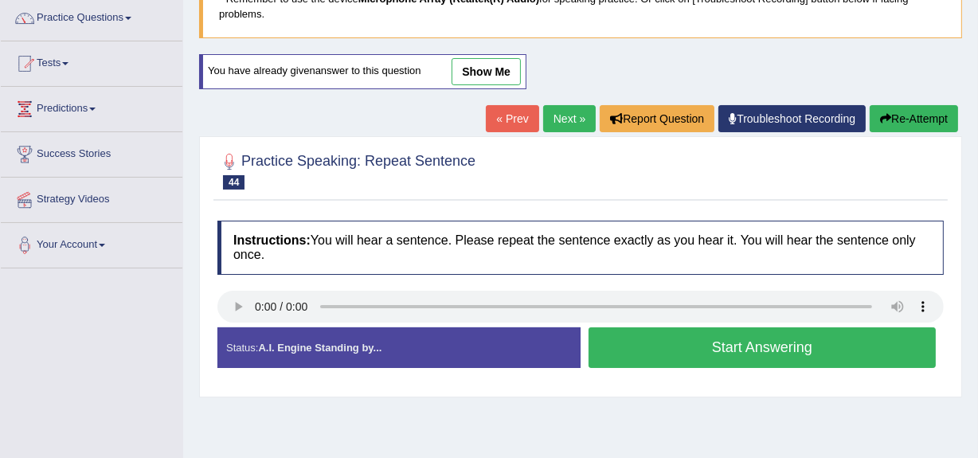
click at [690, 342] on button "Start Answering" at bounding box center [761, 347] width 347 height 41
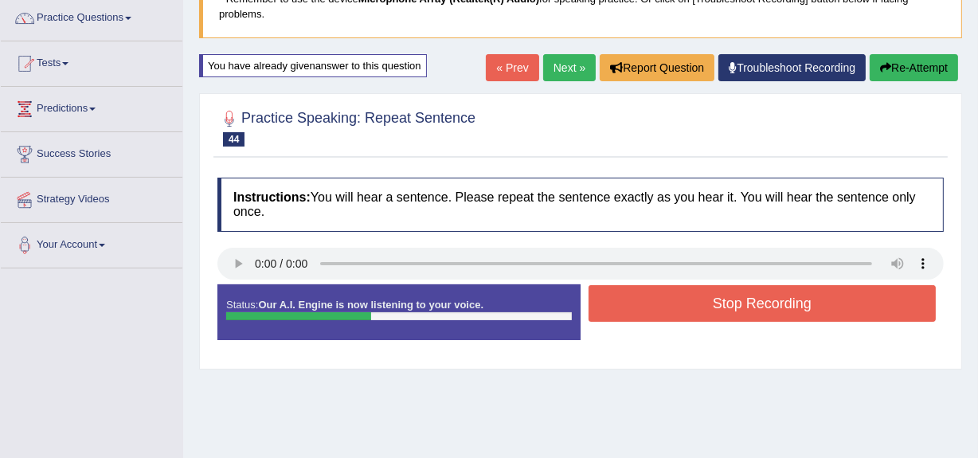
click at [674, 314] on button "Stop Recording" at bounding box center [761, 303] width 347 height 37
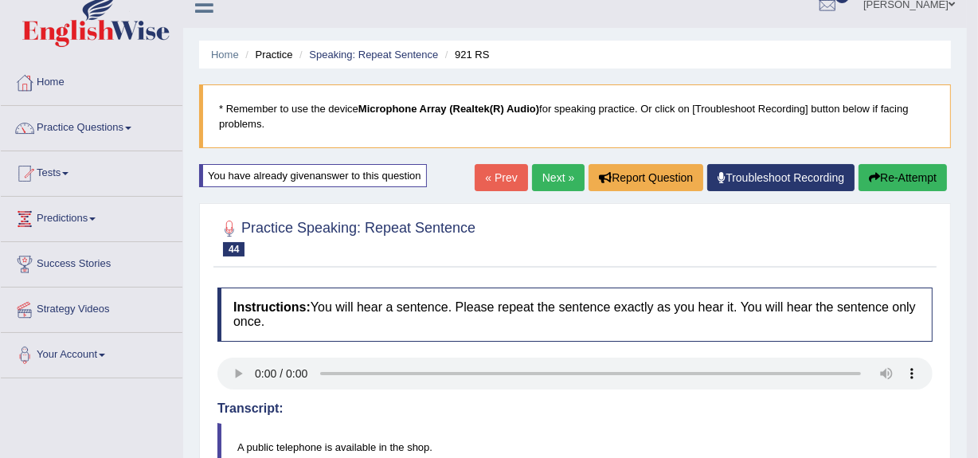
scroll to position [16, 0]
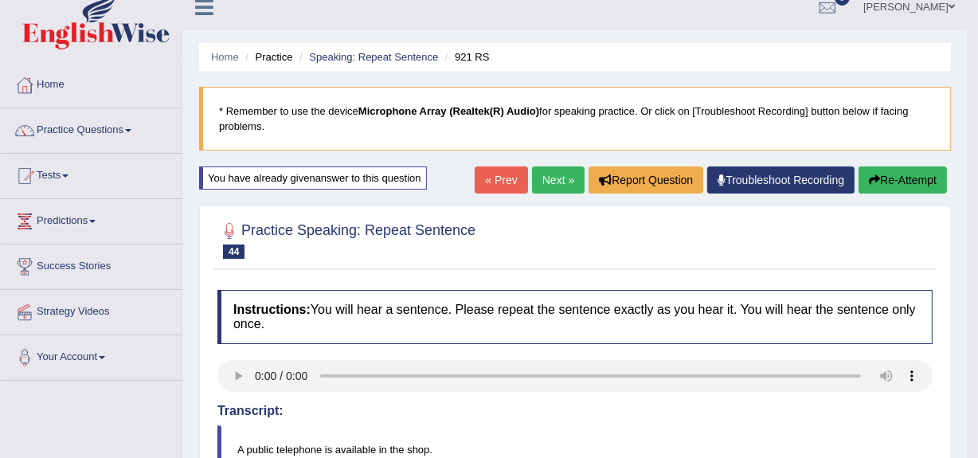
click at [878, 185] on button "Re-Attempt" at bounding box center [902, 179] width 88 height 27
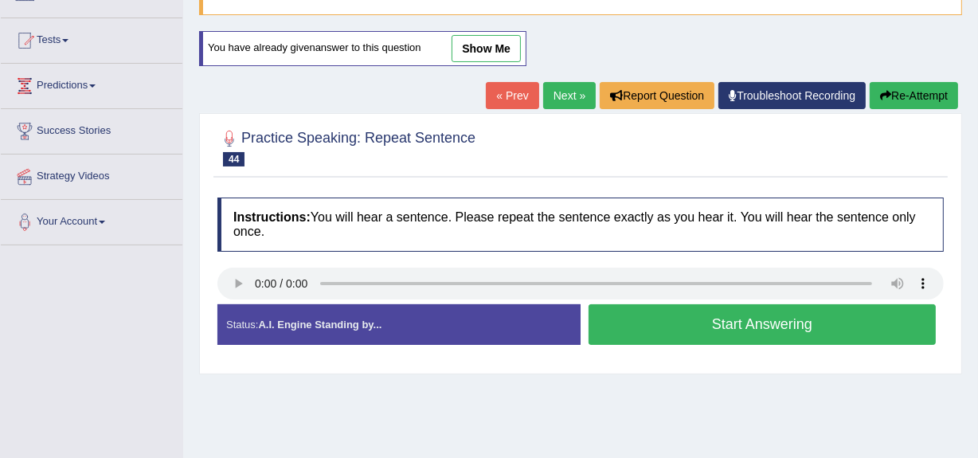
scroll to position [175, 0]
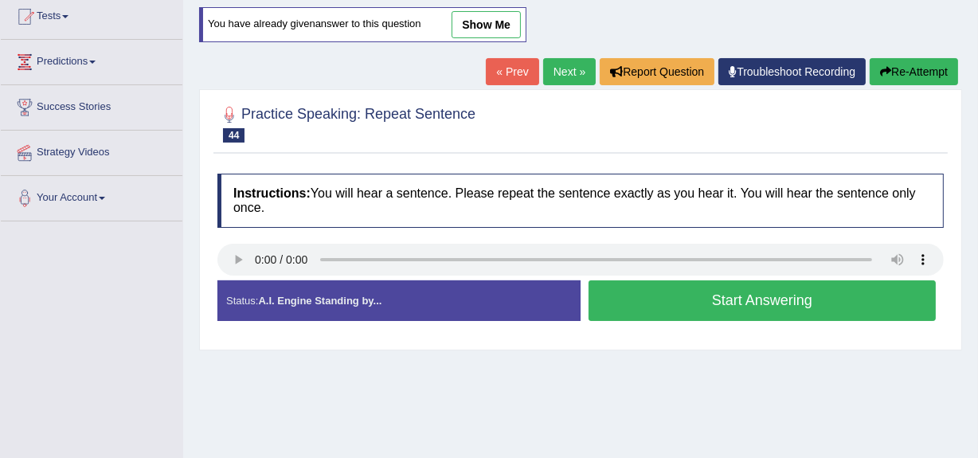
click at [700, 291] on button "Start Answering" at bounding box center [761, 300] width 347 height 41
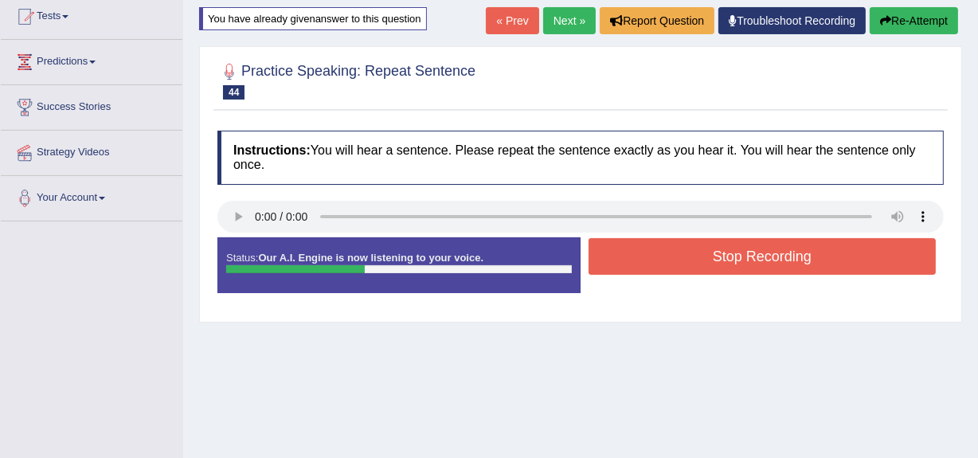
click at [704, 265] on button "Stop Recording" at bounding box center [761, 256] width 347 height 37
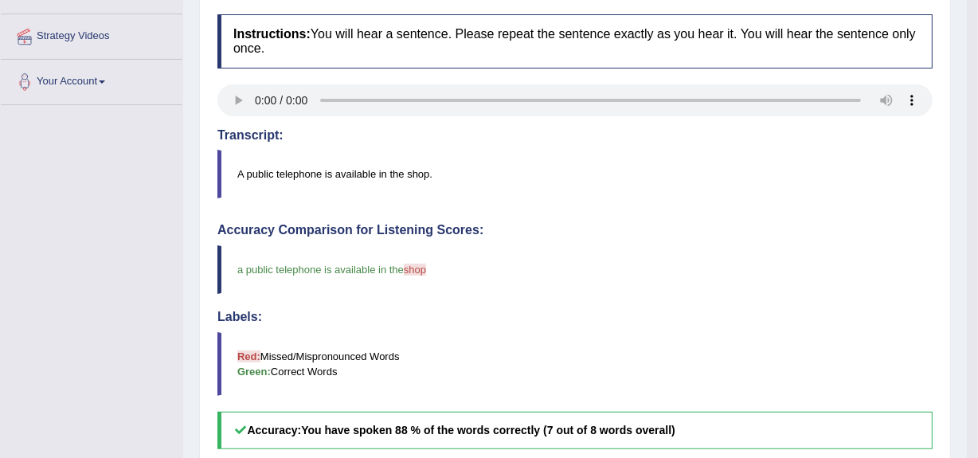
scroll to position [0, 0]
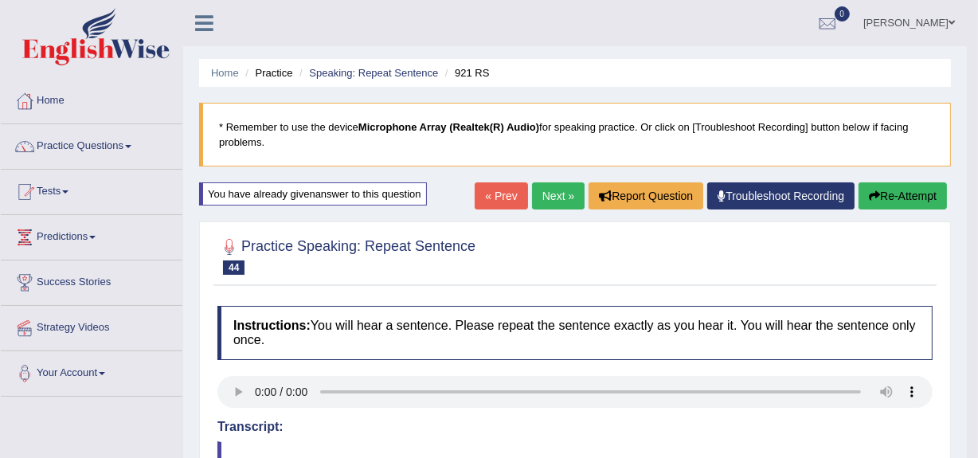
click at [876, 191] on button "Re-Attempt" at bounding box center [902, 195] width 88 height 27
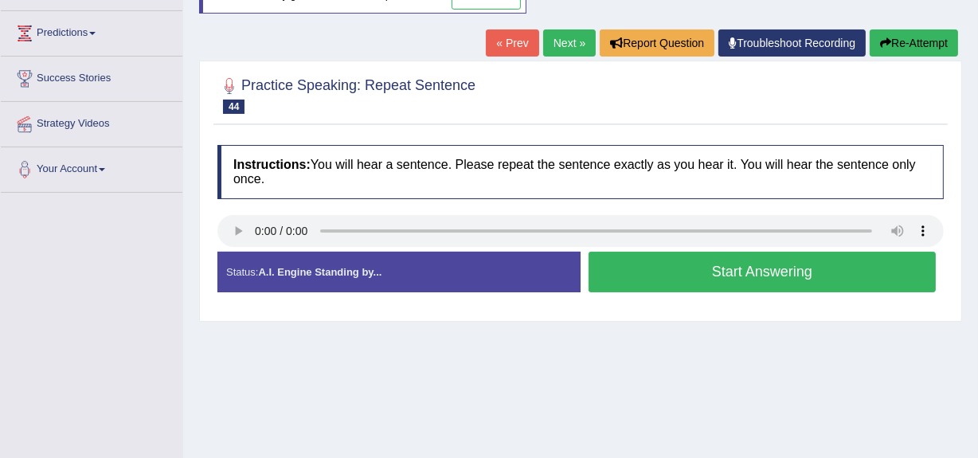
scroll to position [202, 0]
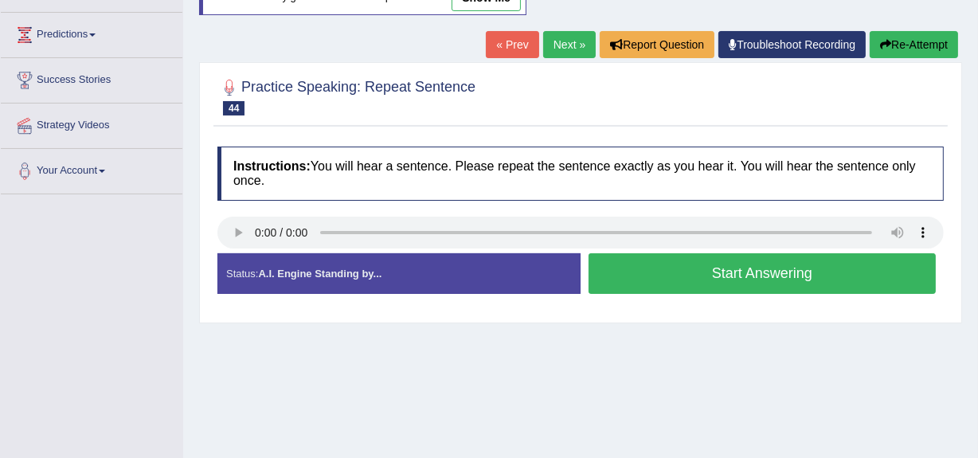
click at [626, 274] on button "Start Answering" at bounding box center [761, 273] width 347 height 41
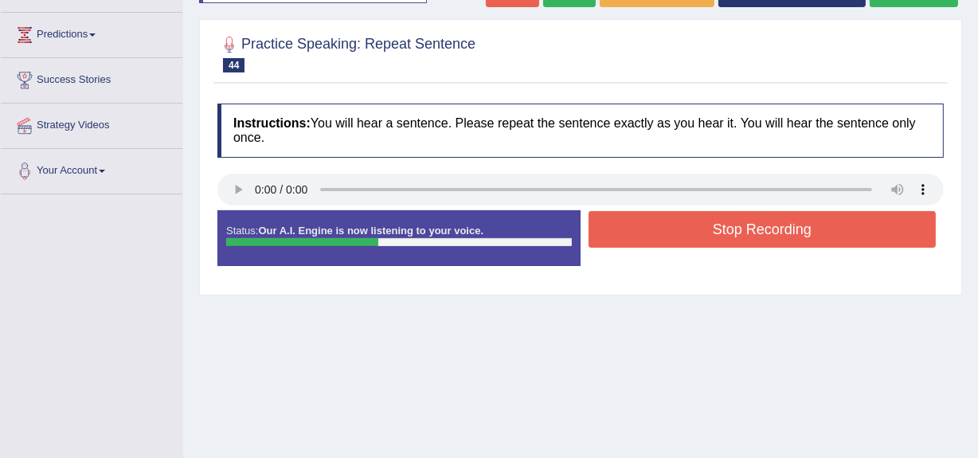
click at [624, 239] on button "Stop Recording" at bounding box center [761, 229] width 347 height 37
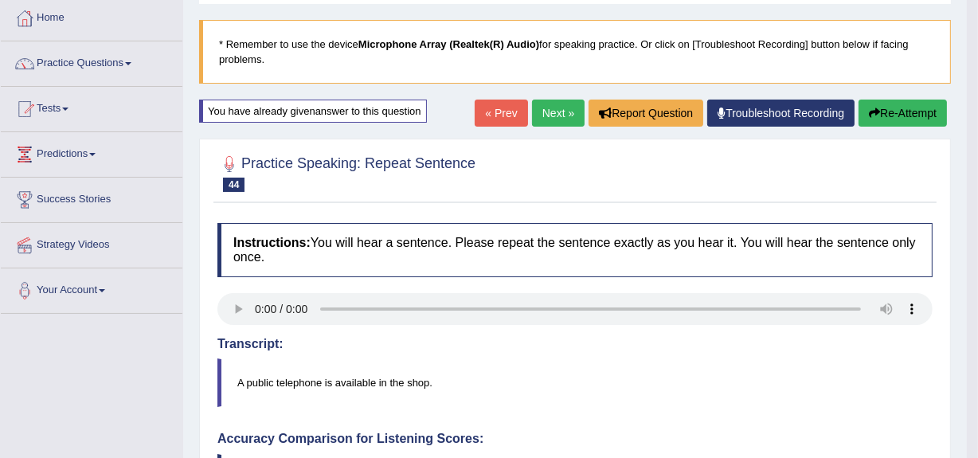
scroll to position [70, 0]
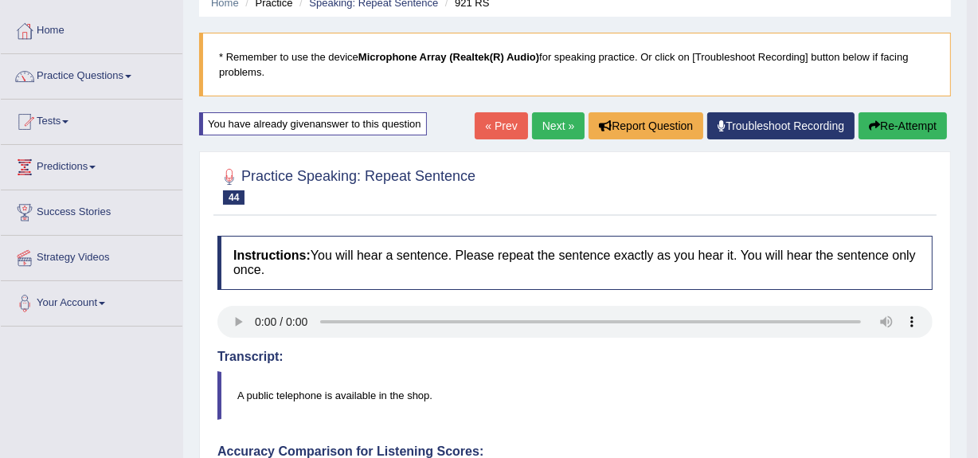
click at [536, 134] on link "Next »" at bounding box center [558, 125] width 53 height 27
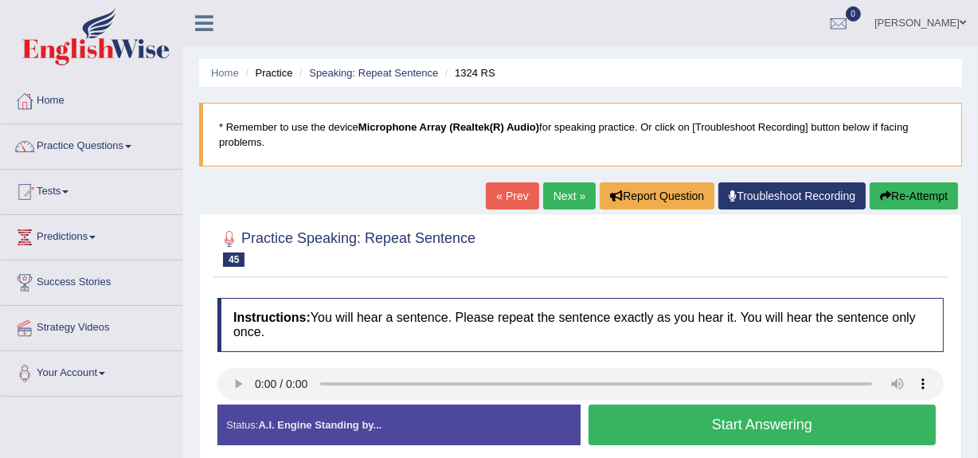
click at [730, 414] on button "Start Answering" at bounding box center [761, 425] width 347 height 41
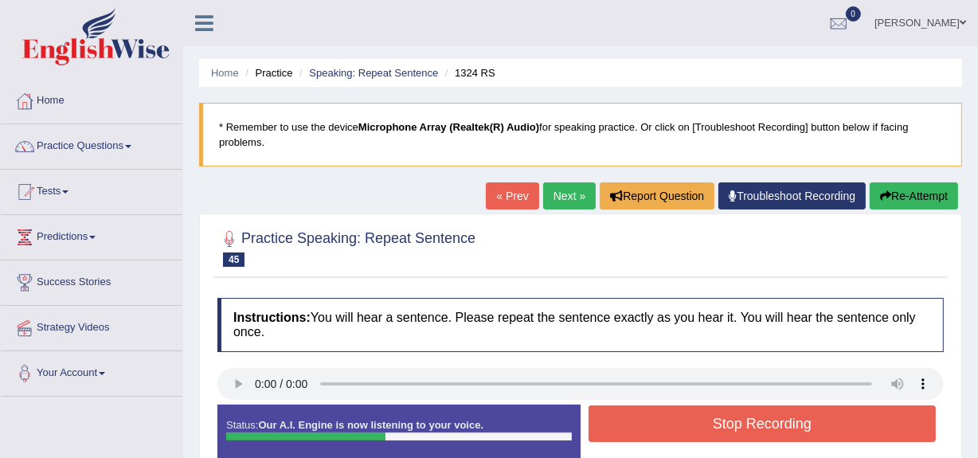
click at [730, 414] on button "Stop Recording" at bounding box center [761, 423] width 347 height 37
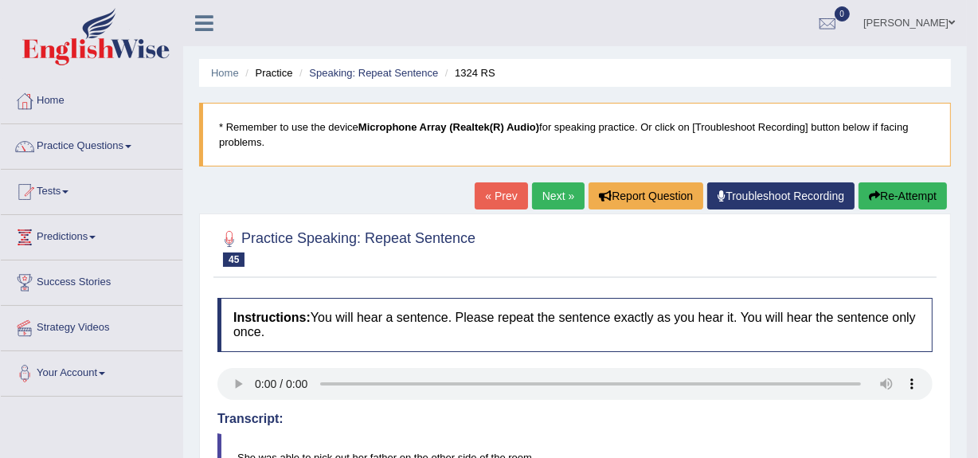
drag, startPoint x: 987, startPoint y: 136, endPoint x: 987, endPoint y: 231, distance: 94.8
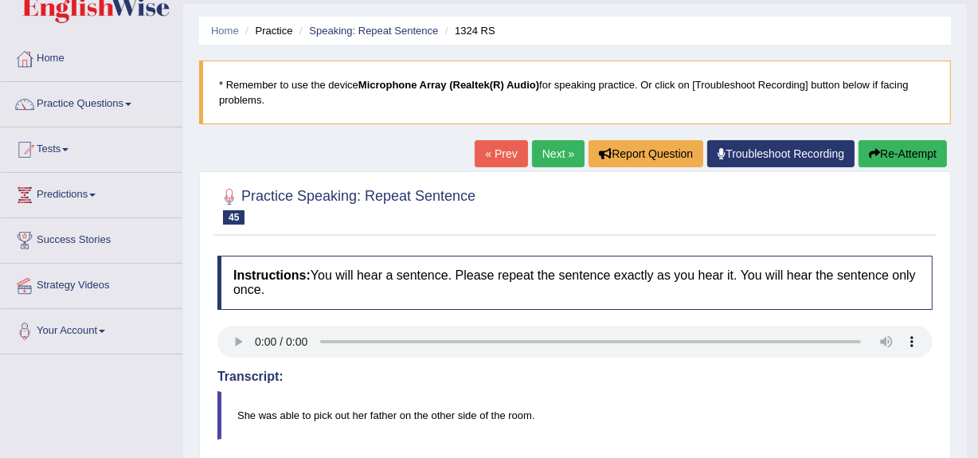
scroll to position [40, 0]
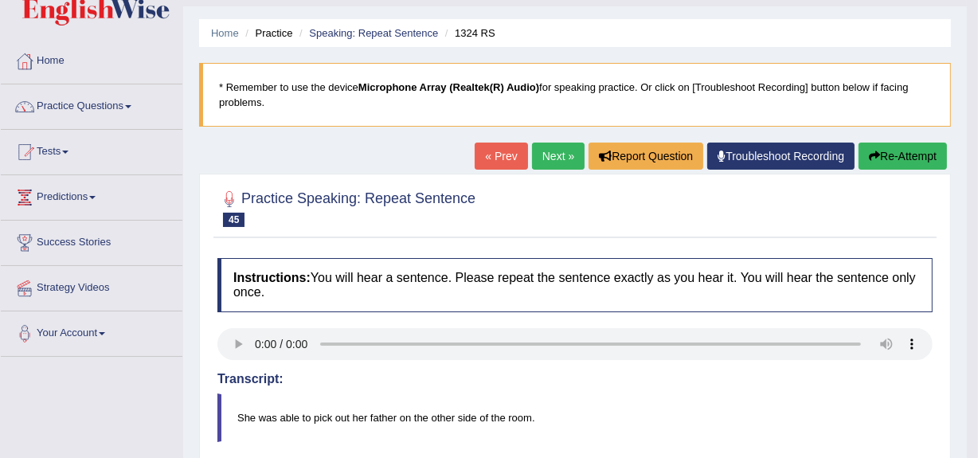
click at [557, 147] on link "Next »" at bounding box center [558, 156] width 53 height 27
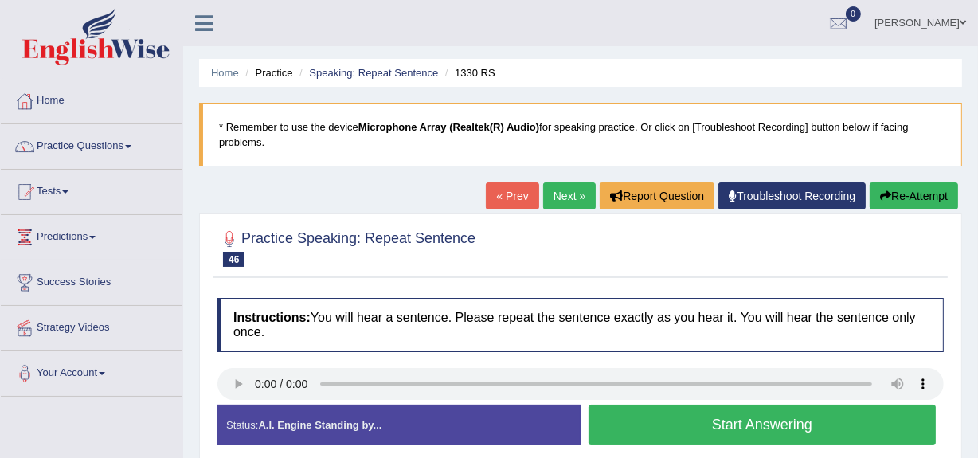
click at [631, 425] on button "Start Answering" at bounding box center [761, 425] width 347 height 41
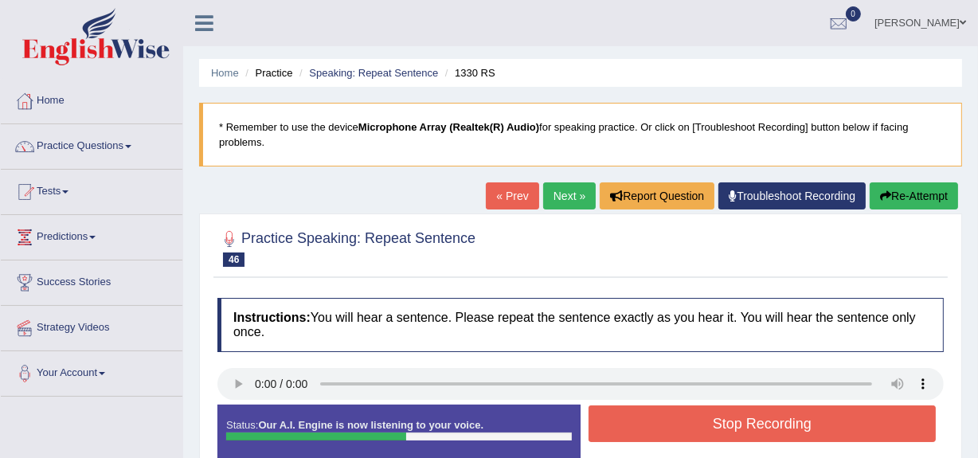
click at [631, 425] on button "Stop Recording" at bounding box center [761, 423] width 347 height 37
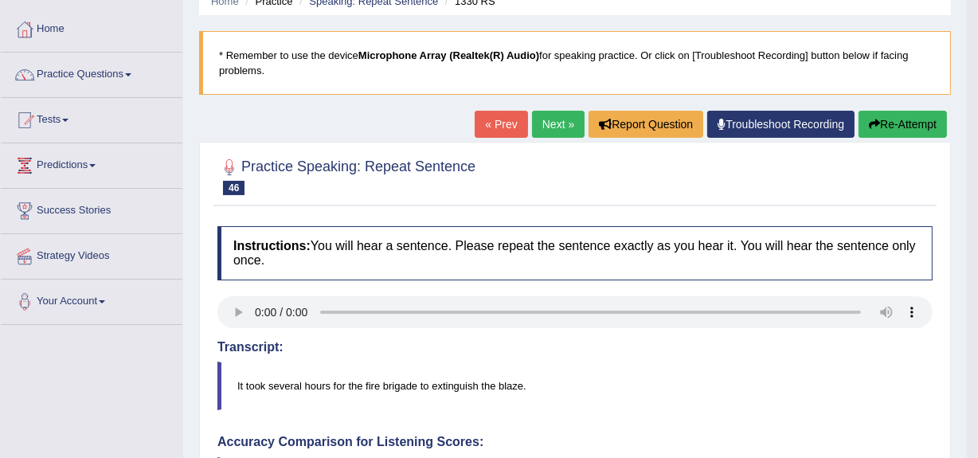
scroll to position [56, 0]
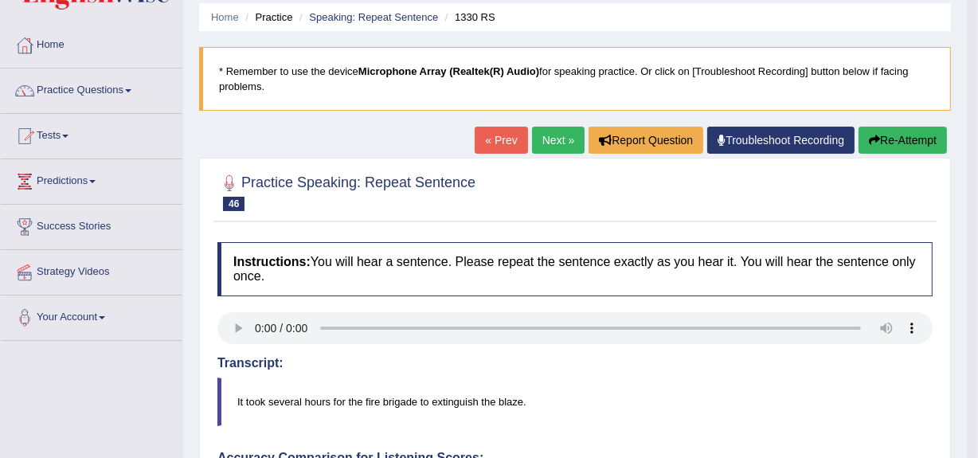
click at [540, 134] on link "Next »" at bounding box center [558, 140] width 53 height 27
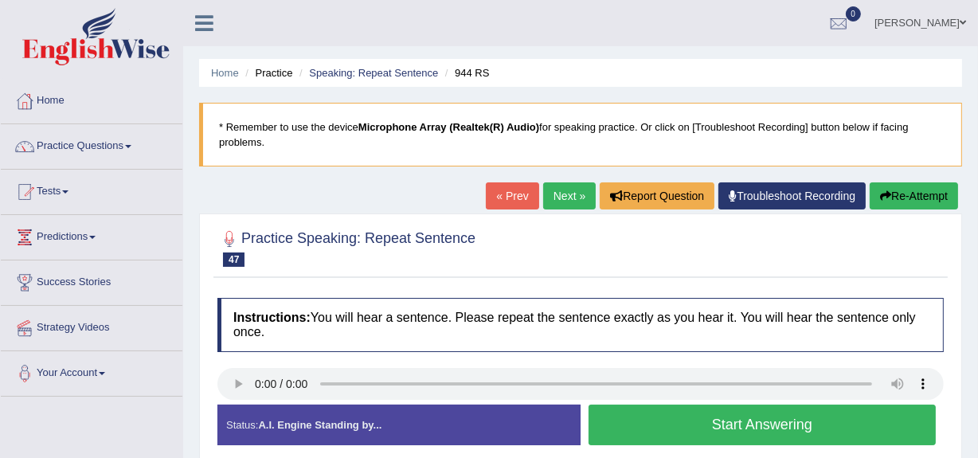
click at [713, 412] on button "Start Answering" at bounding box center [761, 425] width 347 height 41
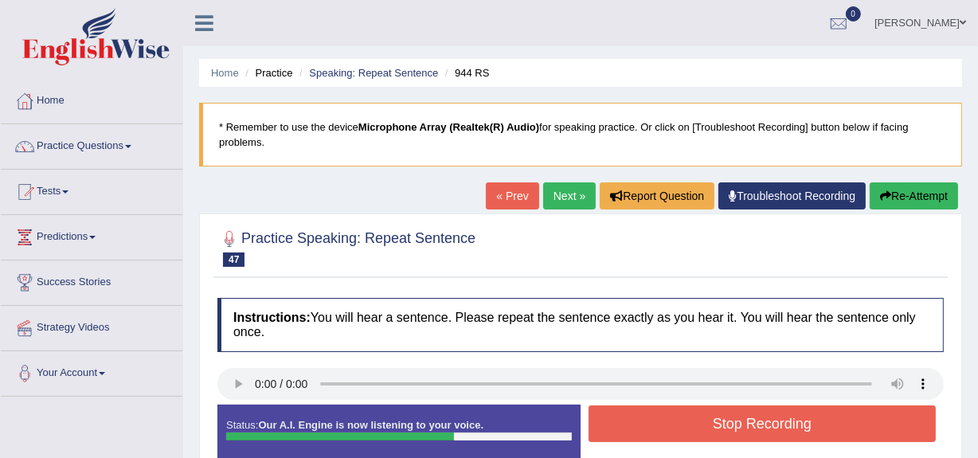
click at [744, 420] on button "Stop Recording" at bounding box center [761, 423] width 347 height 37
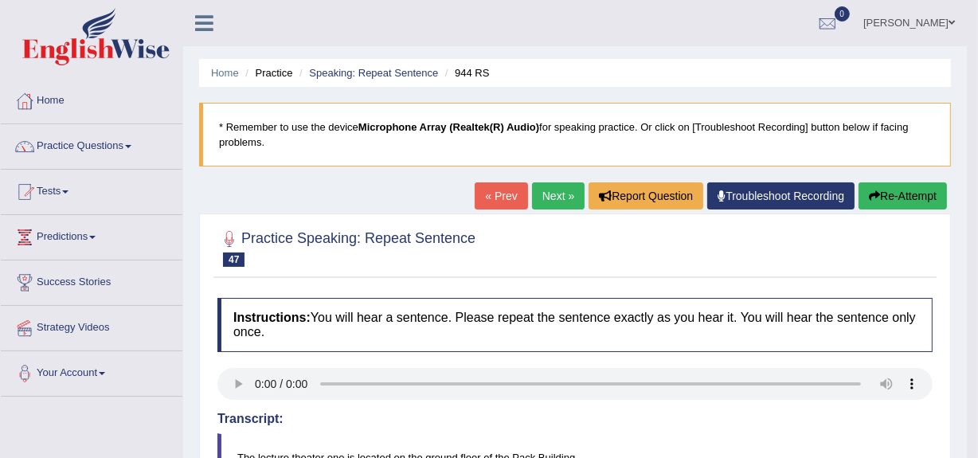
drag, startPoint x: 982, startPoint y: 143, endPoint x: 984, endPoint y: 241, distance: 98.0
click at [134, 143] on link "Practice Questions" at bounding box center [92, 144] width 182 height 40
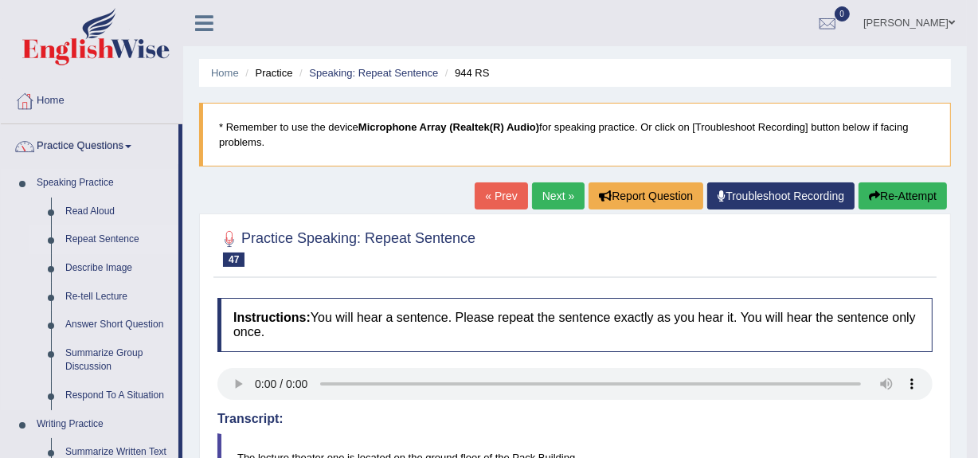
click at [71, 245] on link "Repeat Sentence" at bounding box center [118, 239] width 120 height 29
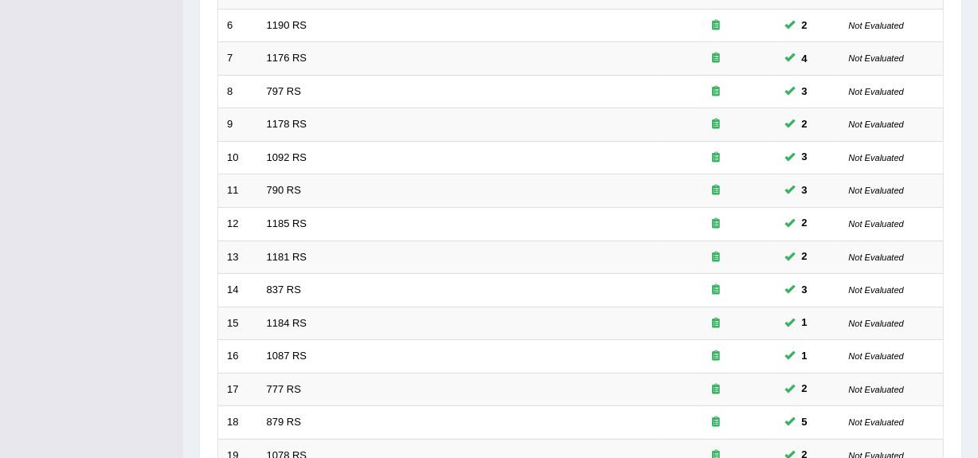
scroll to position [594, 0]
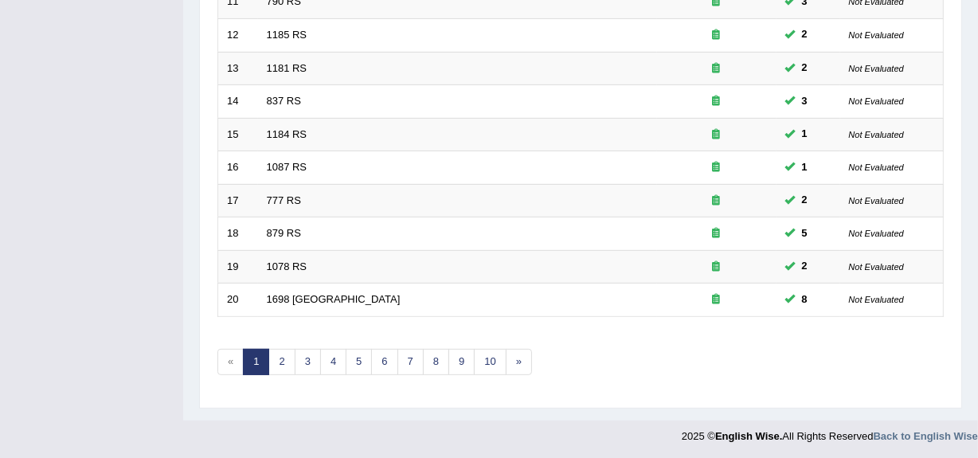
drag, startPoint x: 987, startPoint y: 147, endPoint x: 987, endPoint y: 413, distance: 266.0
click at [280, 353] on link "2" at bounding box center [281, 362] width 26 height 26
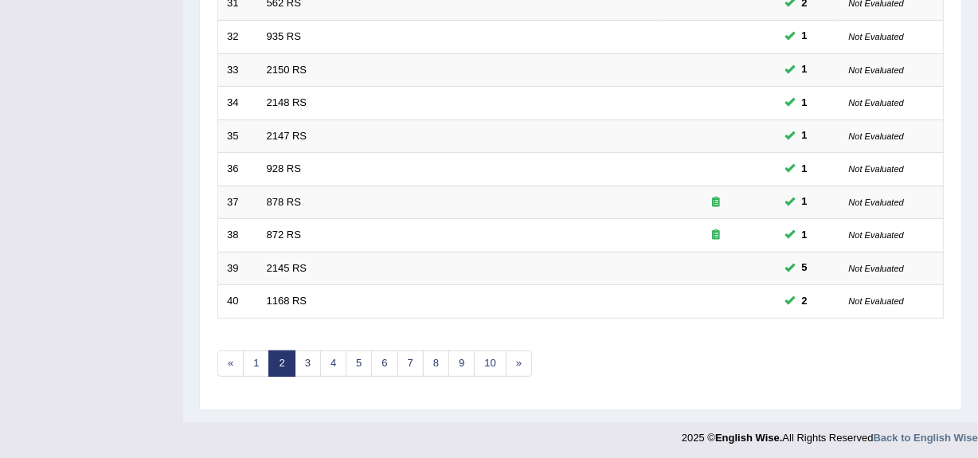
scroll to position [594, 0]
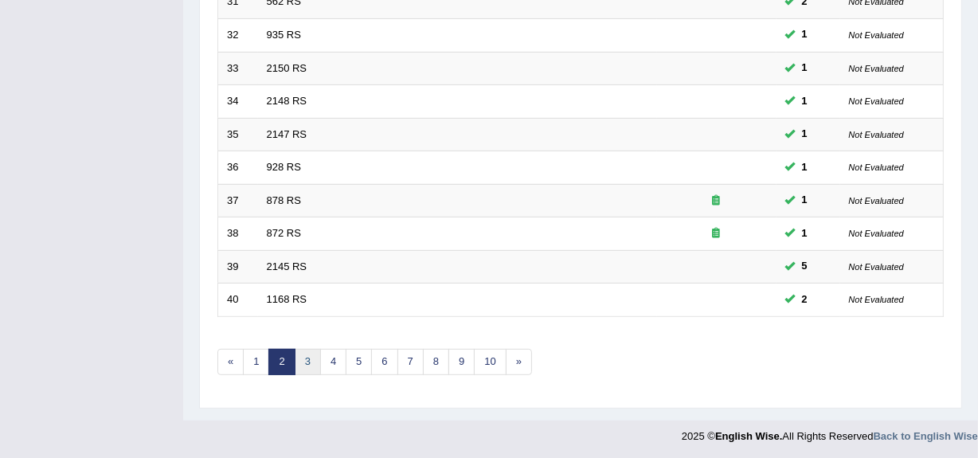
click at [302, 358] on link "3" at bounding box center [308, 362] width 26 height 26
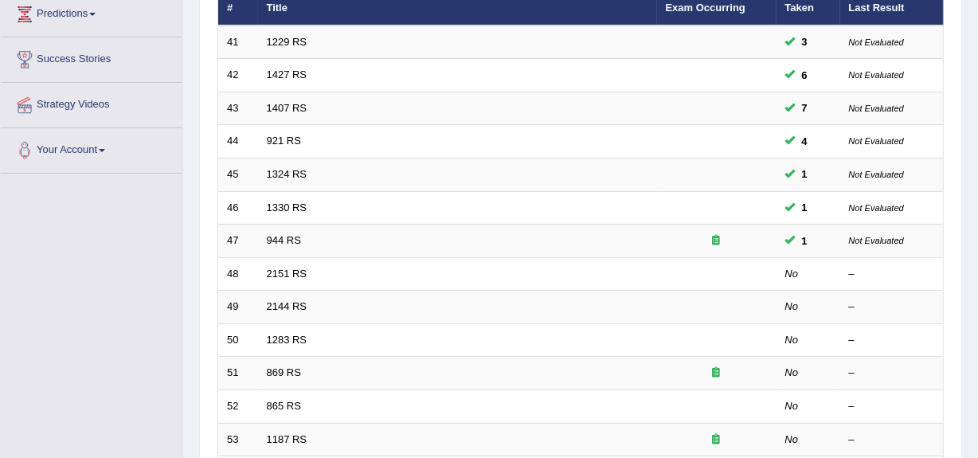
scroll to position [215, 0]
